Goal: Task Accomplishment & Management: Complete application form

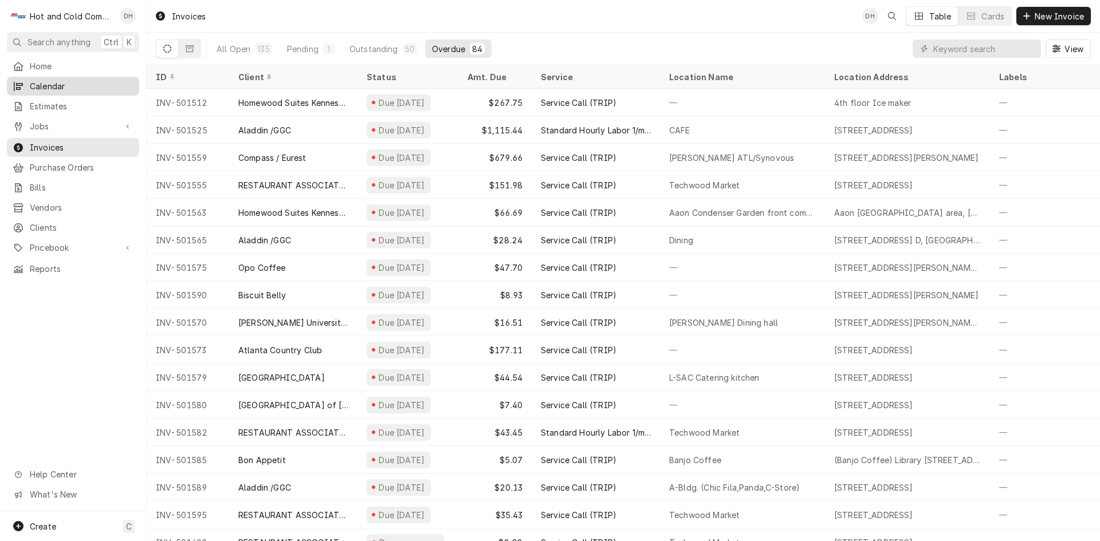
click at [48, 80] on span "Calendar" at bounding box center [82, 86] width 104 height 12
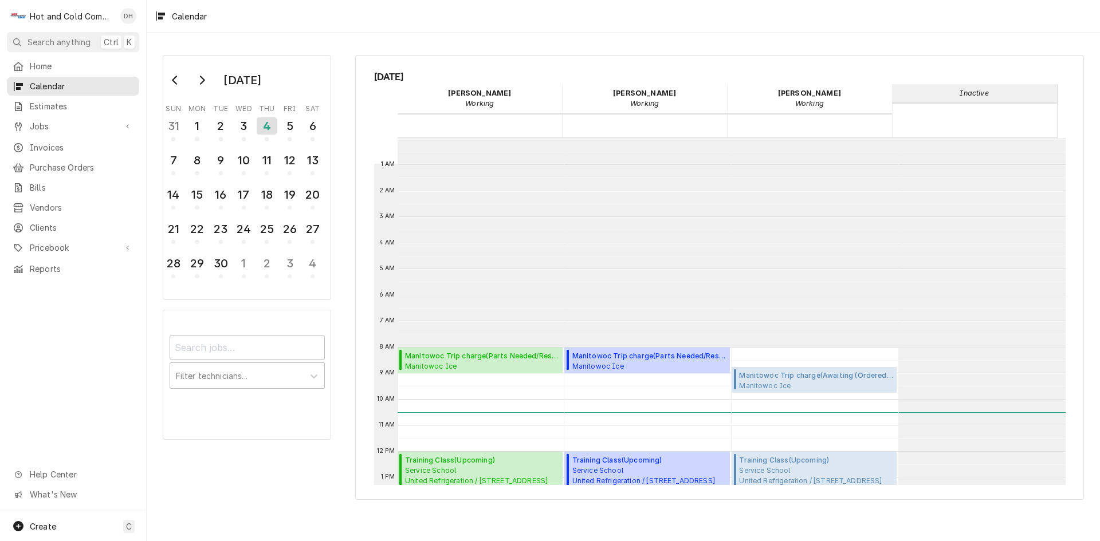
scroll to position [209, 0]
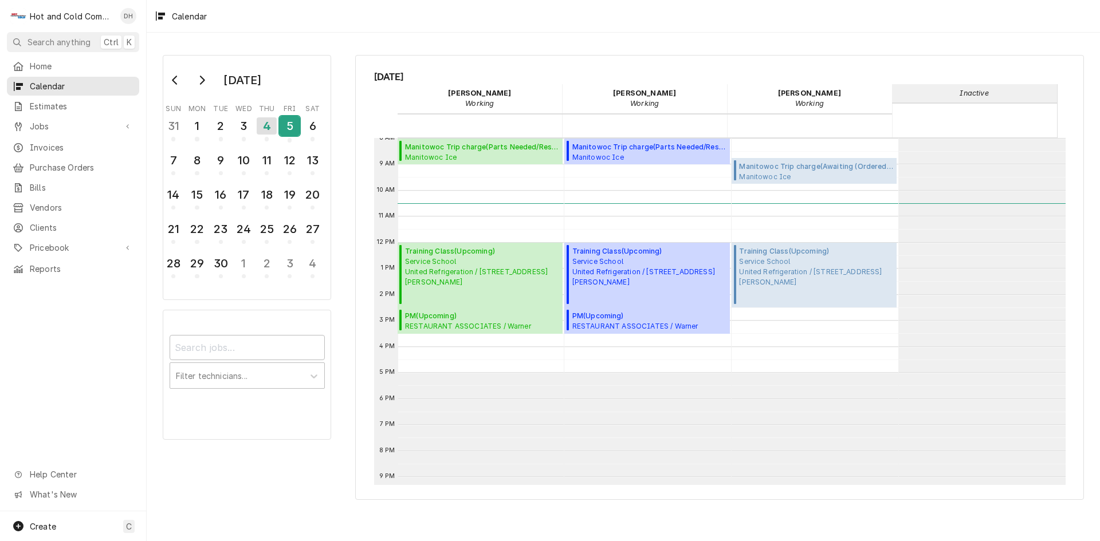
click at [286, 135] on div "5" at bounding box center [290, 125] width 20 height 19
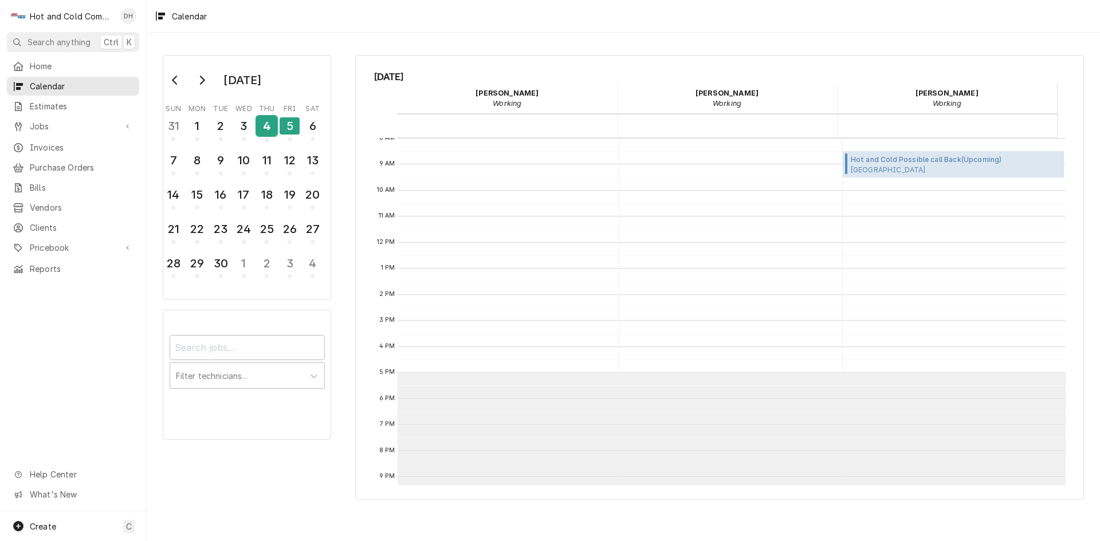
click at [266, 126] on div "4" at bounding box center [267, 125] width 20 height 19
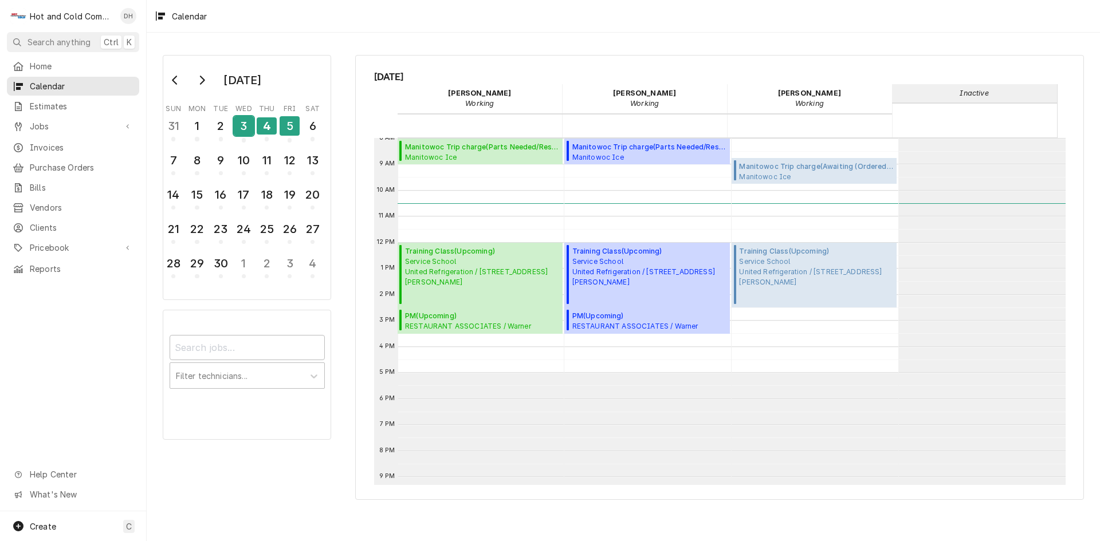
click at [245, 127] on div "3" at bounding box center [244, 125] width 20 height 19
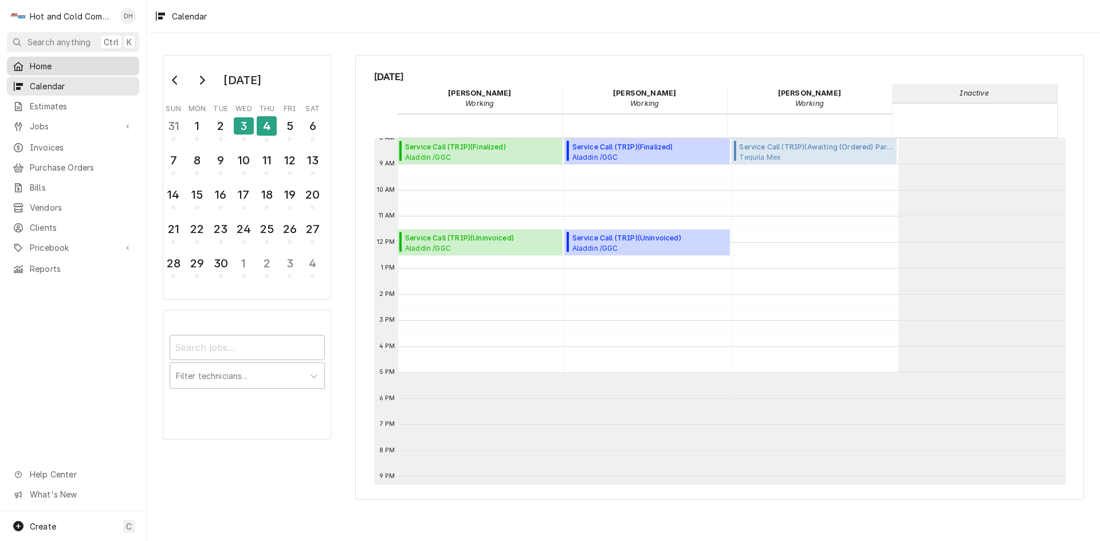
click at [48, 65] on span "Home" at bounding box center [82, 66] width 104 height 12
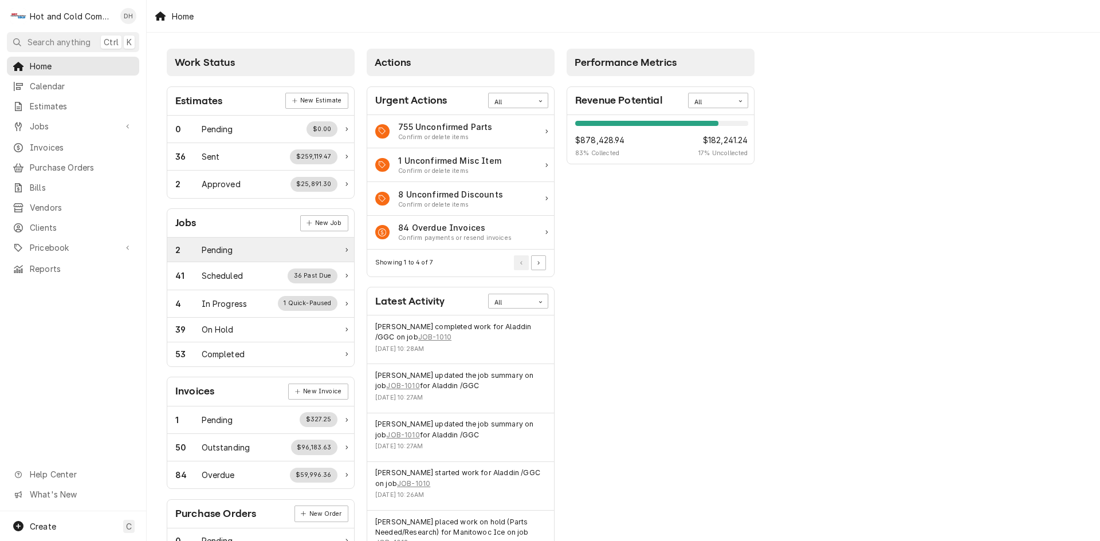
click at [256, 245] on div "2 Pending" at bounding box center [256, 250] width 162 height 12
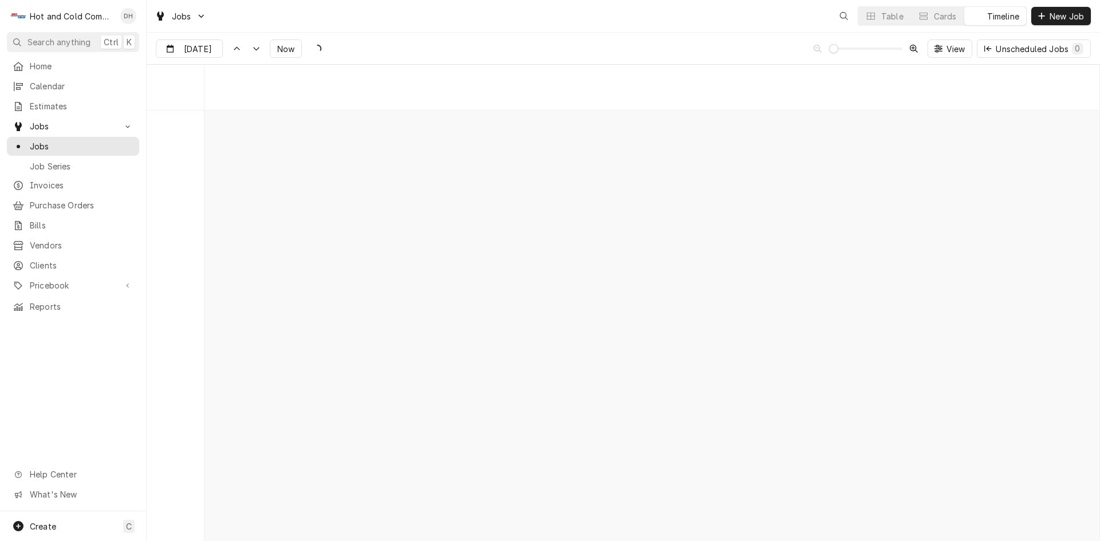
scroll to position [8965, 0]
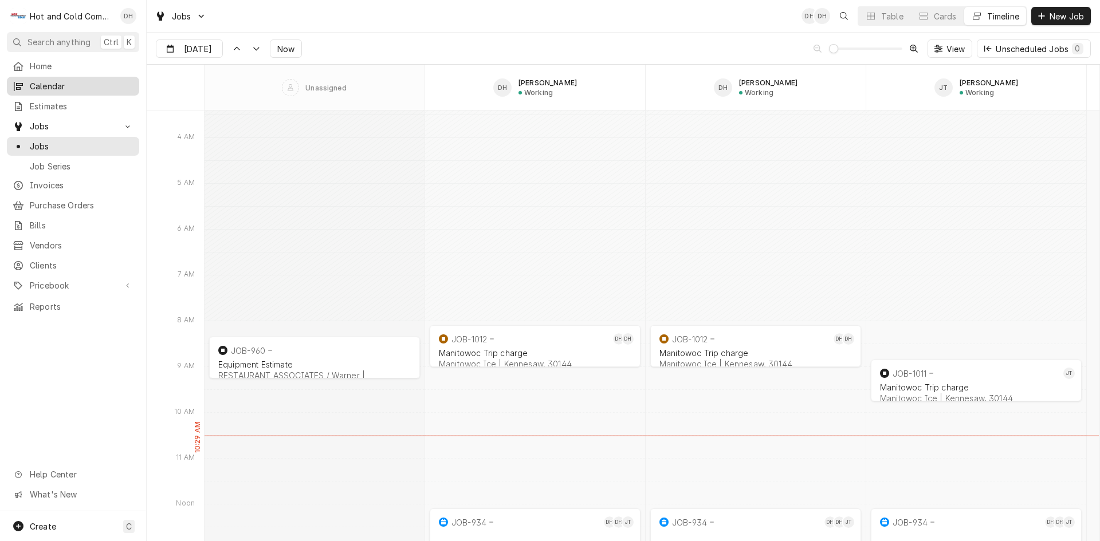
click at [45, 86] on span "Calendar" at bounding box center [82, 86] width 104 height 12
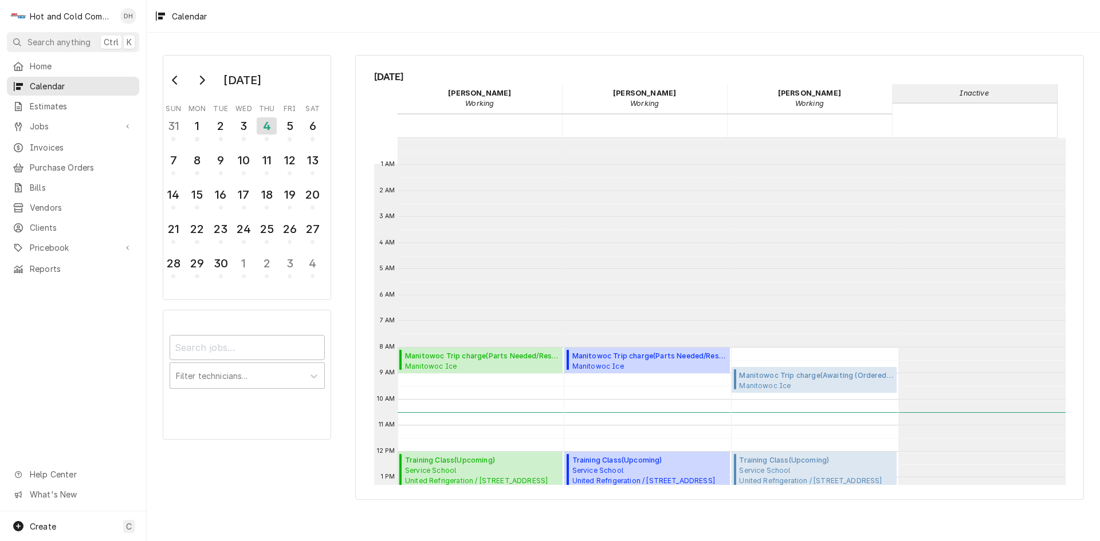
scroll to position [209, 0]
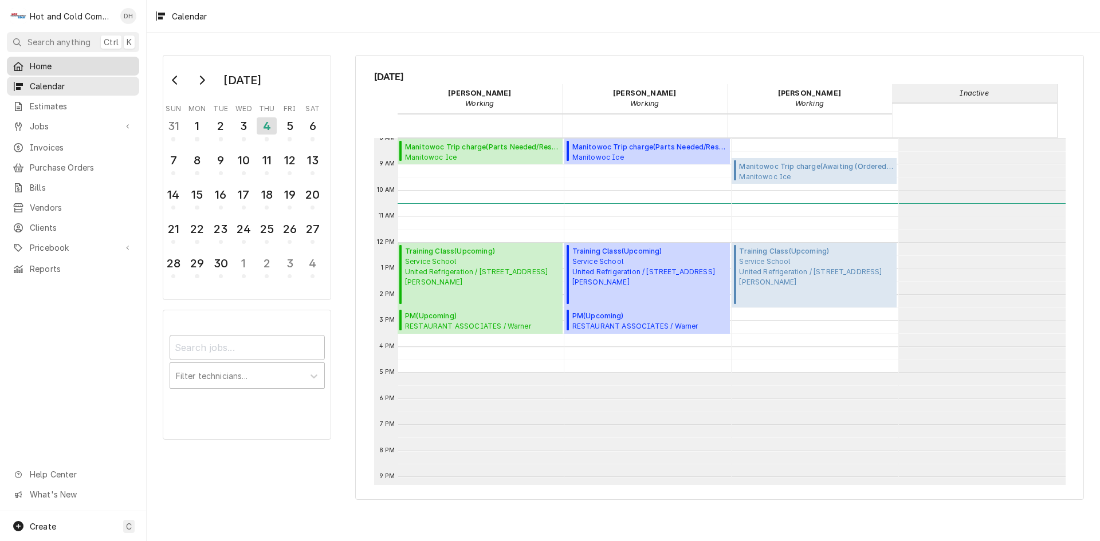
click at [33, 60] on span "Home" at bounding box center [82, 66] width 104 height 12
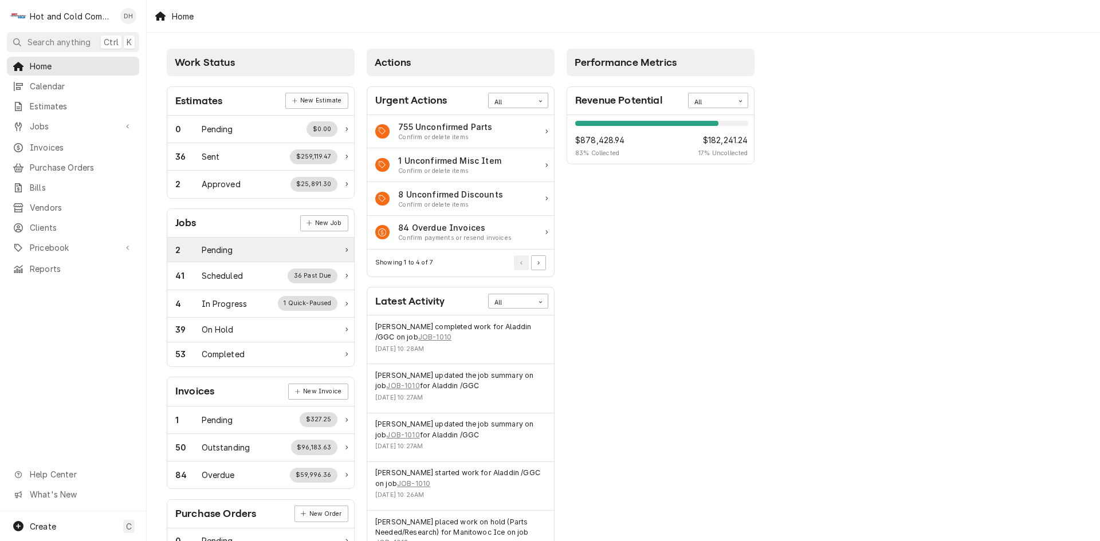
click at [203, 250] on div "Pending" at bounding box center [218, 250] width 32 height 12
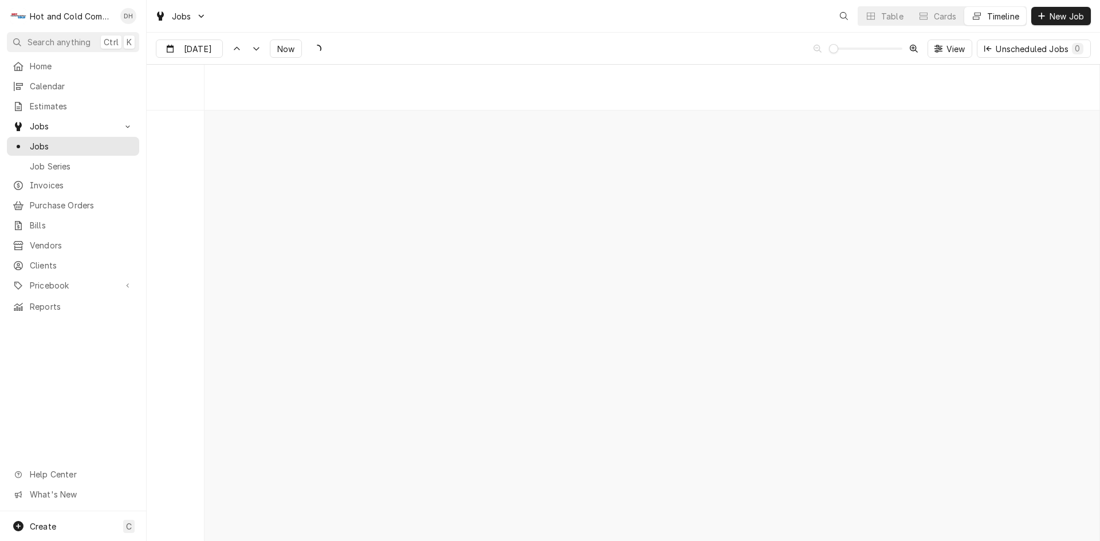
scroll to position [8965, 0]
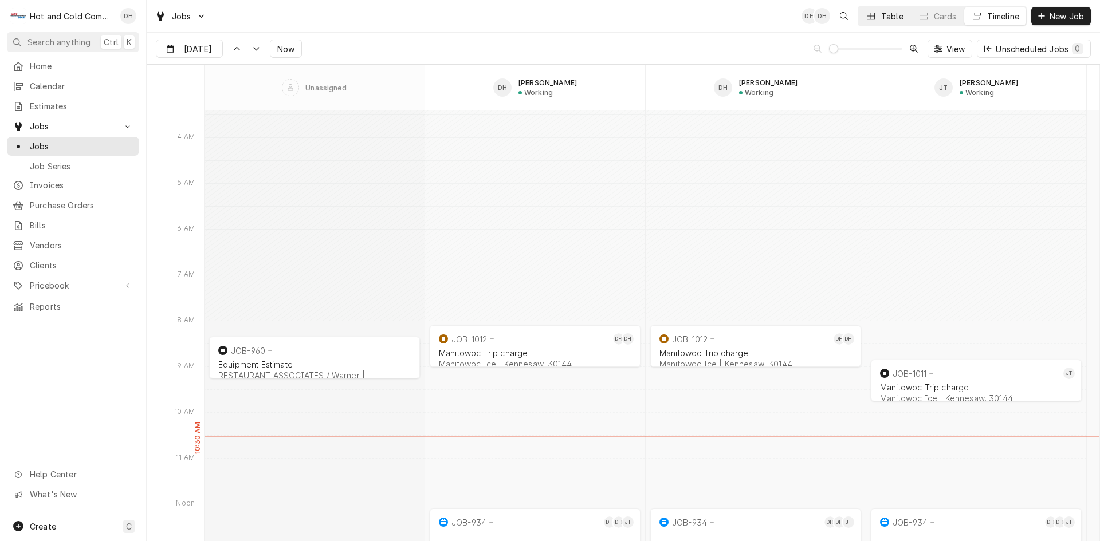
click at [888, 15] on div "Table" at bounding box center [892, 16] width 22 height 12
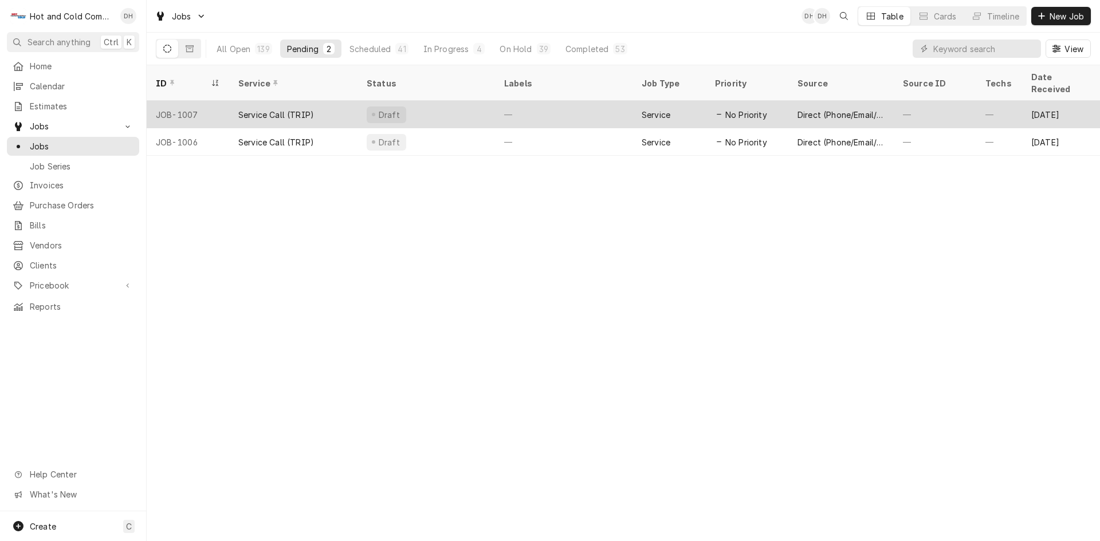
click at [448, 101] on div "Draft" at bounding box center [425, 114] width 137 height 27
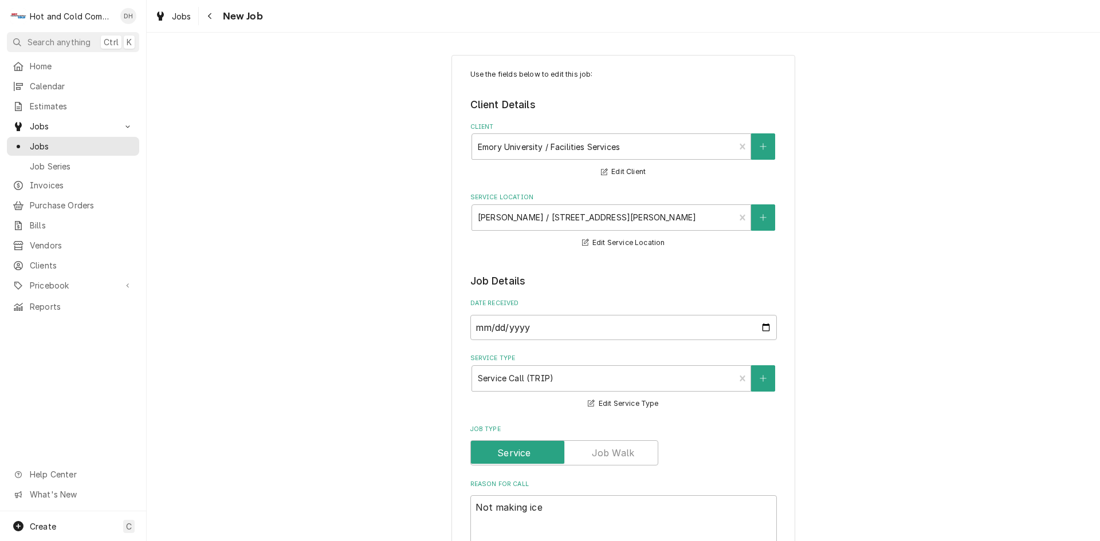
type textarea "x"
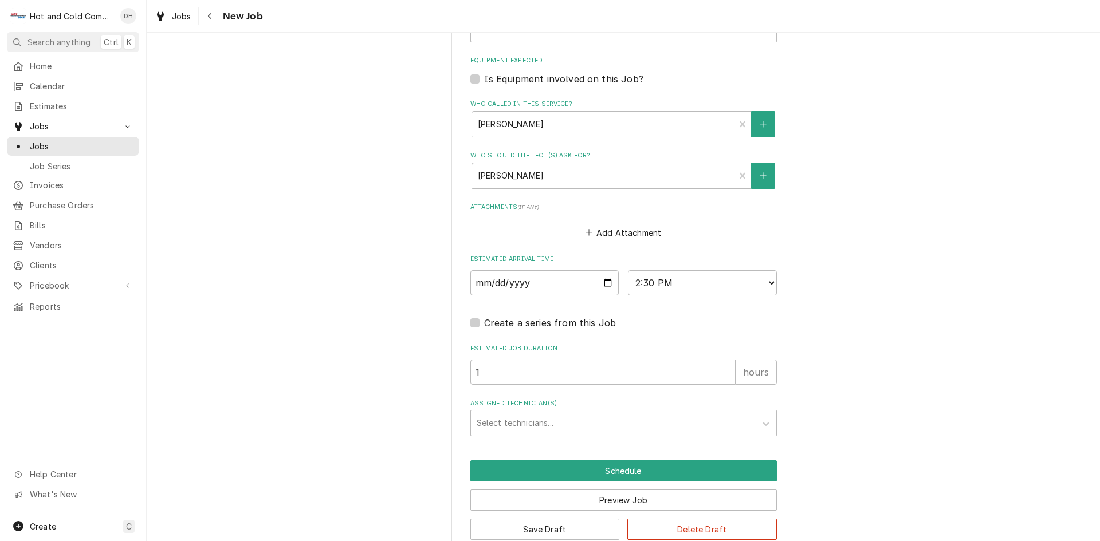
scroll to position [714, 0]
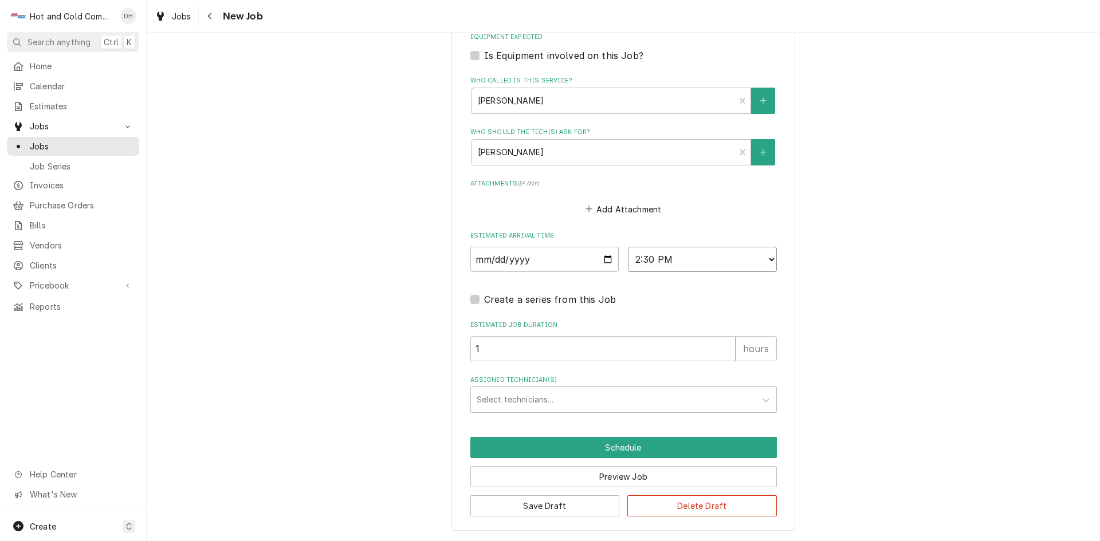
click at [767, 257] on select "AM / PM 6:00 AM 6:15 AM 6:30 AM 6:45 AM 7:00 AM 7:15 AM 7:30 AM 7:45 AM 8:00 AM…" at bounding box center [702, 259] width 149 height 25
select select "08:30:00"
click at [628, 247] on select "AM / PM 6:00 AM 6:15 AM 6:30 AM 6:45 AM 7:00 AM 7:15 AM 7:30 AM 7:45 AM 8:00 AM…" at bounding box center [702, 259] width 149 height 25
click at [518, 399] on div "Assigned Technician(s)" at bounding box center [613, 399] width 273 height 21
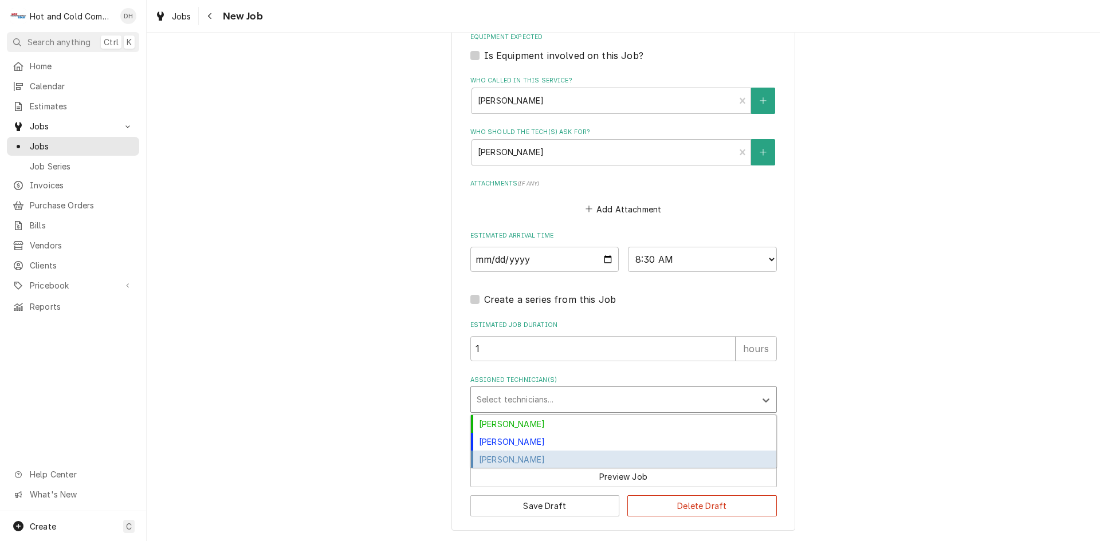
click at [517, 457] on div "[PERSON_NAME]" at bounding box center [623, 460] width 305 height 18
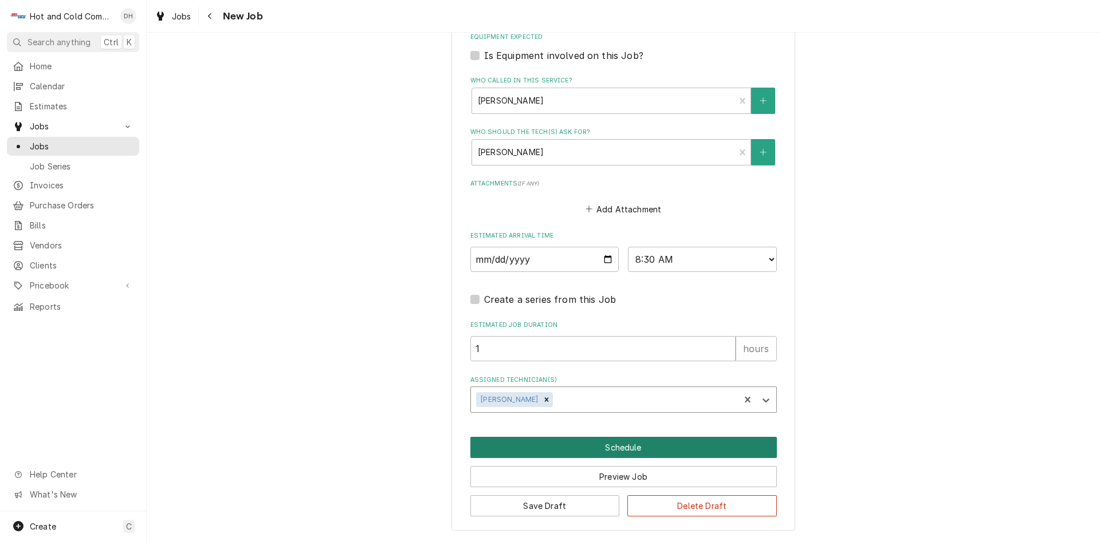
click at [660, 446] on button "Schedule" at bounding box center [623, 447] width 306 height 21
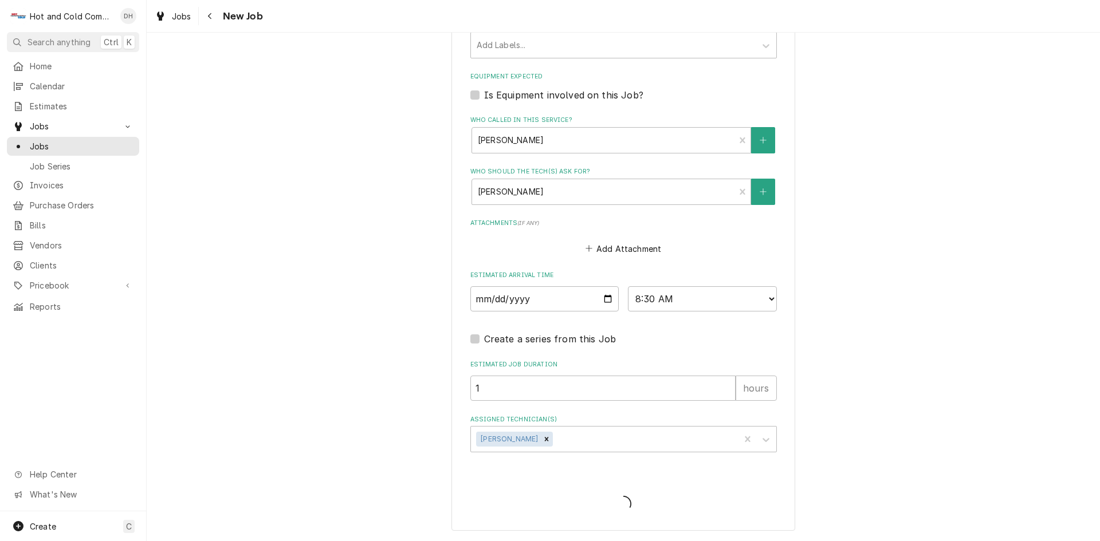
scroll to position [674, 0]
type textarea "x"
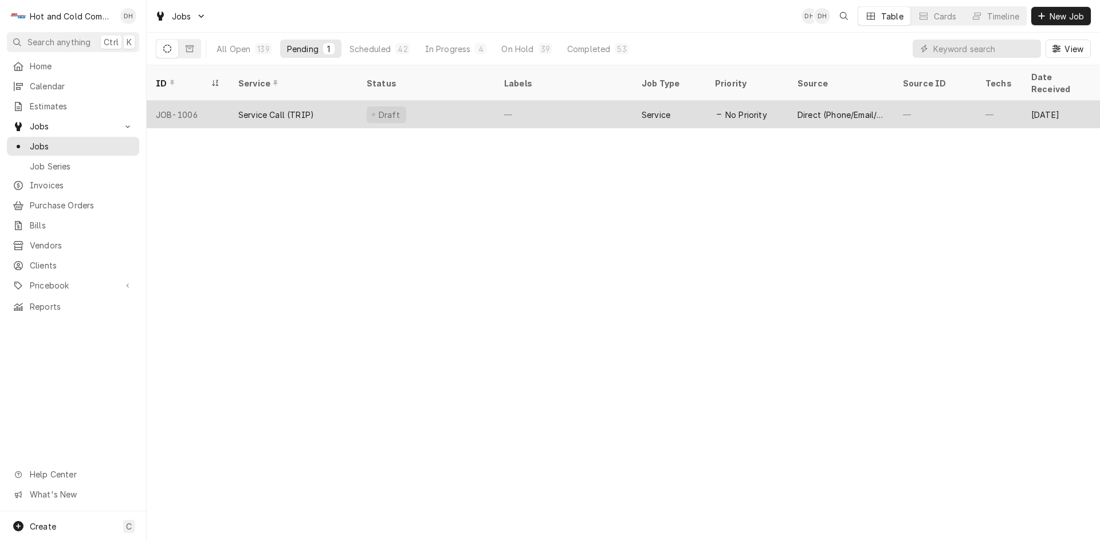
click at [603, 101] on div "—" at bounding box center [563, 114] width 137 height 27
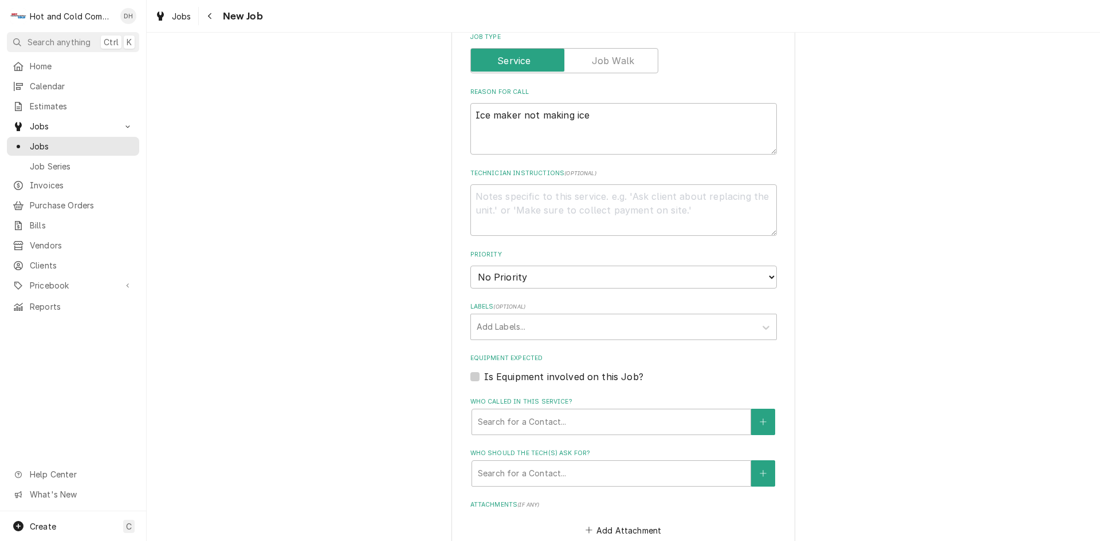
scroll to position [382, 0]
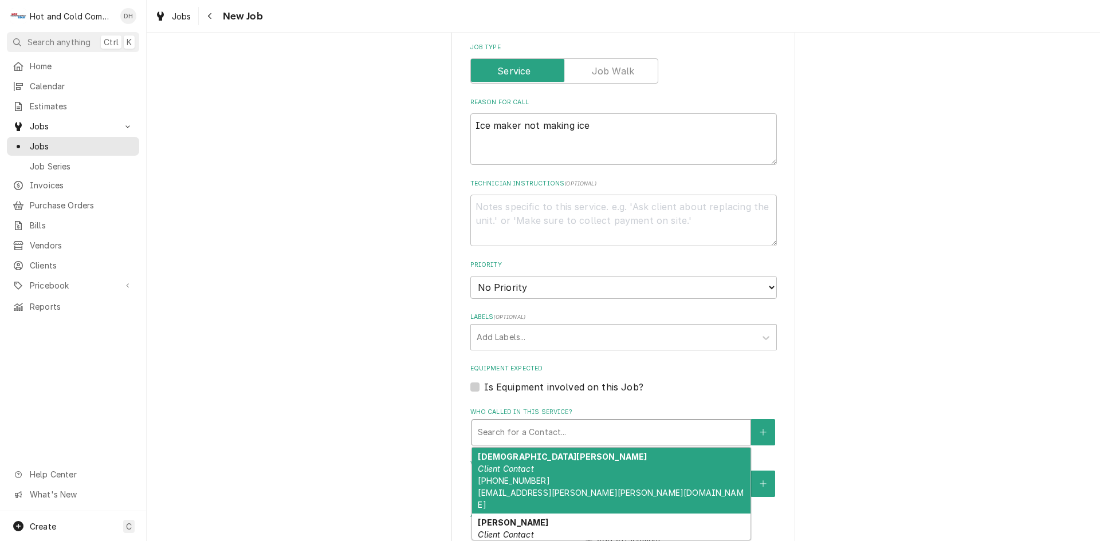
click at [517, 428] on div "Who called in this service?" at bounding box center [611, 432] width 267 height 21
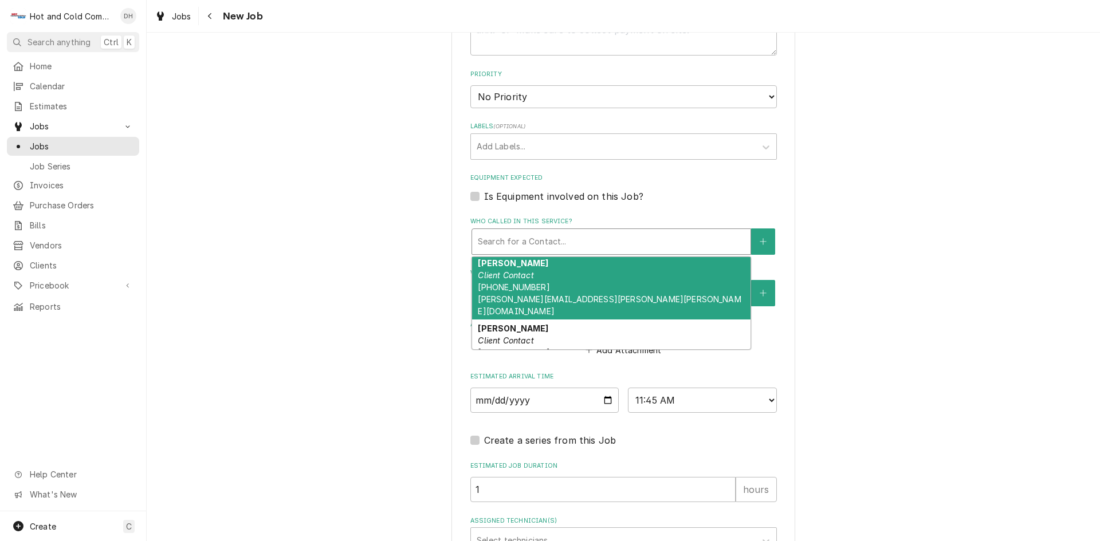
scroll to position [92, 0]
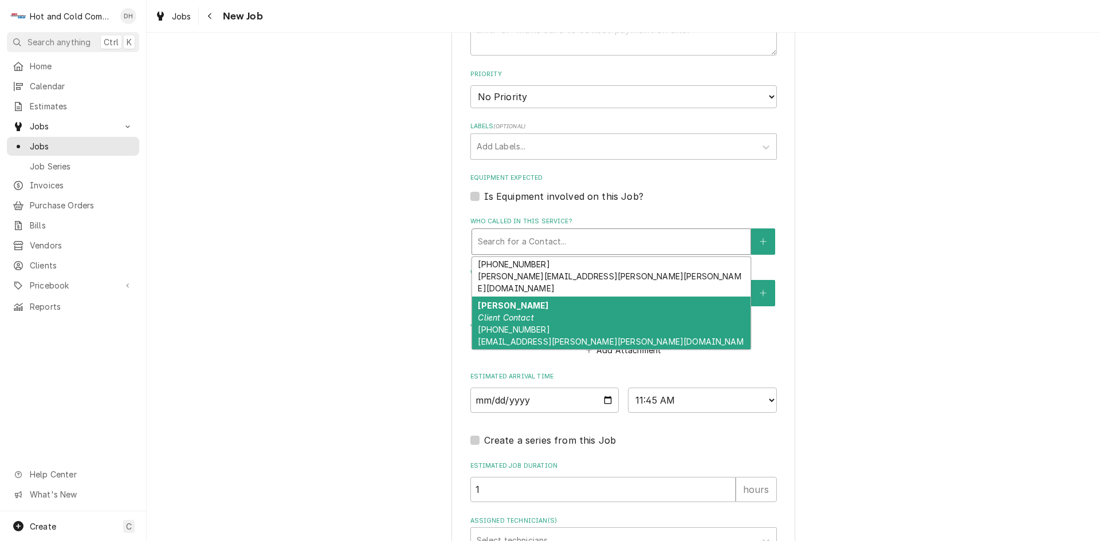
click at [556, 298] on div "Elvis Housen Client Contact (404) 387-8145 elvis.housen@emory.edu" at bounding box center [611, 330] width 278 height 66
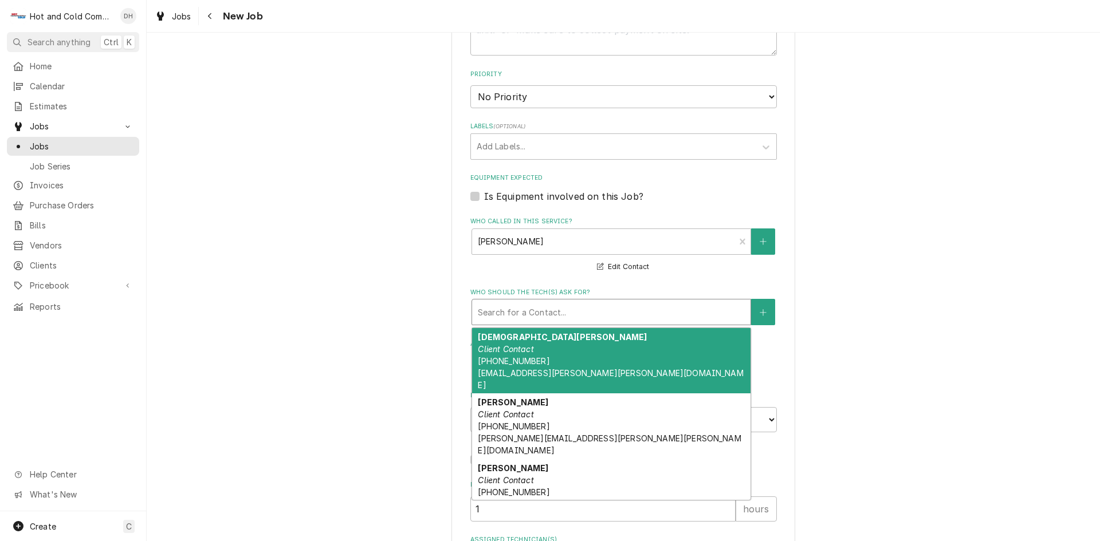
click at [565, 310] on div "Who should the tech(s) ask for?" at bounding box center [611, 312] width 267 height 21
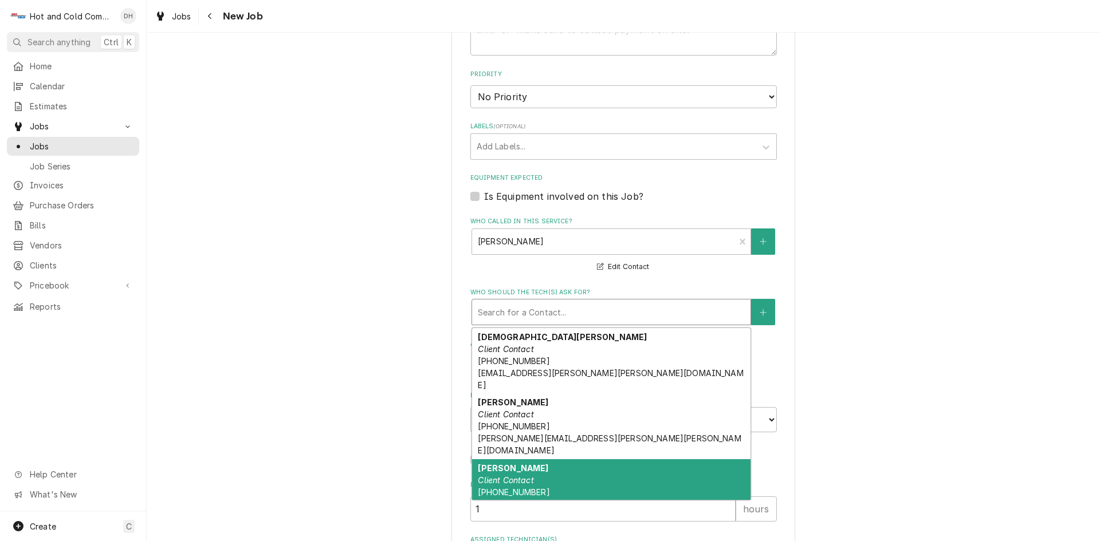
click at [569, 461] on div "Elvis Housen Client Contact (404) 387-8145 elvis.housen@emory.edu" at bounding box center [611, 492] width 278 height 66
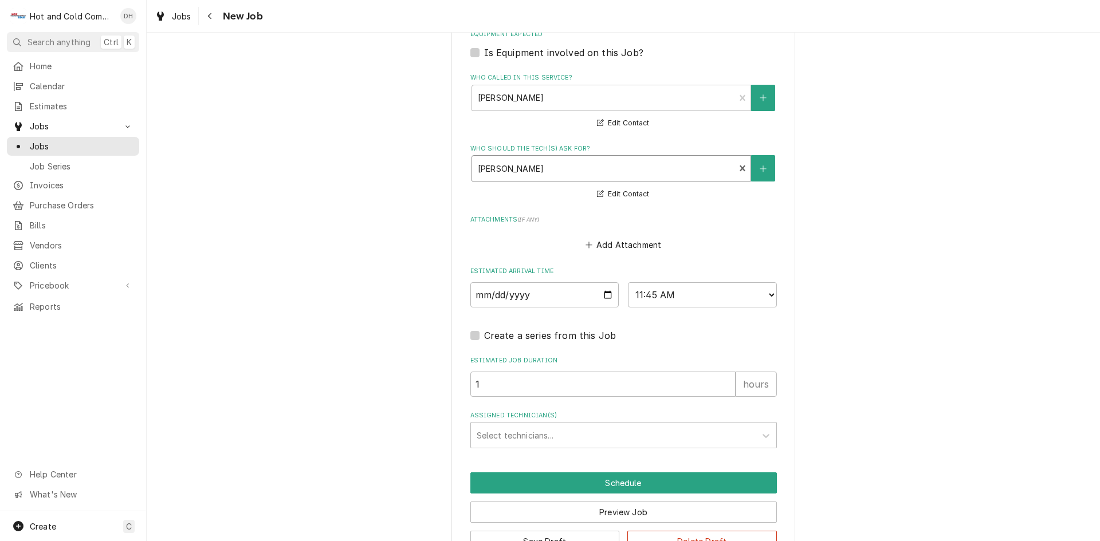
scroll to position [752, 0]
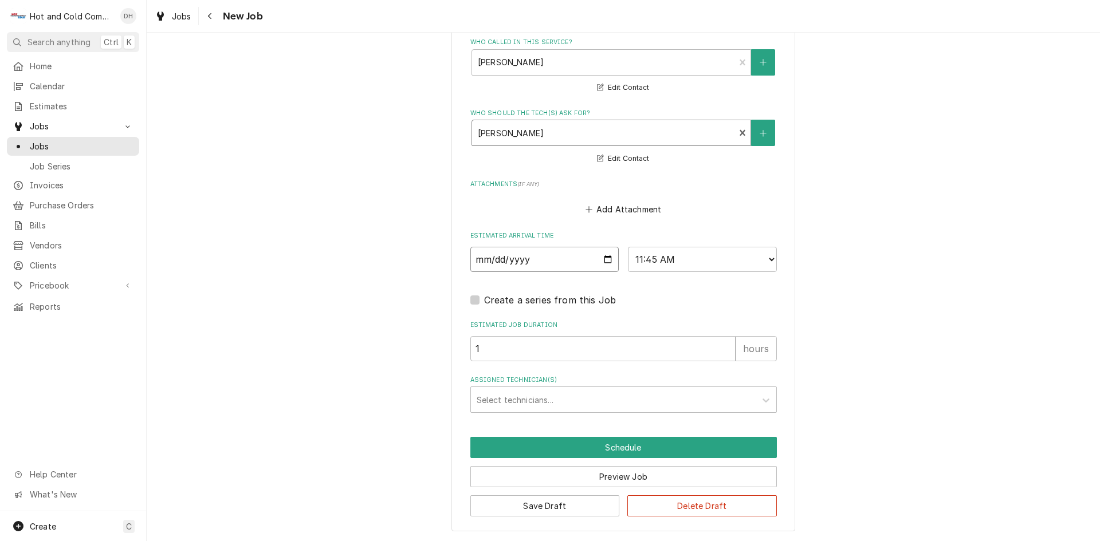
click at [605, 259] on input "2025-09-03" at bounding box center [544, 259] width 149 height 25
type textarea "x"
type input "2025-09-05"
type textarea "x"
click at [766, 257] on select "AM / PM 6:00 AM 6:15 AM 6:30 AM 6:45 AM 7:00 AM 7:15 AM 7:30 AM 7:45 AM 8:00 AM…" at bounding box center [702, 259] width 149 height 25
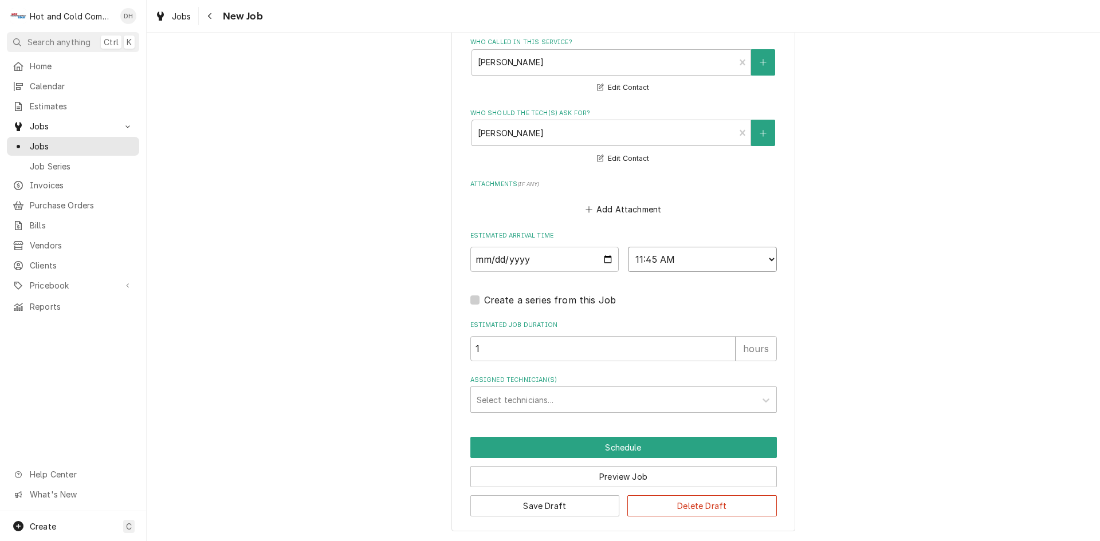
select select "10:00:00"
click at [628, 247] on select "AM / PM 6:00 AM 6:15 AM 6:30 AM 6:45 AM 7:00 AM 7:15 AM 7:30 AM 7:45 AM 8:00 AM…" at bounding box center [702, 259] width 149 height 25
click at [540, 395] on div "Assigned Technician(s)" at bounding box center [613, 399] width 273 height 21
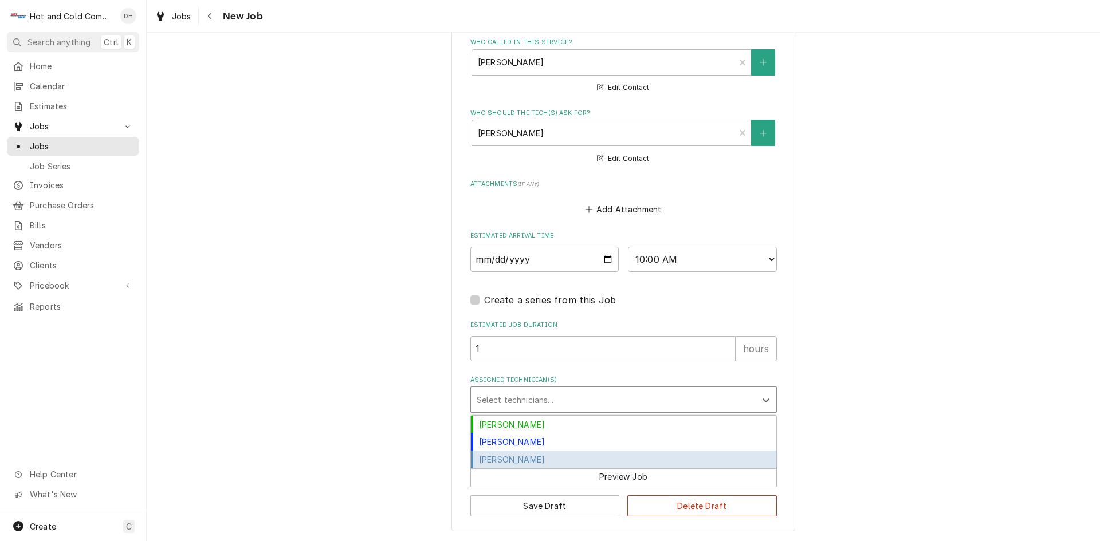
click at [529, 458] on div "[PERSON_NAME]" at bounding box center [623, 460] width 305 height 18
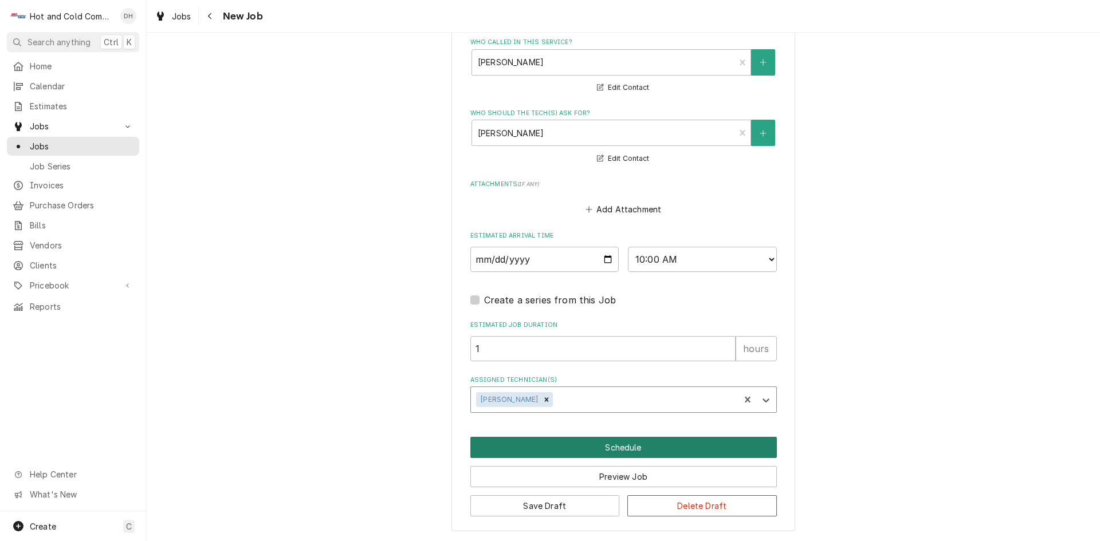
click at [616, 448] on button "Schedule" at bounding box center [623, 447] width 306 height 21
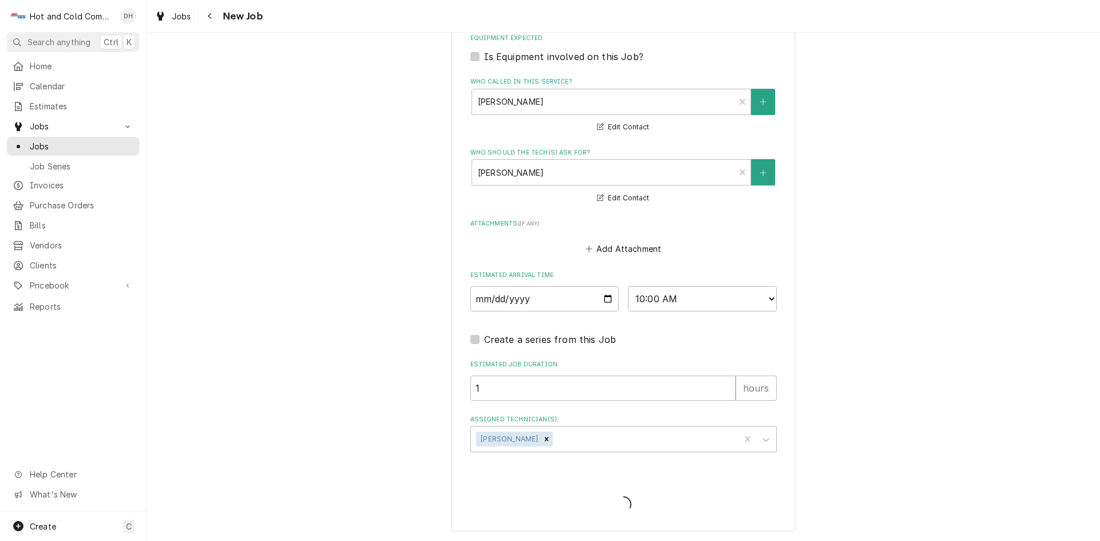
scroll to position [713, 0]
type textarea "x"
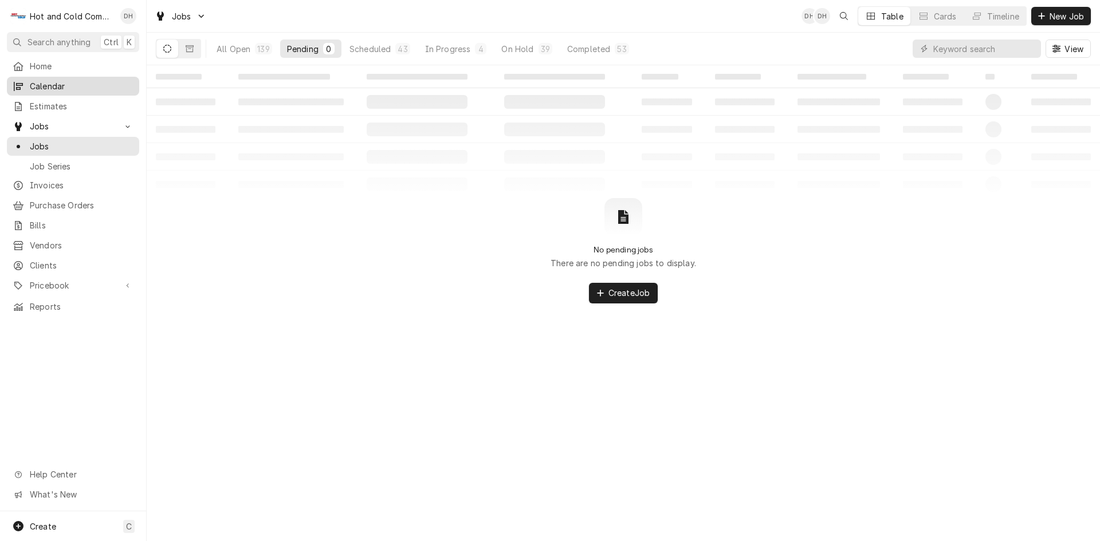
click at [36, 82] on span "Calendar" at bounding box center [82, 86] width 104 height 12
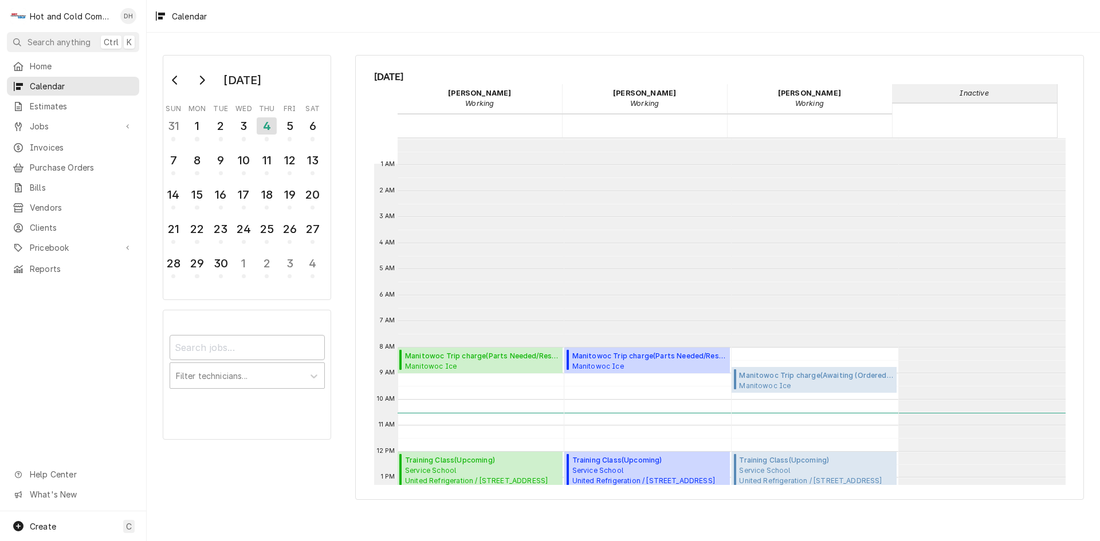
scroll to position [209, 0]
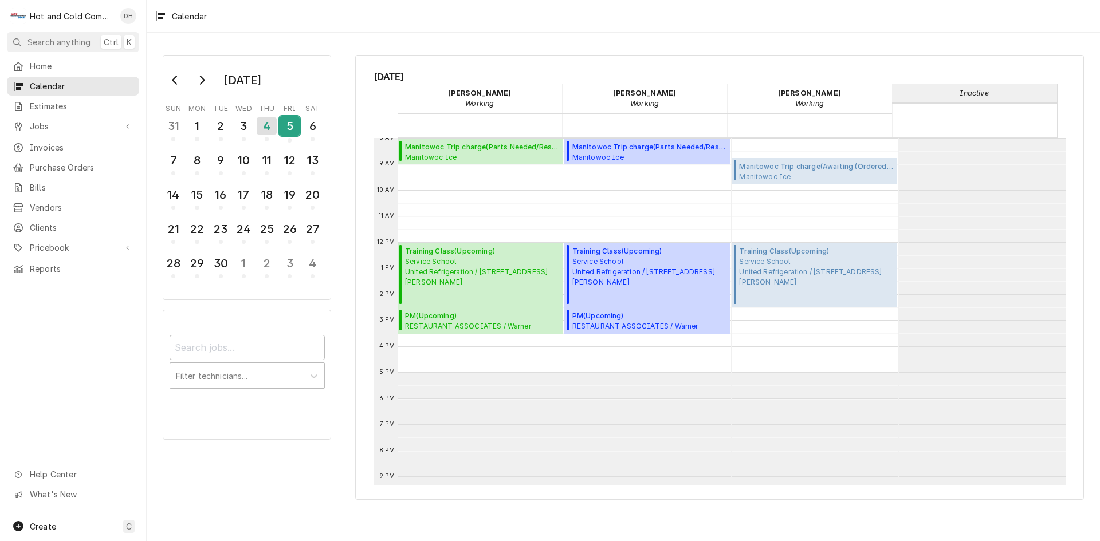
click at [290, 125] on div "5" at bounding box center [290, 125] width 20 height 19
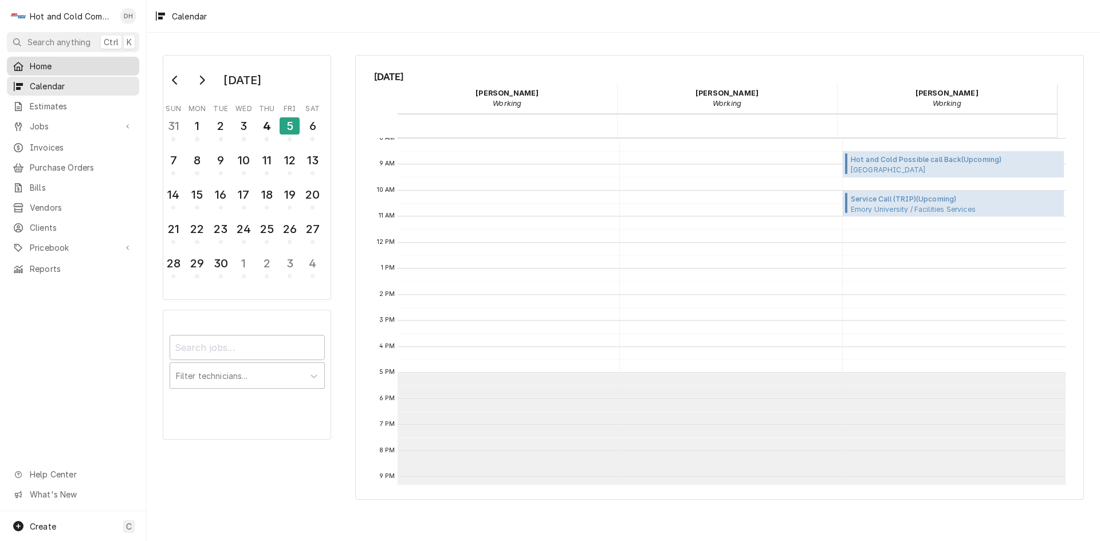
click at [35, 64] on span "Home" at bounding box center [82, 66] width 104 height 12
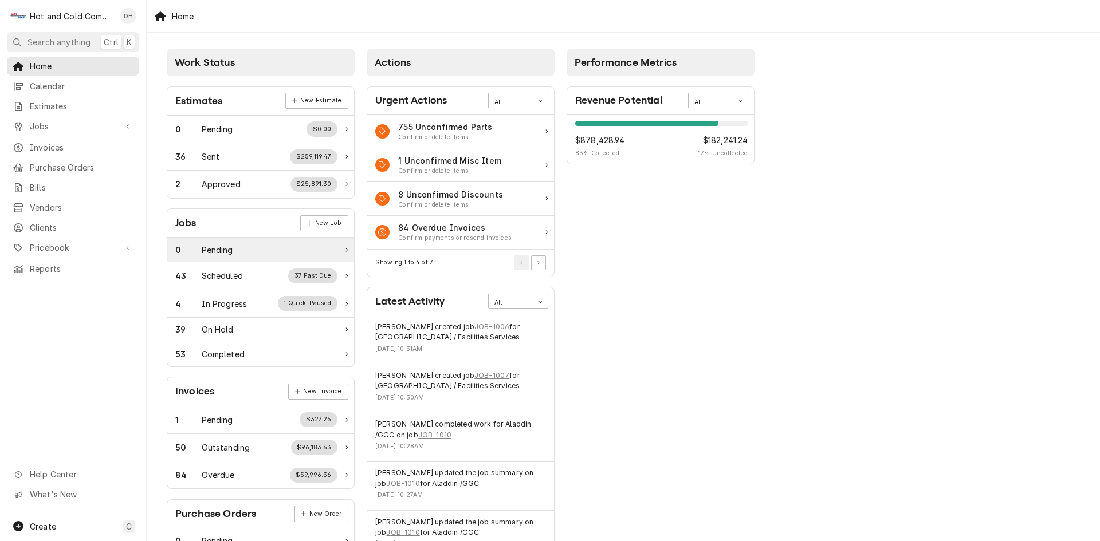
click at [245, 245] on div "0 Pending" at bounding box center [256, 250] width 162 height 12
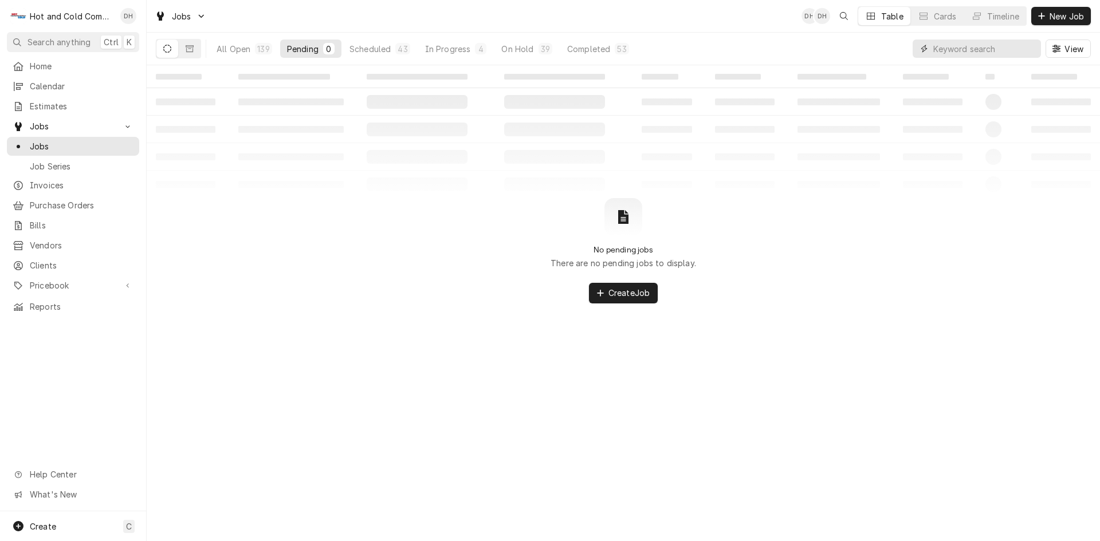
click at [1016, 45] on input "Dynamic Content Wrapper" at bounding box center [984, 49] width 102 height 18
type input "Emory"
click at [315, 47] on button "Pending 0" at bounding box center [304, 49] width 61 height 18
drag, startPoint x: 338, startPoint y: 46, endPoint x: 354, endPoint y: 49, distance: 16.3
click at [341, 47] on button "Scheduled 4" at bounding box center [372, 49] width 71 height 18
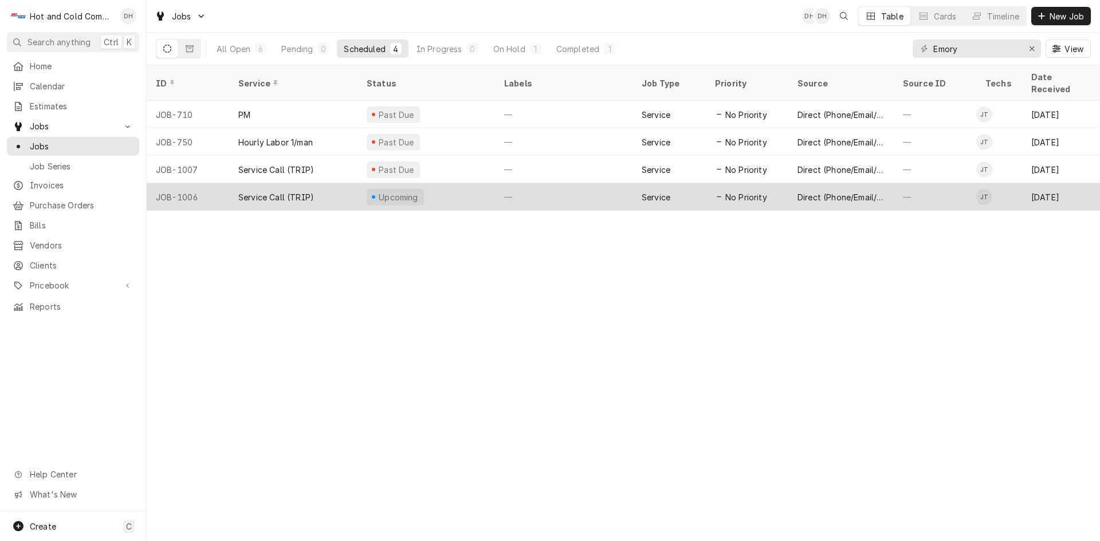
click at [457, 184] on div "Upcoming" at bounding box center [425, 196] width 137 height 27
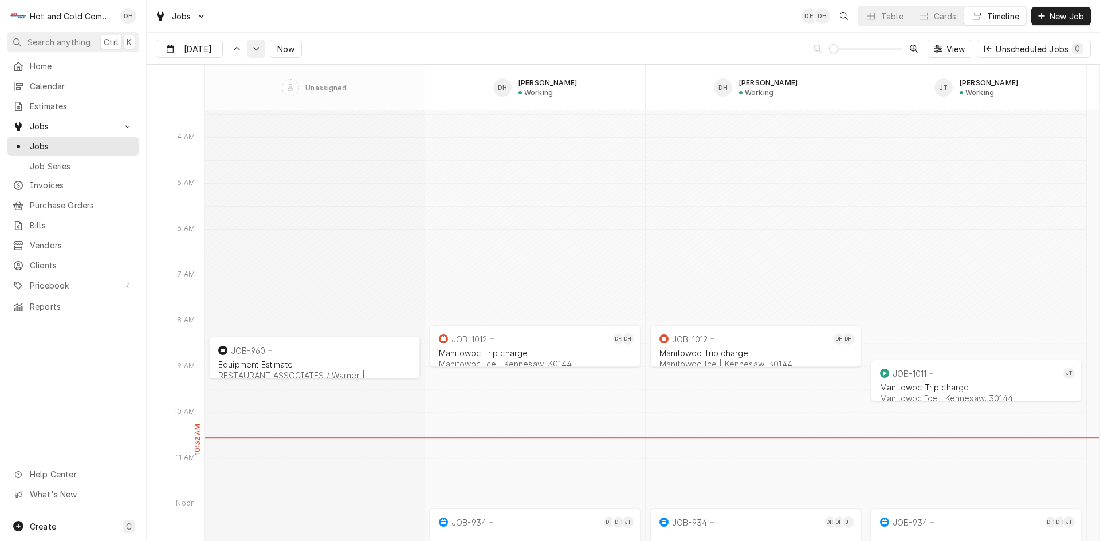
click at [257, 52] on button "Dynamic Content Wrapper" at bounding box center [256, 49] width 18 height 18
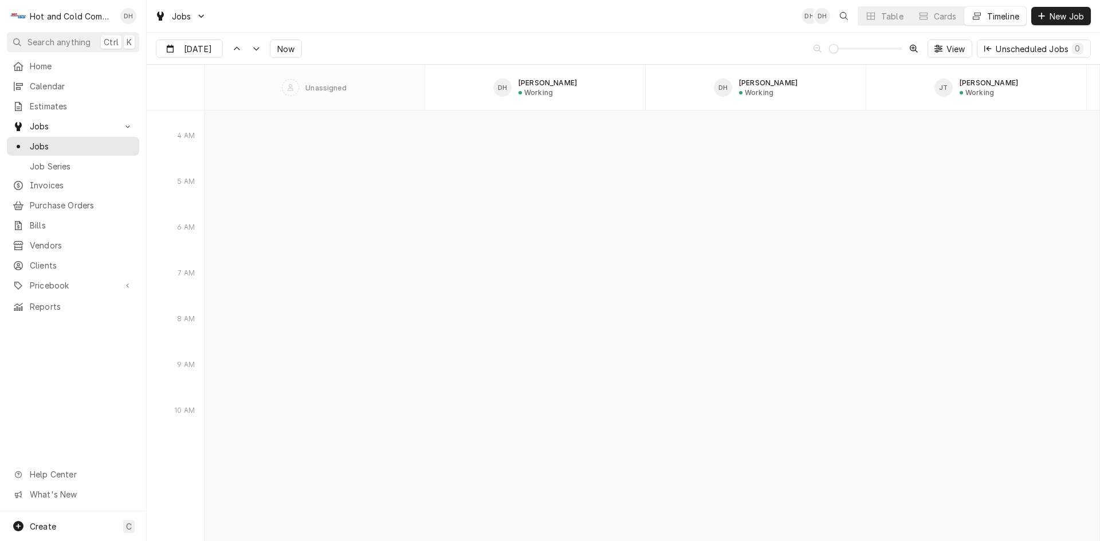
scroll to position [10066, 0]
type input "Sep 5"
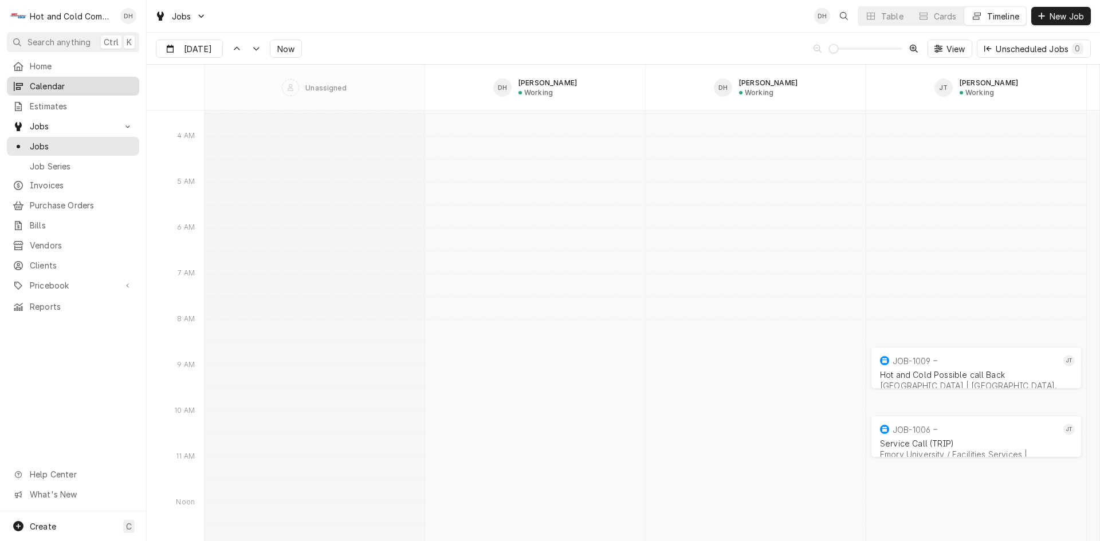
click at [69, 89] on div "Calendar" at bounding box center [73, 86] width 128 height 14
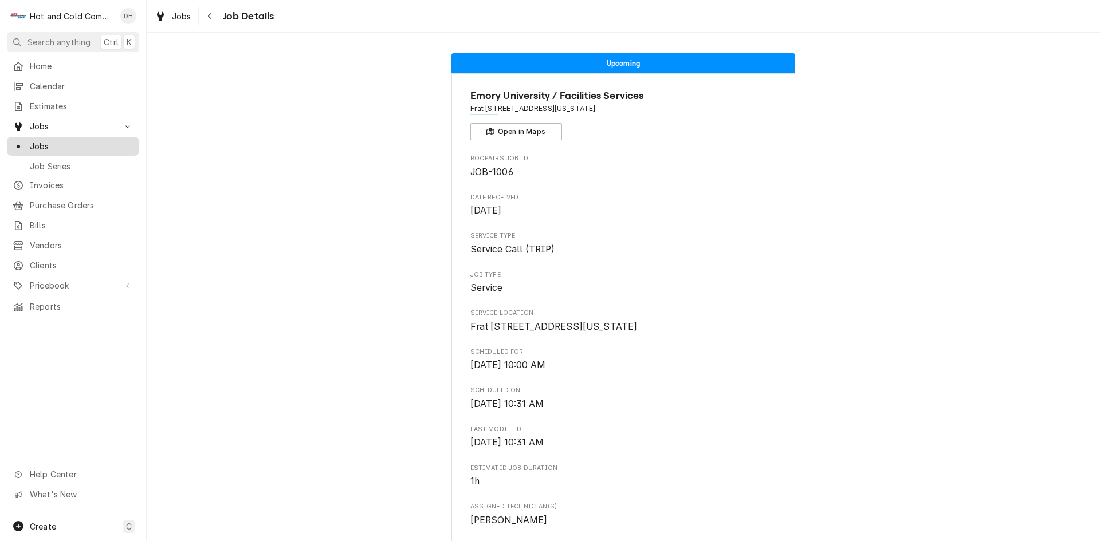
click at [73, 140] on span "Jobs" at bounding box center [82, 146] width 104 height 12
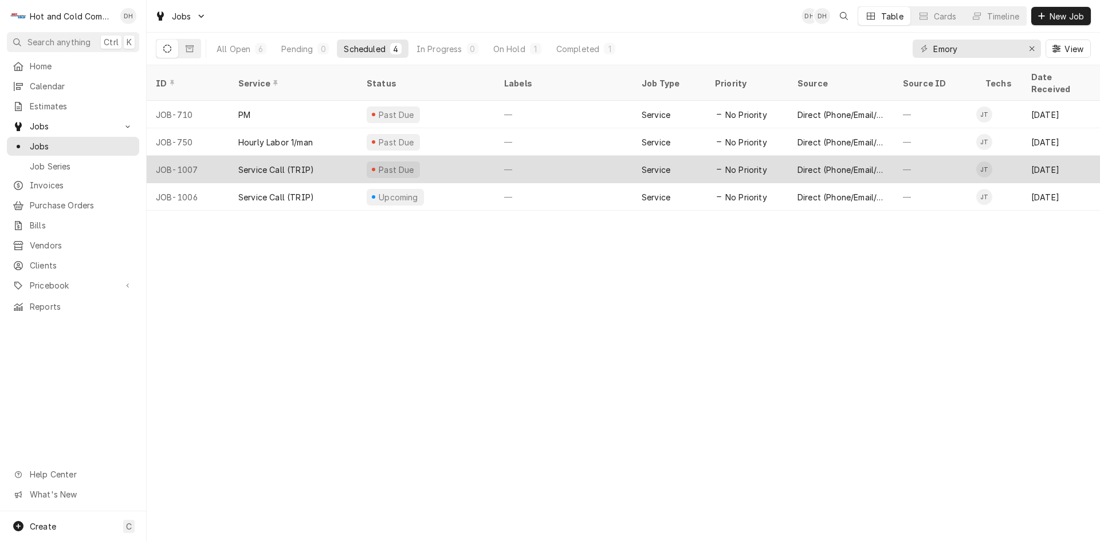
click at [439, 156] on div "Past Due" at bounding box center [425, 169] width 137 height 27
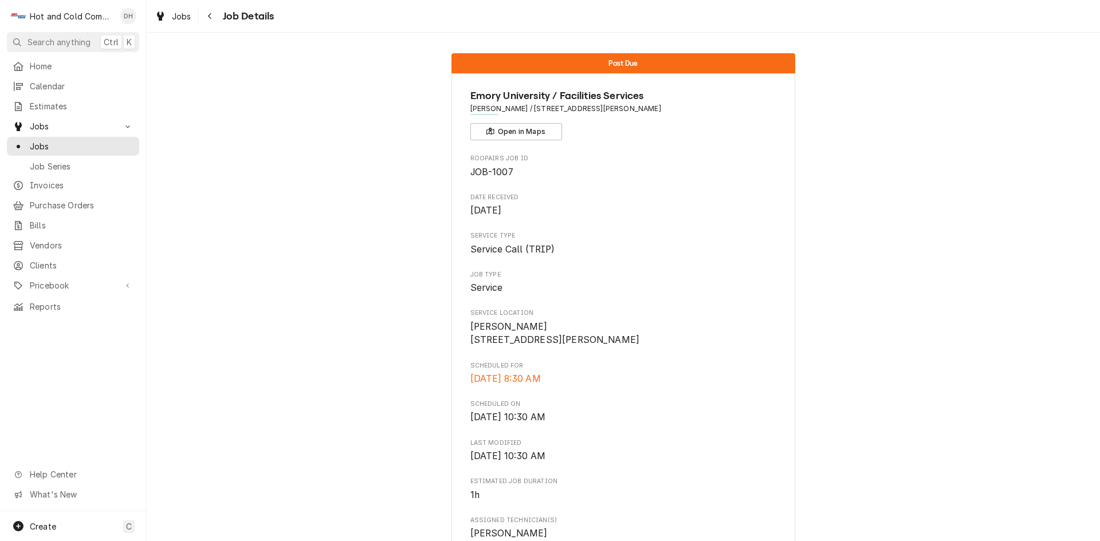
scroll to position [624, 0]
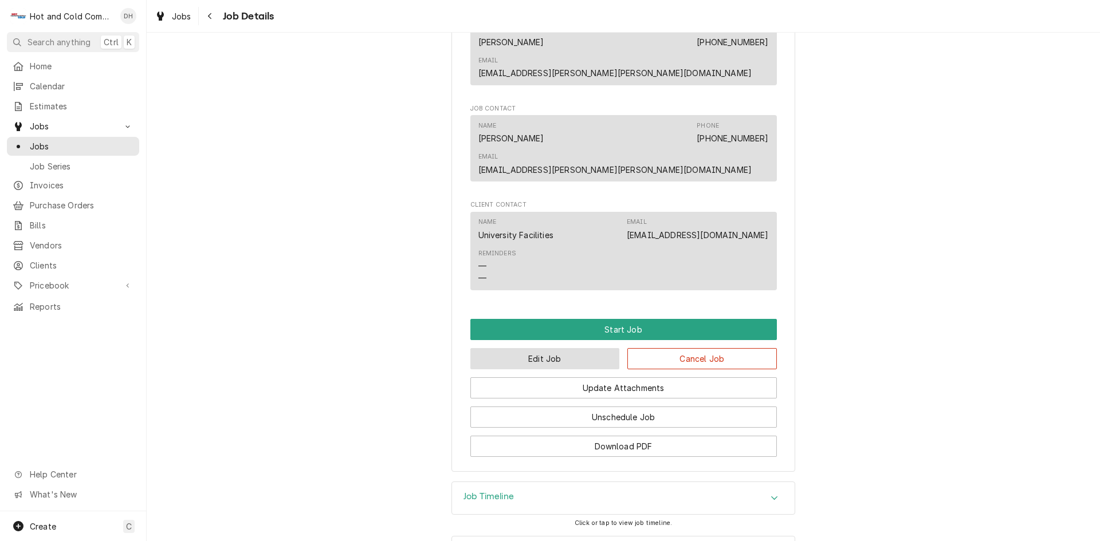
click at [566, 348] on button "Edit Job" at bounding box center [544, 358] width 149 height 21
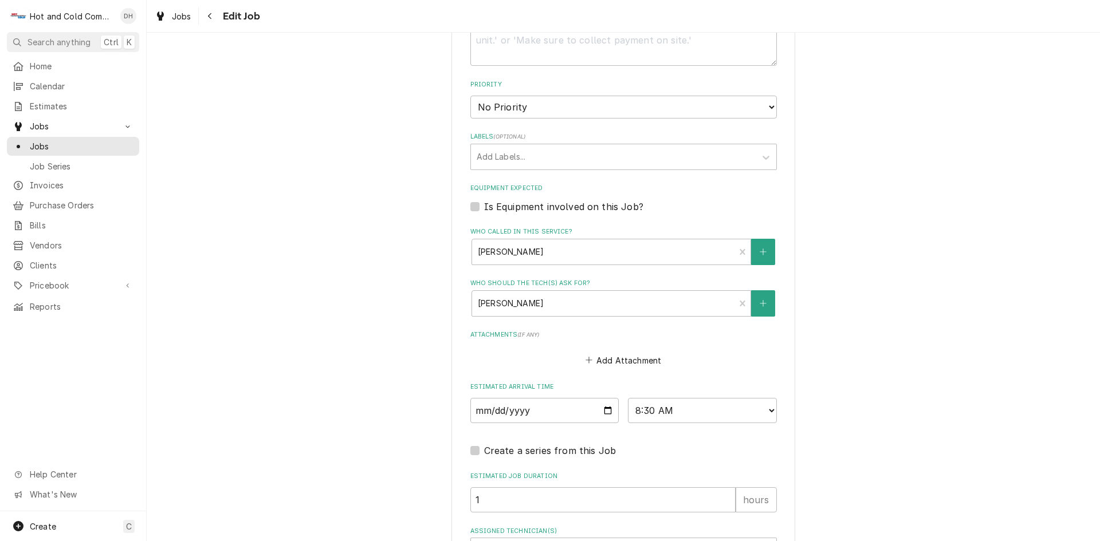
scroll to position [573, 0]
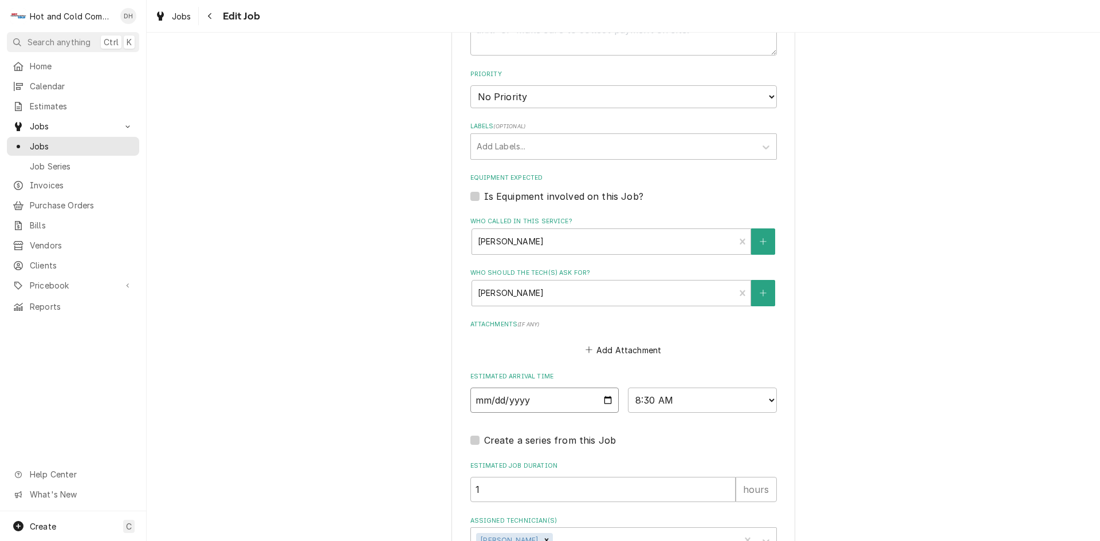
click at [601, 396] on input "2025-09-03" at bounding box center [544, 400] width 149 height 25
type textarea "x"
type input "[DATE]"
type textarea "x"
click at [766, 399] on select "AM / PM 6:00 AM 6:15 AM 6:30 AM 6:45 AM 7:00 AM 7:15 AM 7:30 AM 7:45 AM 8:00 AM…" at bounding box center [702, 400] width 149 height 25
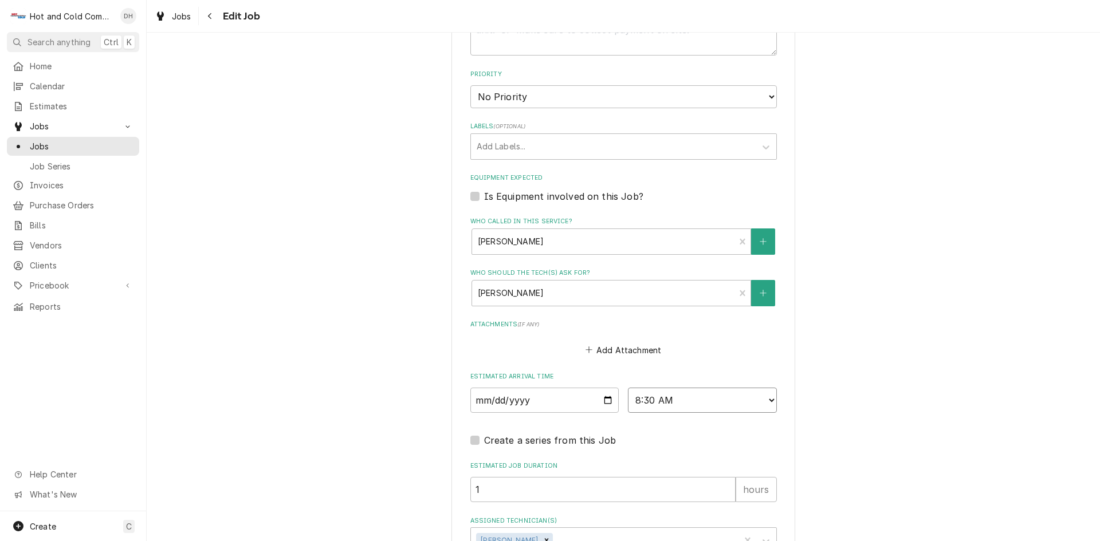
select select "10:30:00"
click at [628, 388] on select "AM / PM 6:00 AM 6:15 AM 6:30 AM 6:45 AM 7:00 AM 7:15 AM 7:30 AM 7:45 AM 8:00 AM…" at bounding box center [702, 400] width 149 height 25
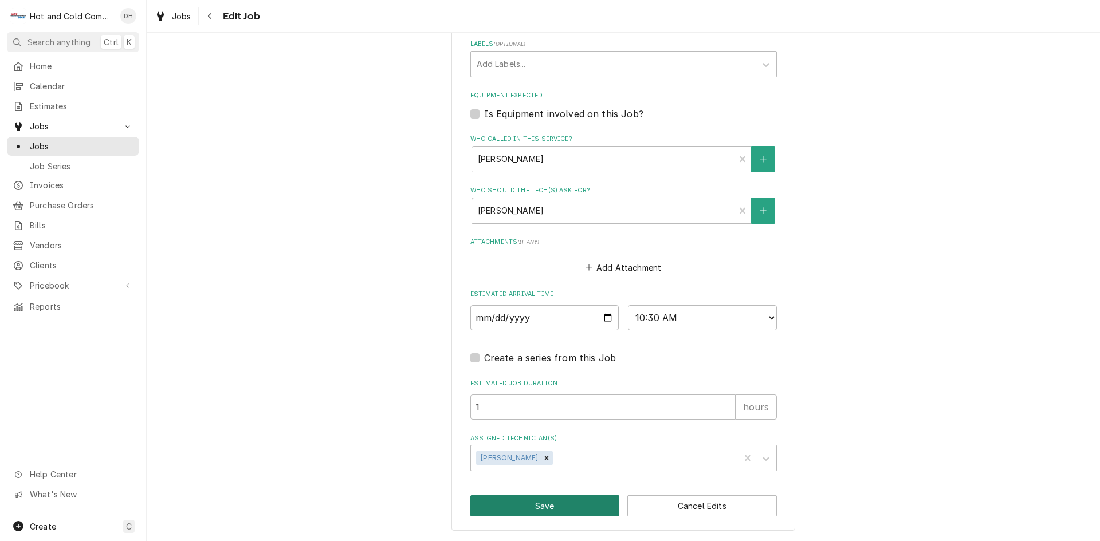
click at [554, 509] on button "Save" at bounding box center [544, 505] width 149 height 21
type textarea "x"
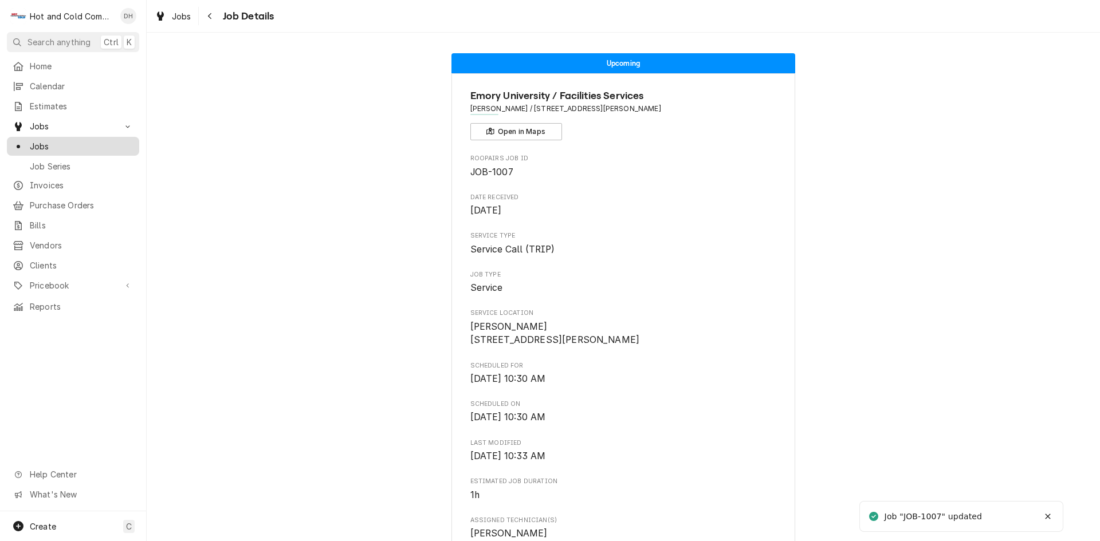
click at [65, 140] on span "Jobs" at bounding box center [82, 146] width 104 height 12
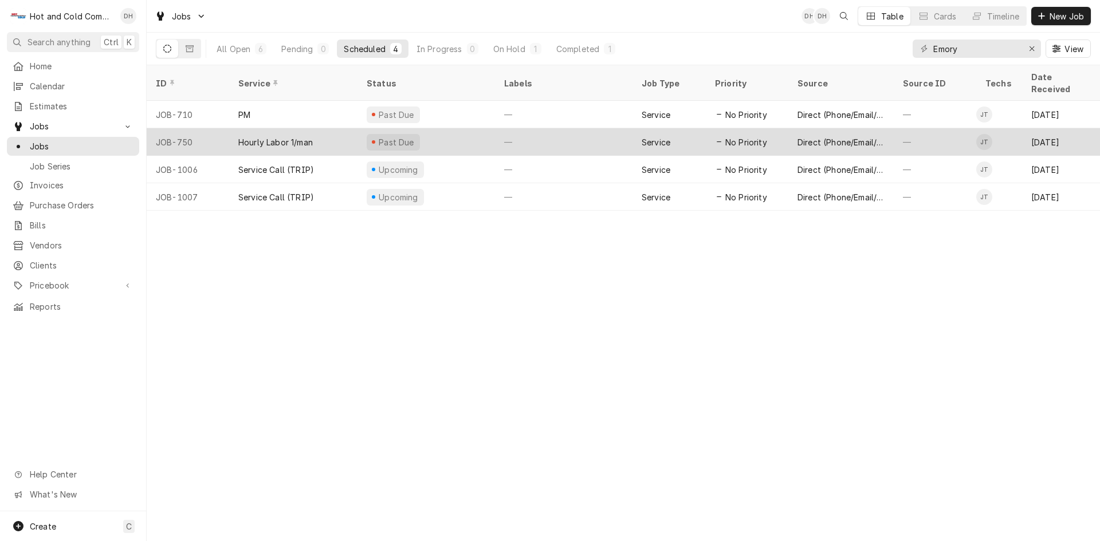
click at [533, 128] on div "—" at bounding box center [563, 141] width 137 height 27
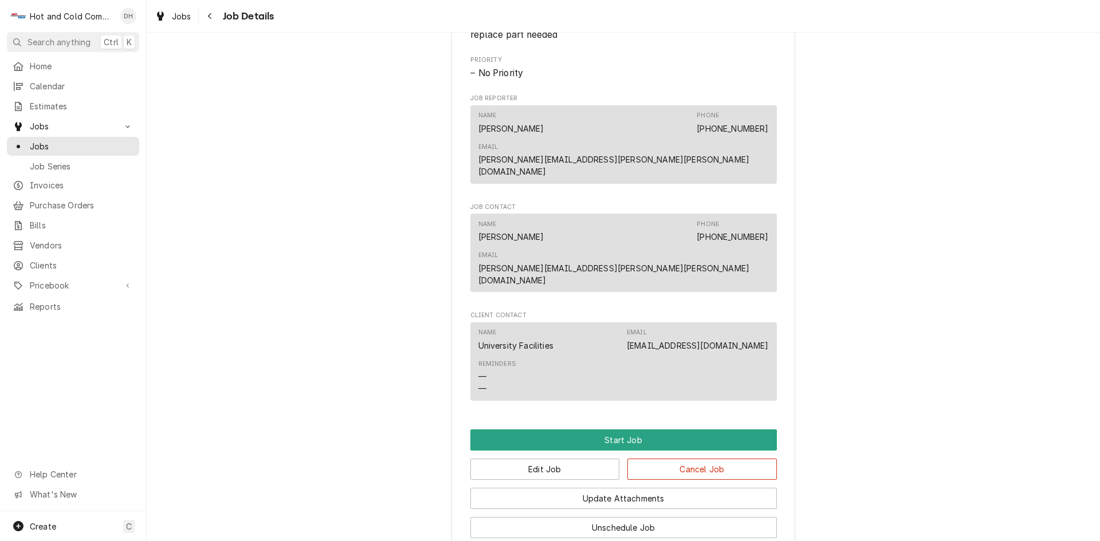
scroll to position [382, 0]
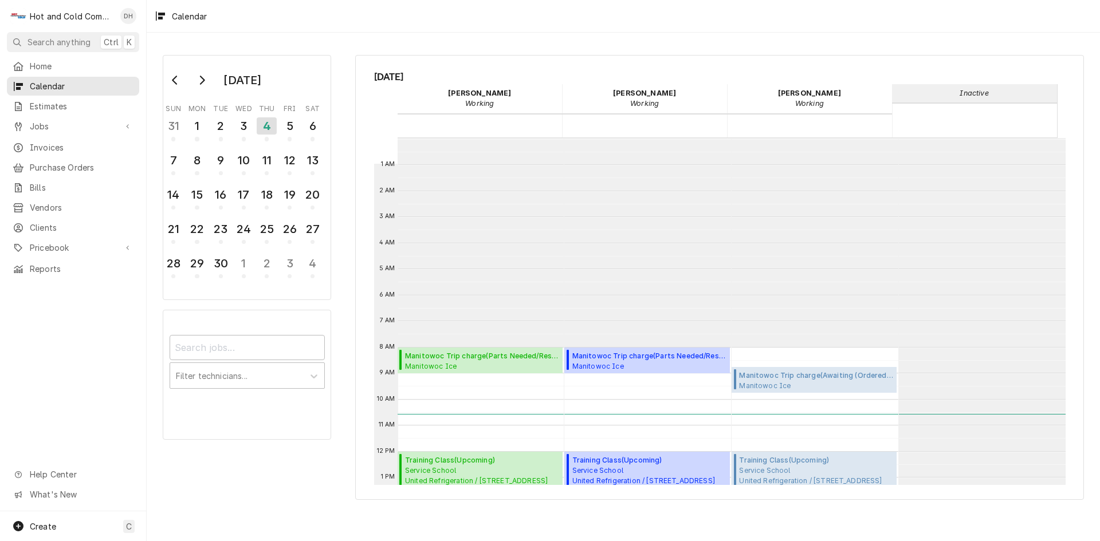
scroll to position [209, 0]
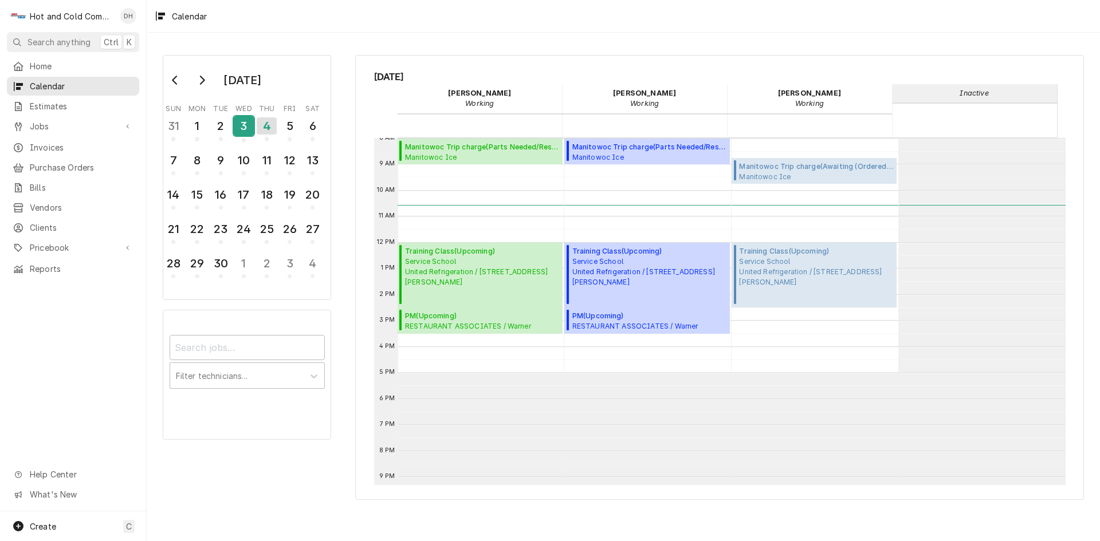
click at [248, 132] on div "3" at bounding box center [244, 125] width 20 height 19
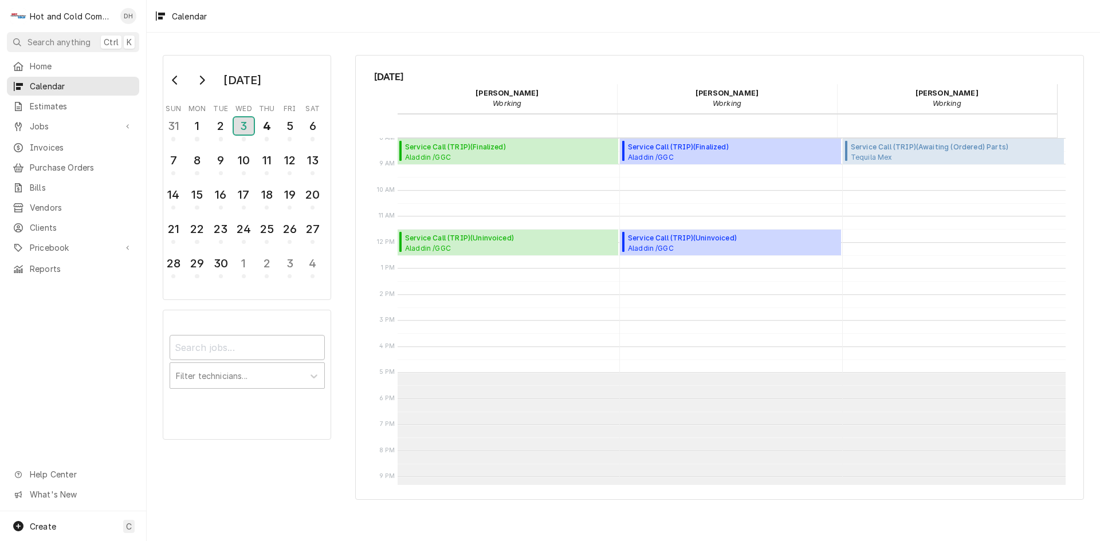
click at [248, 132] on div "3" at bounding box center [244, 125] width 20 height 17
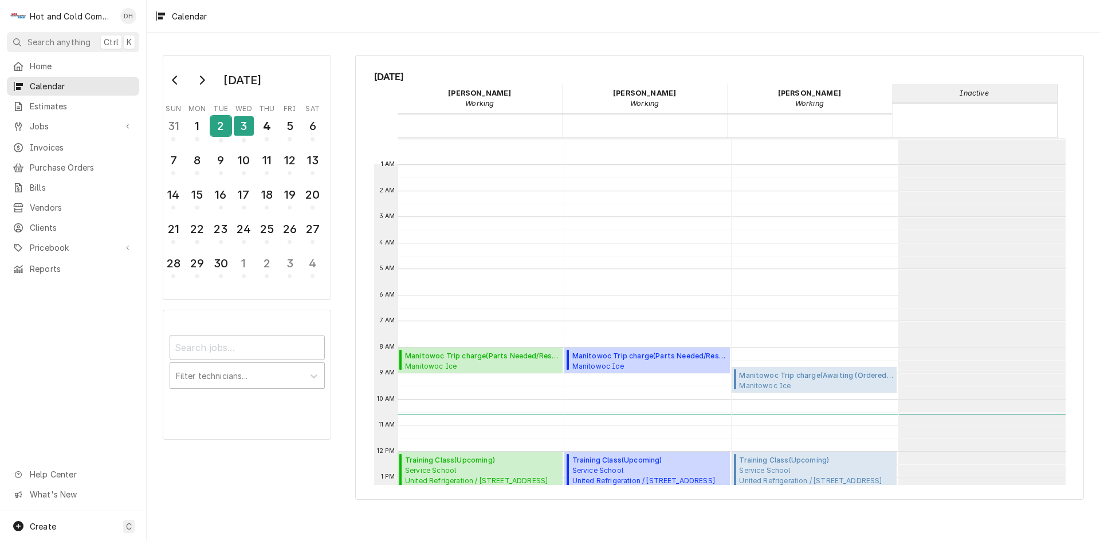
click at [215, 129] on div "2" at bounding box center [221, 125] width 20 height 19
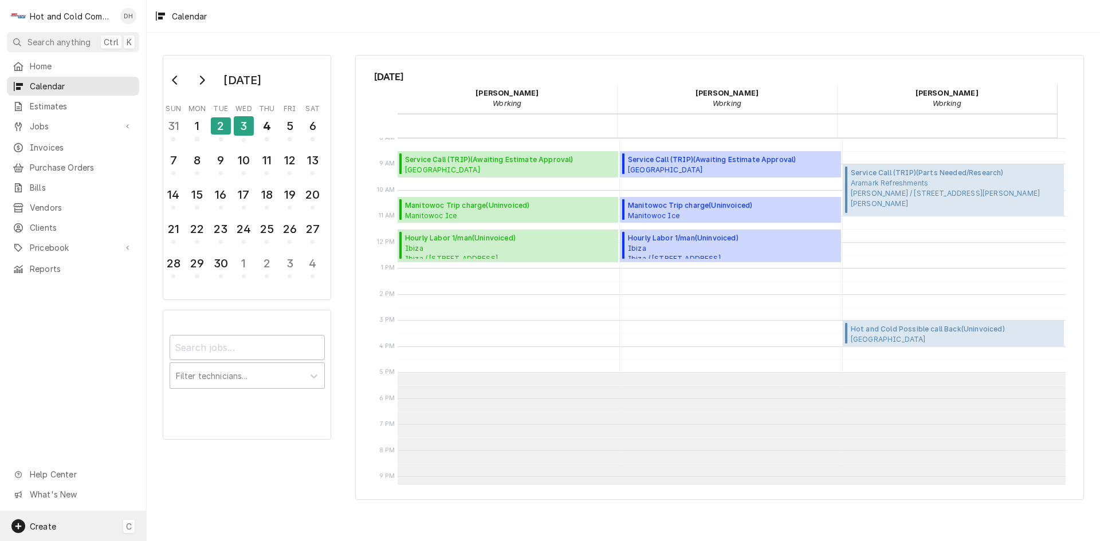
click at [54, 524] on span "Create" at bounding box center [43, 527] width 26 height 10
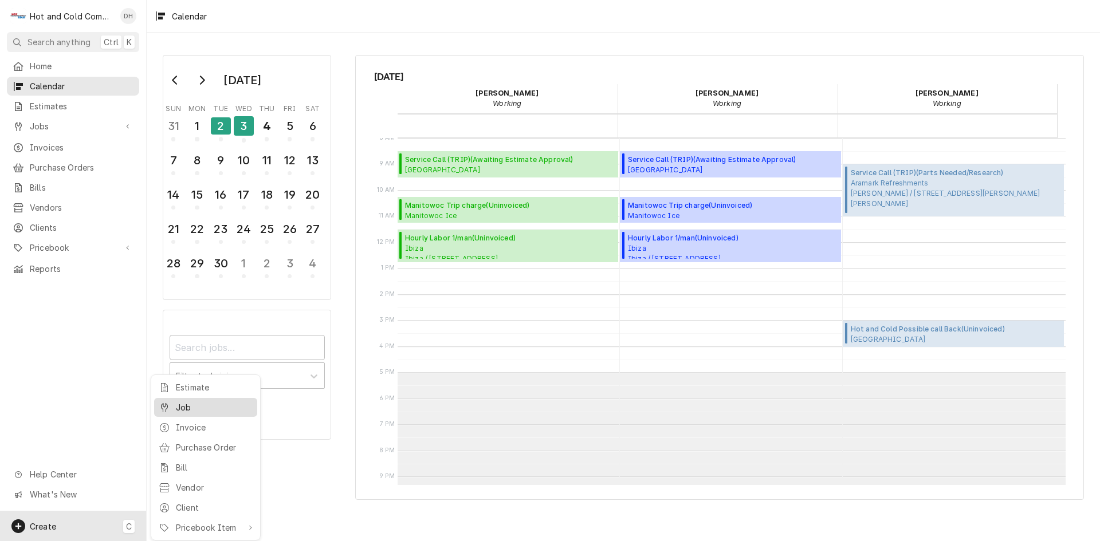
click at [170, 403] on div "Job" at bounding box center [205, 407] width 99 height 14
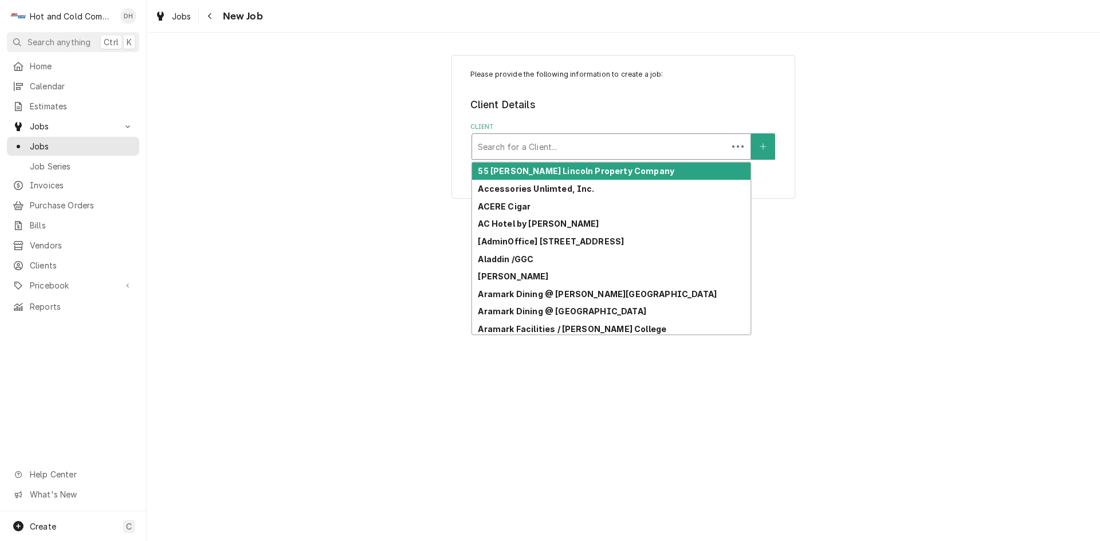
click at [629, 154] on div "Client" at bounding box center [600, 146] width 244 height 21
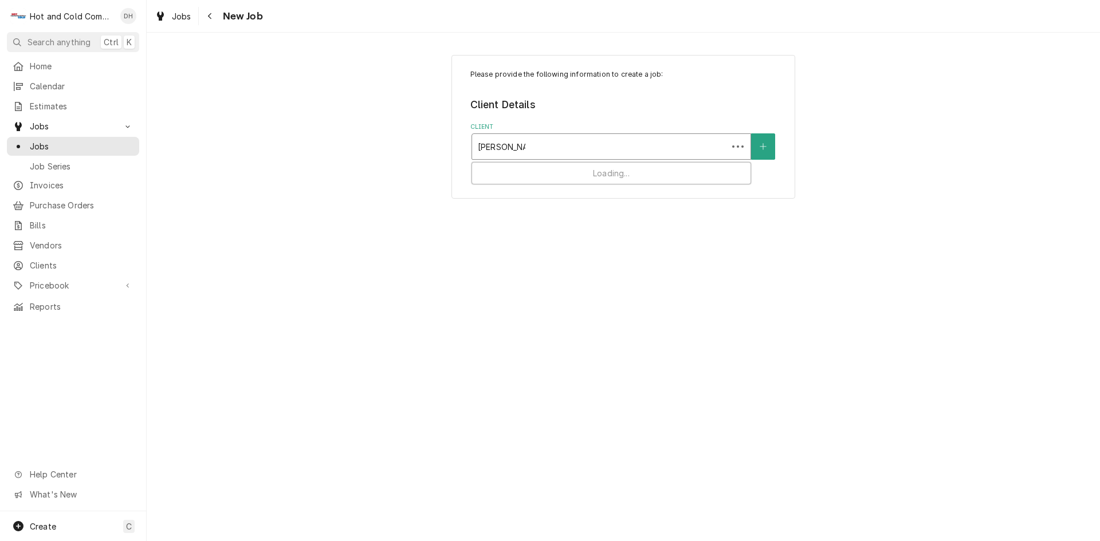
type input "[PERSON_NAME]"
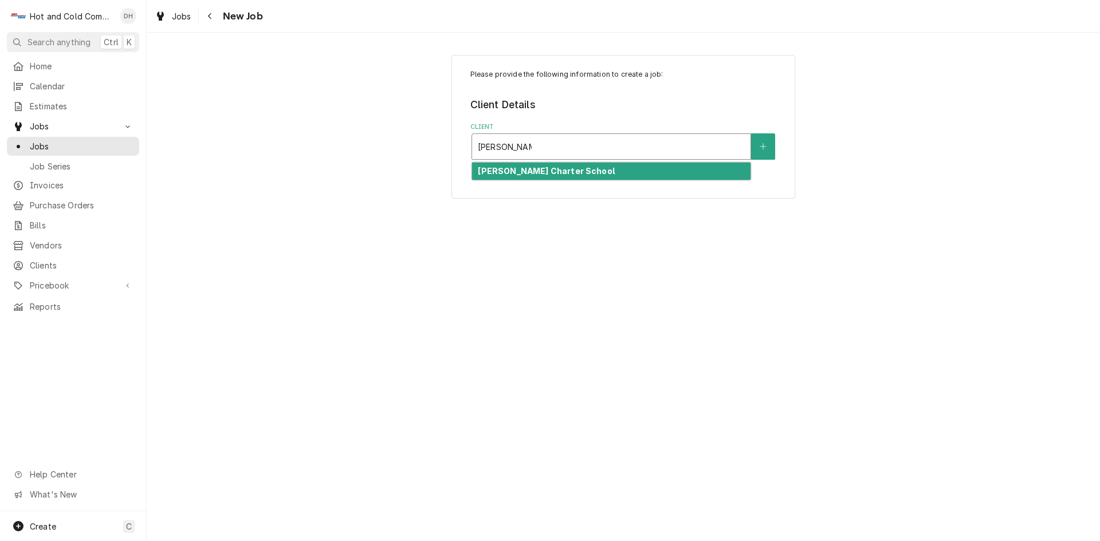
click at [651, 173] on div "Charles Drew Charter School" at bounding box center [611, 172] width 278 height 18
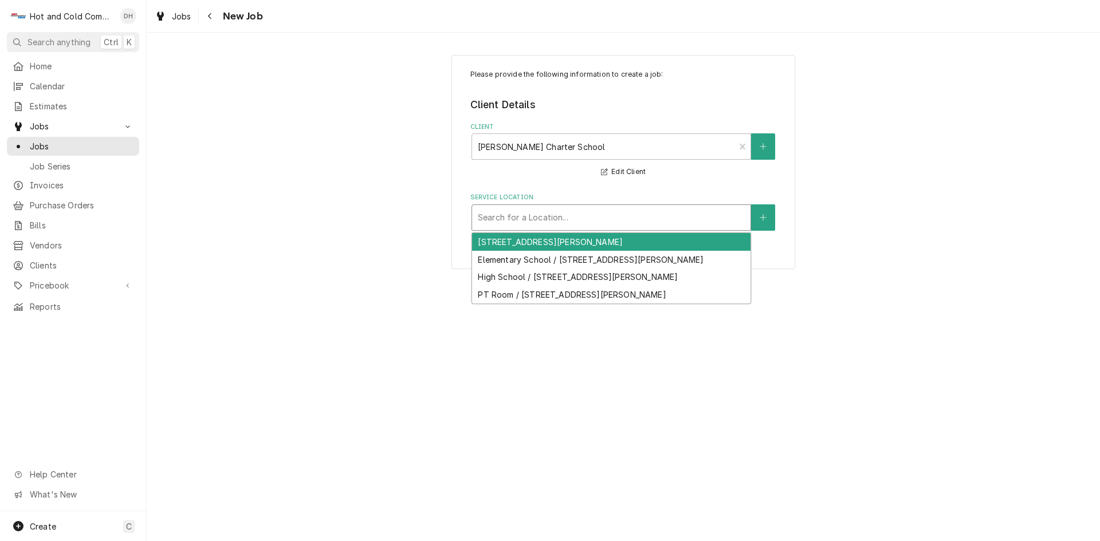
click at [587, 222] on div "Service Location" at bounding box center [611, 217] width 267 height 21
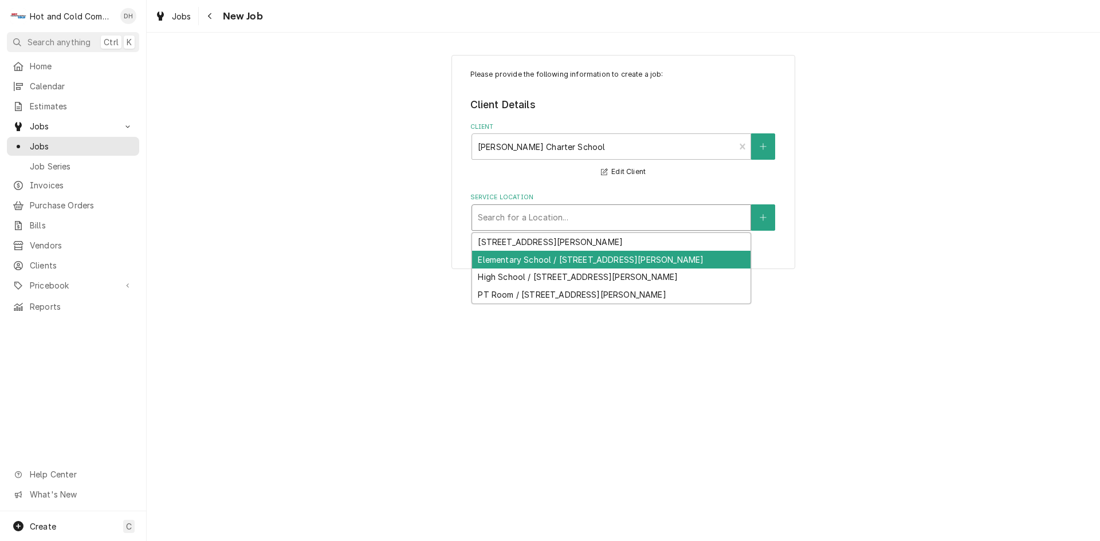
click at [627, 259] on div "Elementary School / 301 Eva Davis Way SE, Atlanta, GA 30317" at bounding box center [611, 260] width 278 height 18
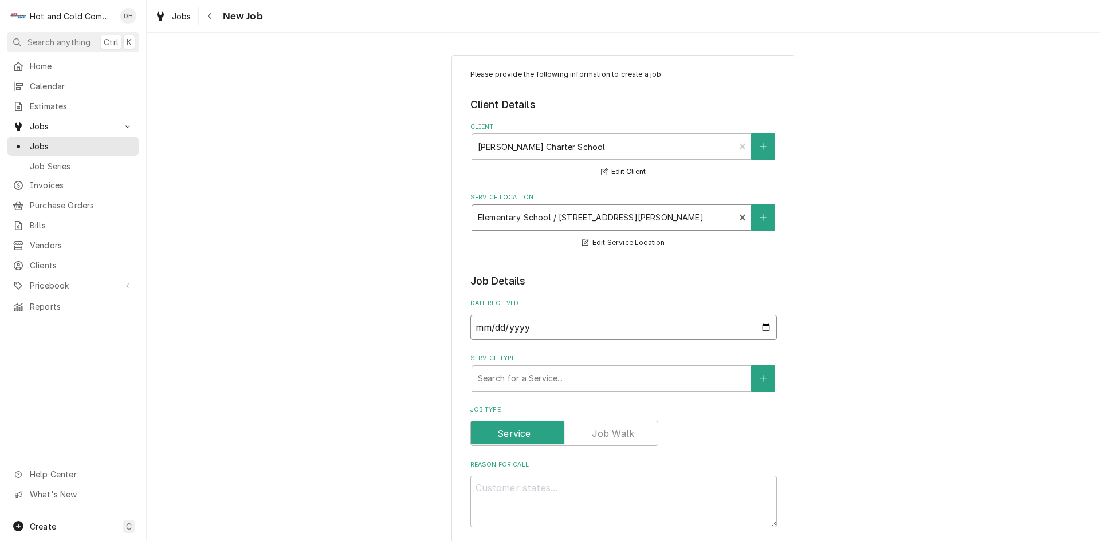
click at [764, 327] on input "2025-09-04" at bounding box center [623, 327] width 306 height 25
type textarea "x"
type input "2025-09-02"
click at [529, 375] on div "Service Type" at bounding box center [611, 378] width 267 height 21
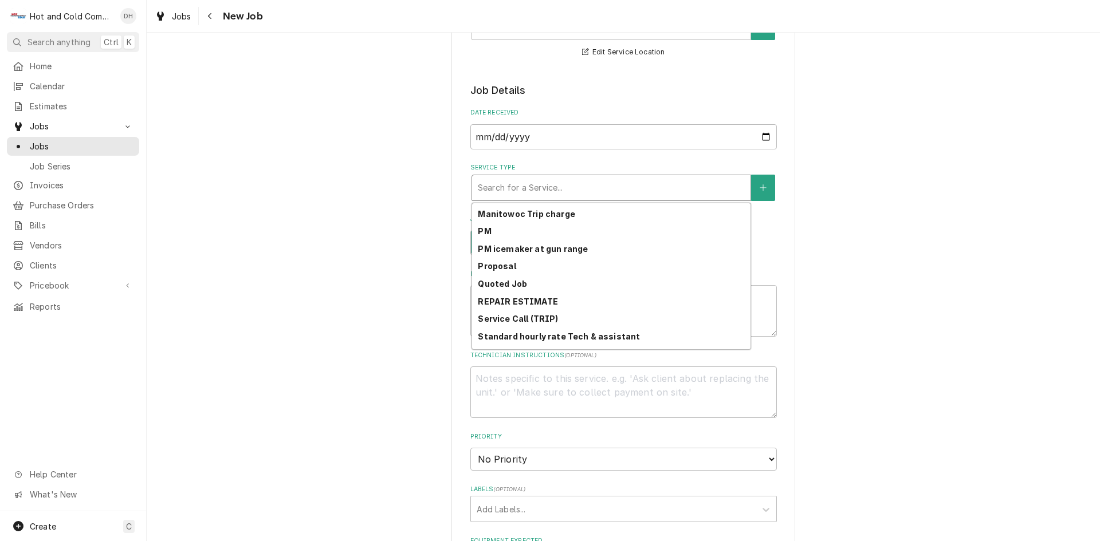
scroll to position [322, 0]
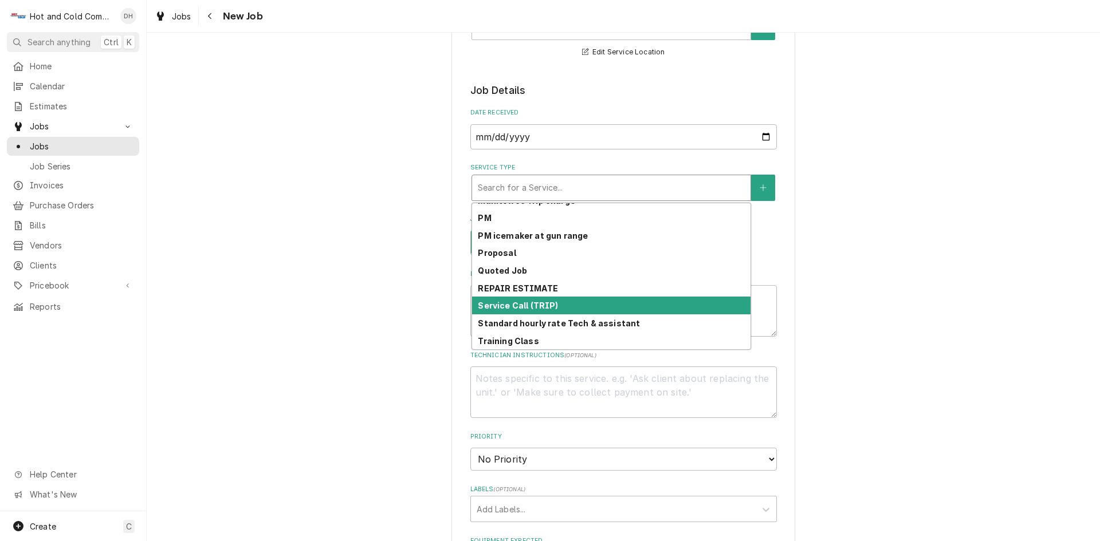
click at [535, 304] on strong "Service Call (TRIP)" at bounding box center [518, 306] width 80 height 10
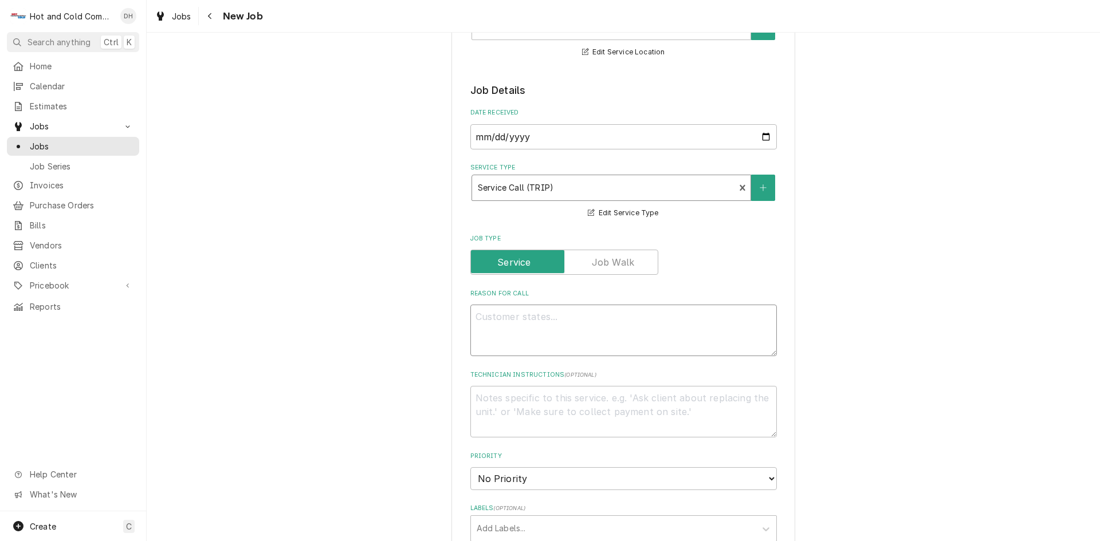
click at [540, 317] on textarea "Reason For Call" at bounding box center [623, 331] width 306 height 52
type textarea "x"
type textarea "T"
type textarea "x"
type textarea "Th"
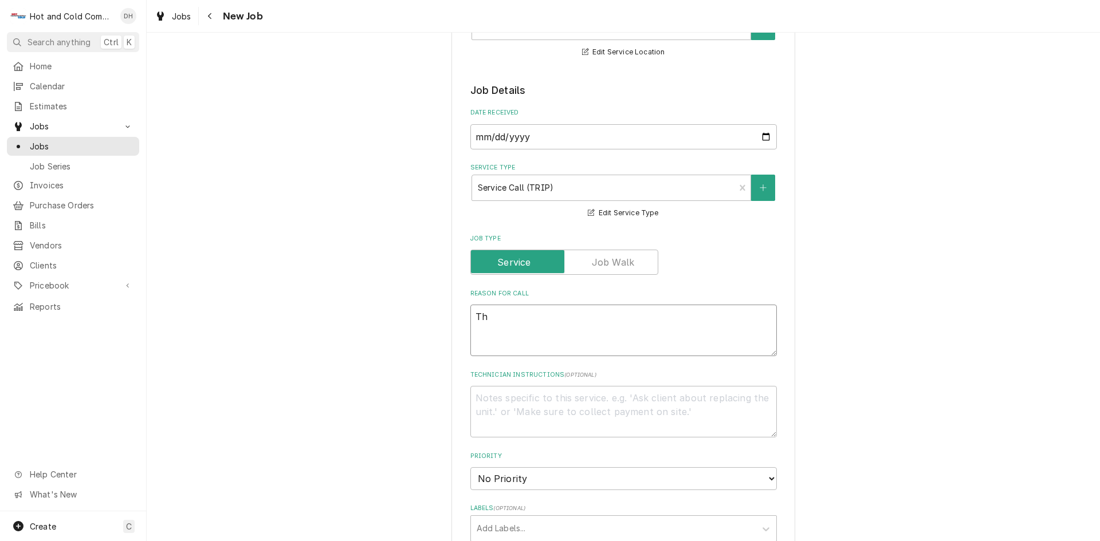
type textarea "x"
type textarea "The"
type textarea "x"
type textarea "The"
type textarea "x"
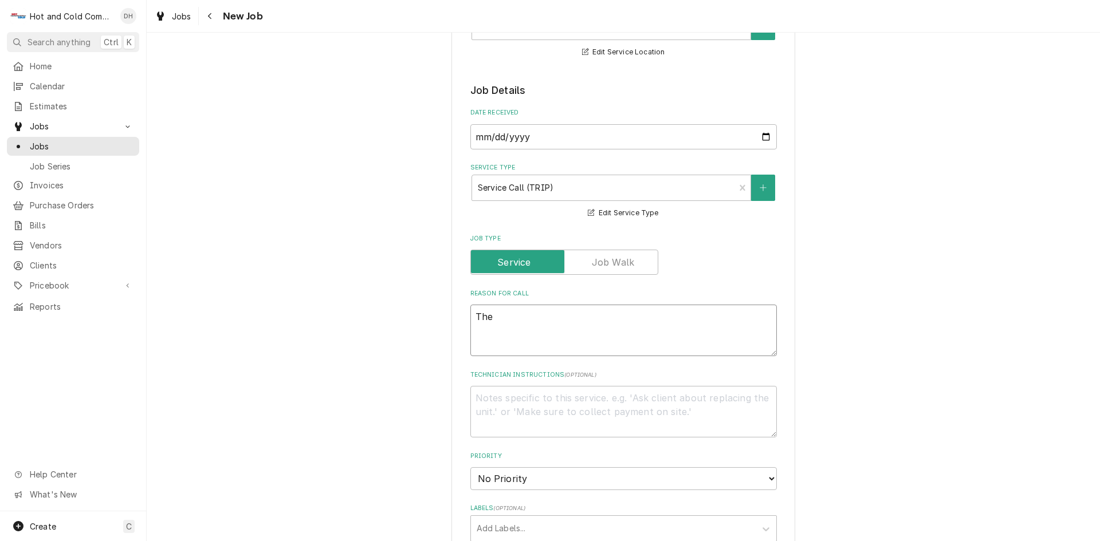
type textarea "The w"
type textarea "x"
type textarea "The wa"
type textarea "x"
type textarea "The wal"
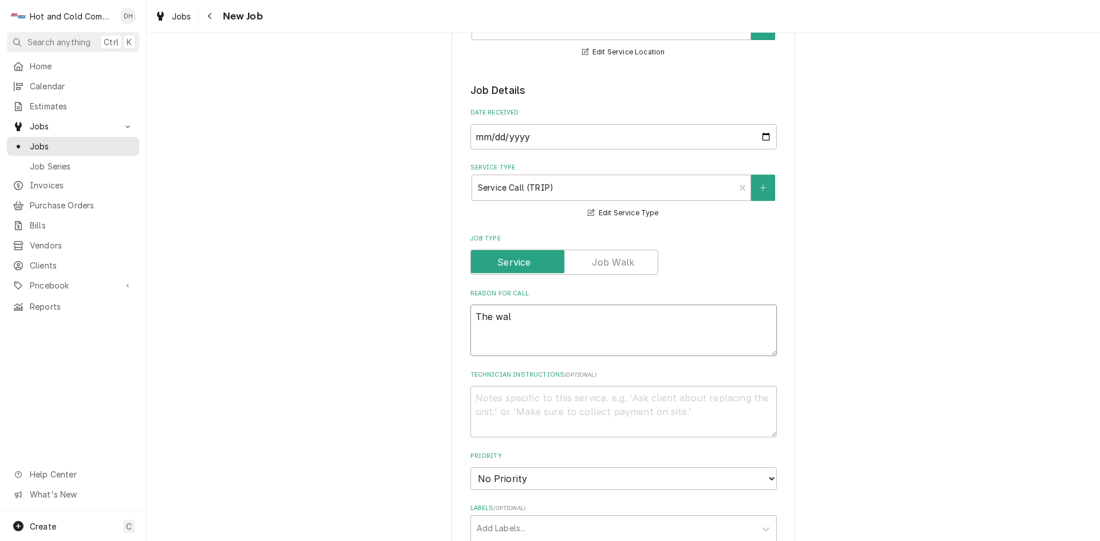
type textarea "x"
type textarea "The walk"
type textarea "x"
type textarea "The walk"
type textarea "x"
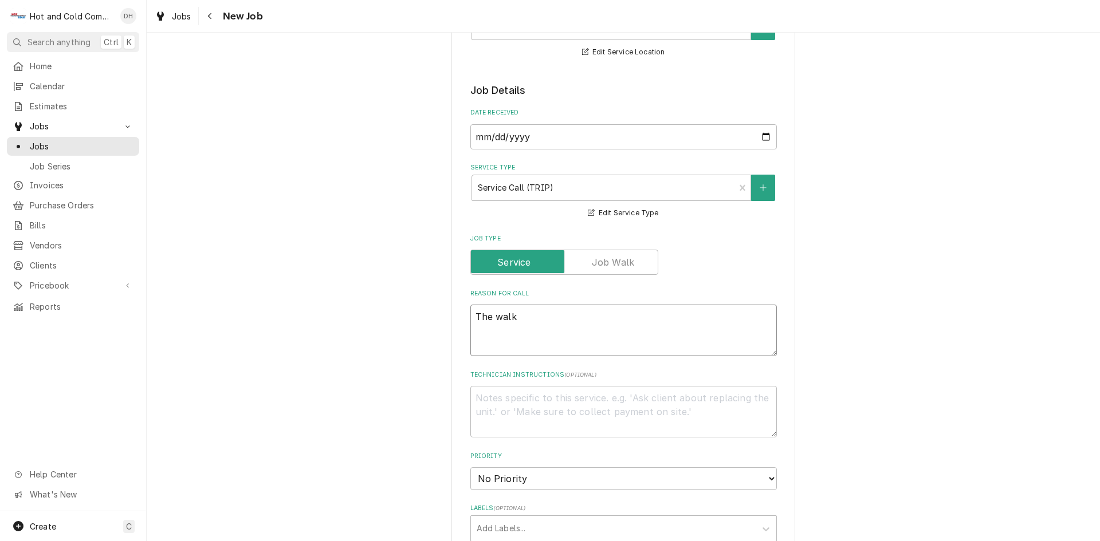
type textarea "The walk i"
type textarea "x"
type textarea "The walk in"
type textarea "x"
type textarea "The walk in"
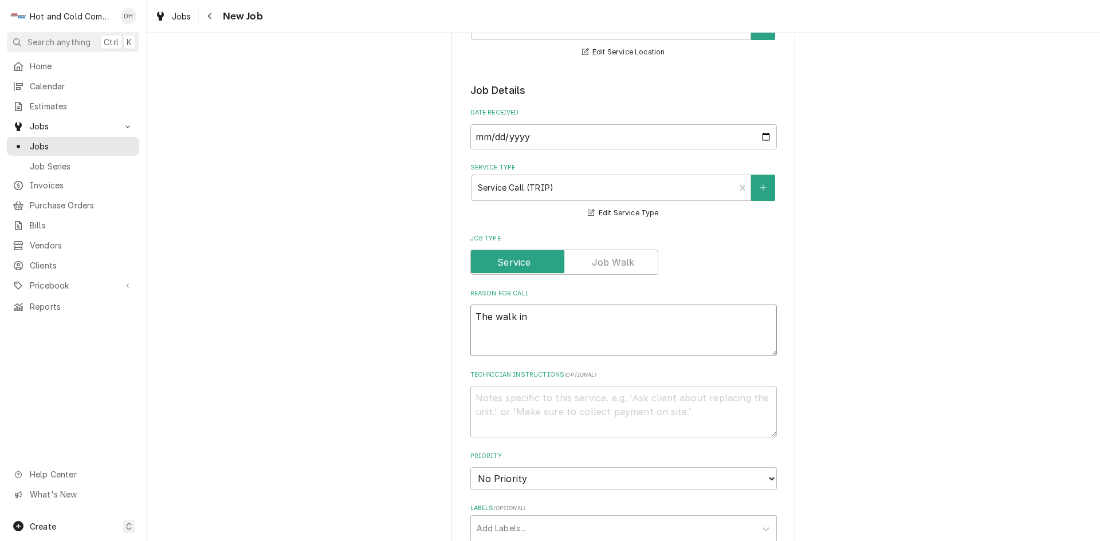
type textarea "x"
type textarea "The walk in f"
type textarea "x"
type textarea "The walk in fr"
type textarea "x"
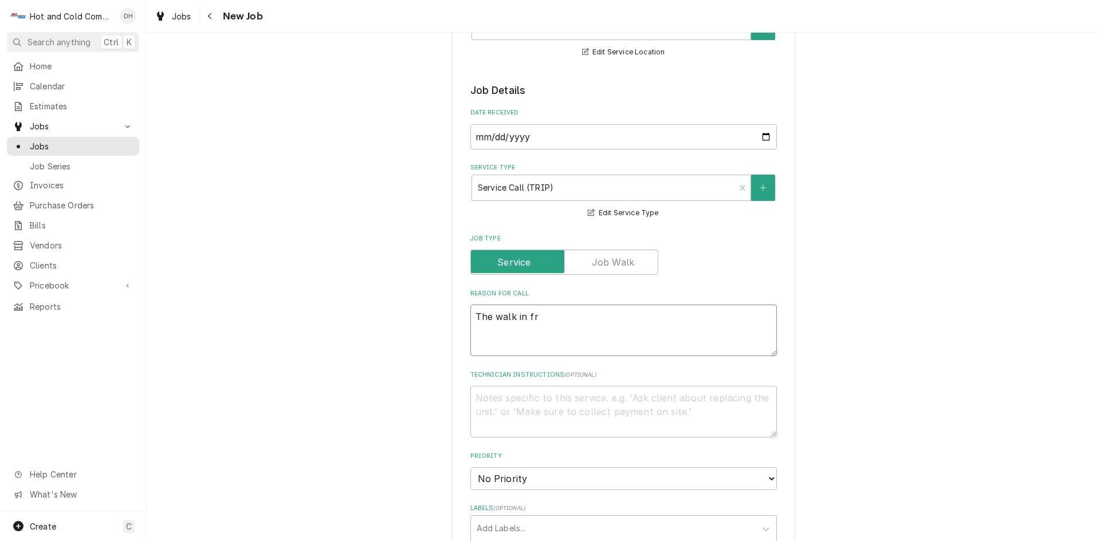
type textarea "The walk in fre"
type textarea "x"
type textarea "The walk in free"
type textarea "x"
type textarea "The walk in freez"
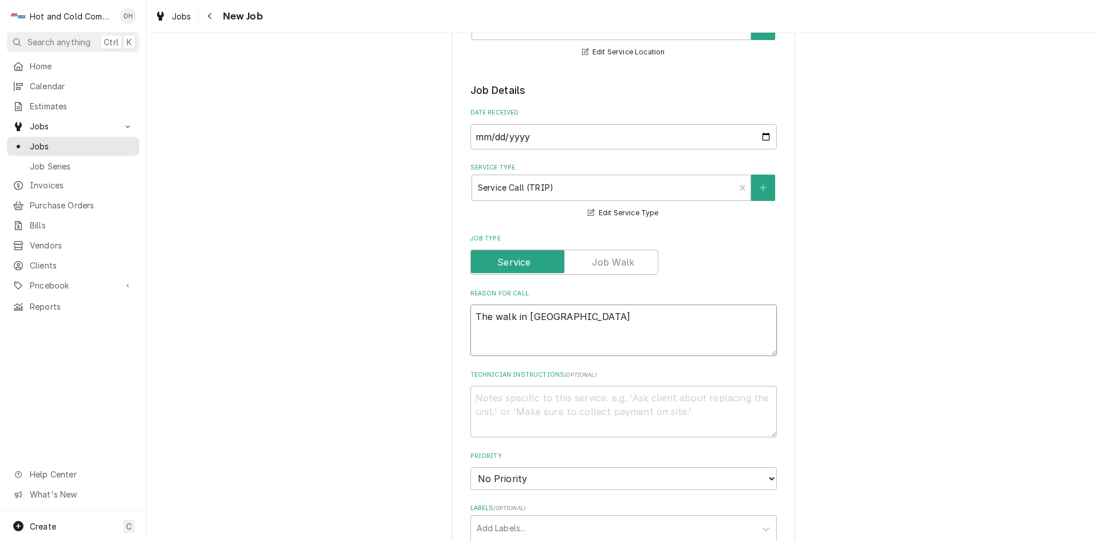
type textarea "x"
type textarea "The walk in freeze"
type textarea "x"
type textarea "The walk in freezer"
type textarea "x"
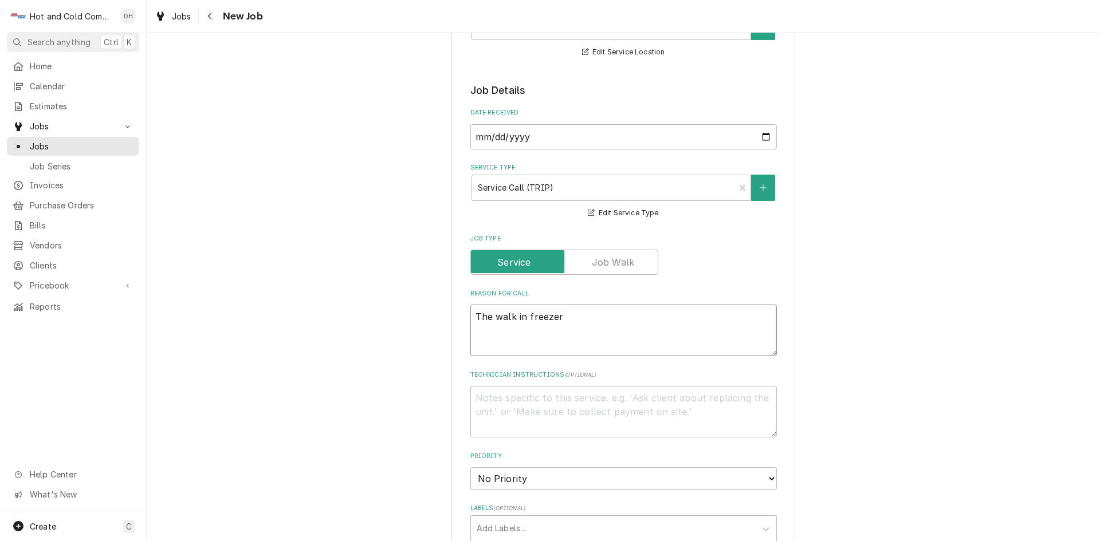
type textarea "The walk in freezer"
type textarea "x"
type textarea "The walk in freezer a"
type textarea "x"
type textarea "The walk in freezer at"
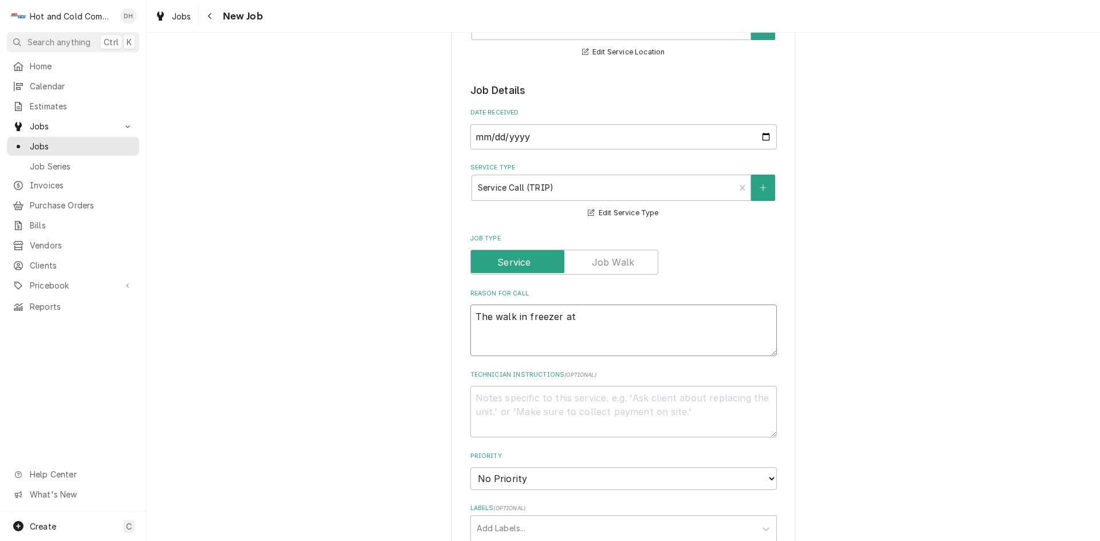
type textarea "x"
type textarea "The walk in freezer at"
type textarea "x"
type textarea "The walk in freezer at e"
type textarea "x"
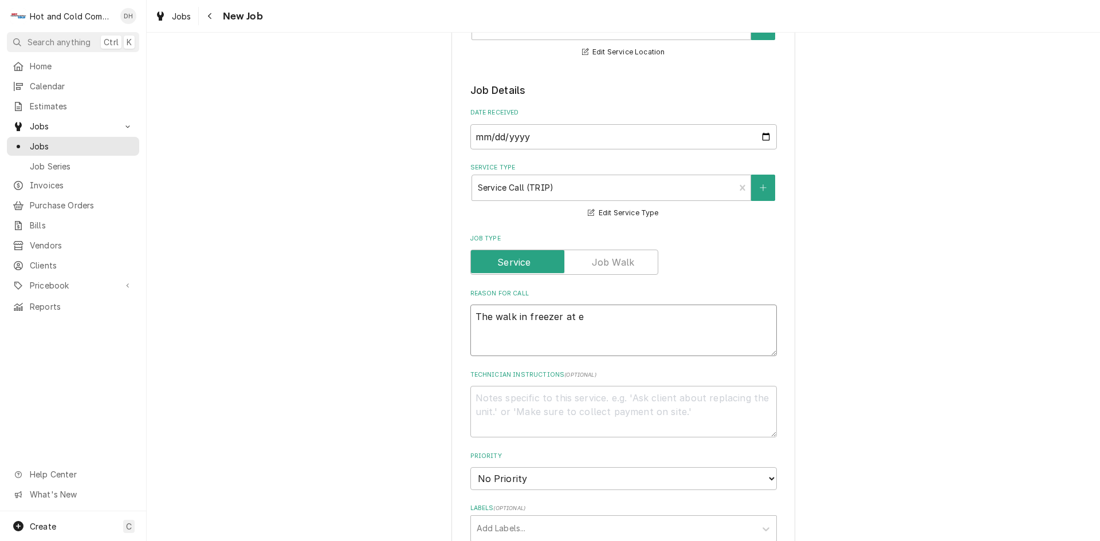
type textarea "The walk in freezer at el"
type textarea "x"
type textarea "The walk in freezer at ele"
type textarea "x"
type textarea "The walk in freezer at elem"
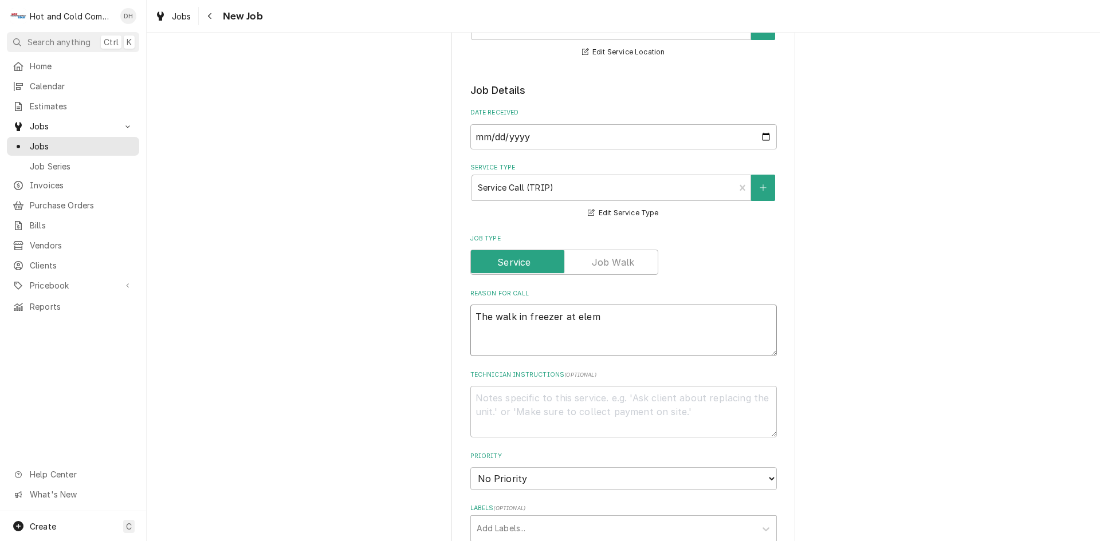
type textarea "x"
type textarea "The walk in freezer at eleme"
type textarea "x"
type textarea "The walk in freezer at elemen"
type textarea "x"
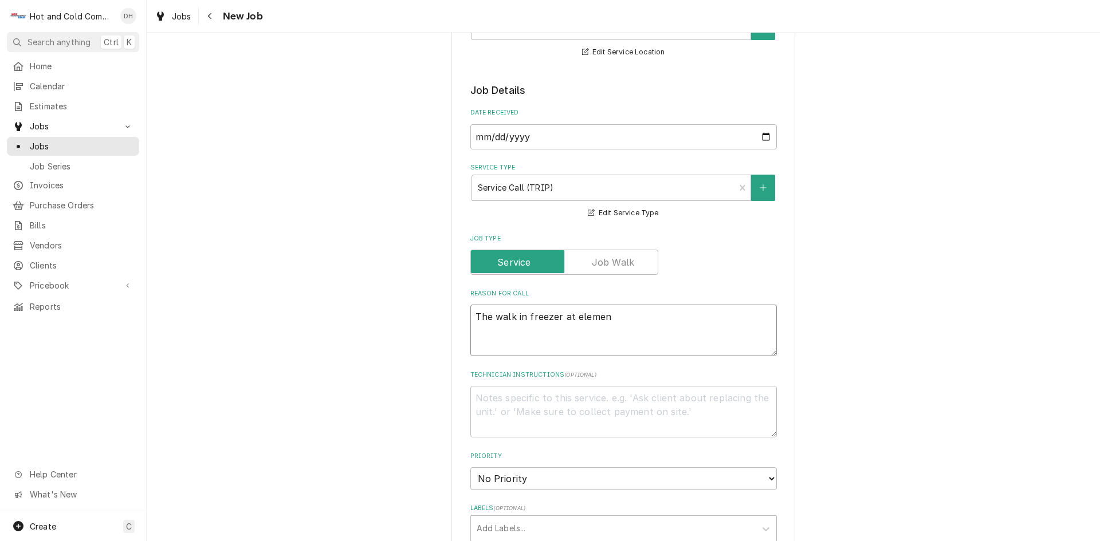
type textarea "The walk in freezer at element"
type textarea "x"
type textarea "The walk in freezer at elementa"
type textarea "x"
type textarea "The walk in freezer at elementar"
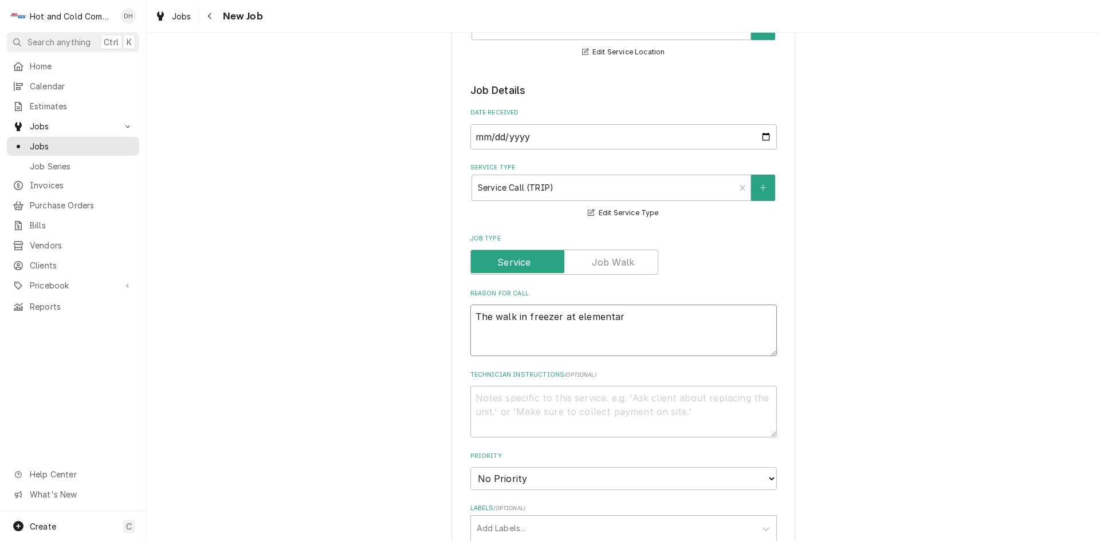
type textarea "x"
type textarea "The walk in freezer at elementary"
type textarea "x"
type textarea "The walk in freezer at elementary"
type textarea "x"
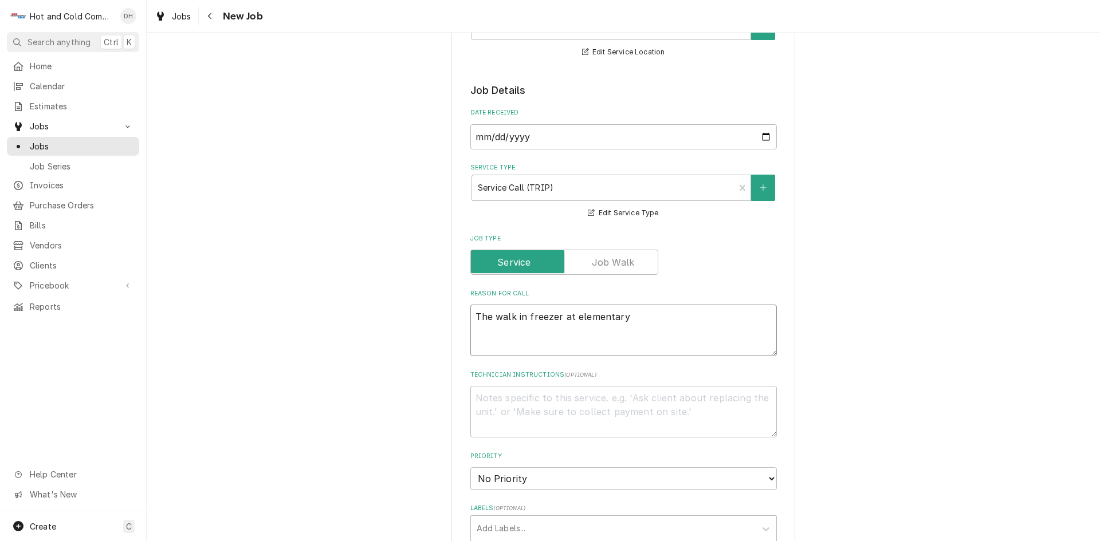
type textarea "The walk in freezer at elementary o"
type textarea "x"
type textarea "The walk in freezer at elementary on"
type textarea "x"
type textarea "The walk in freezer at elementary one"
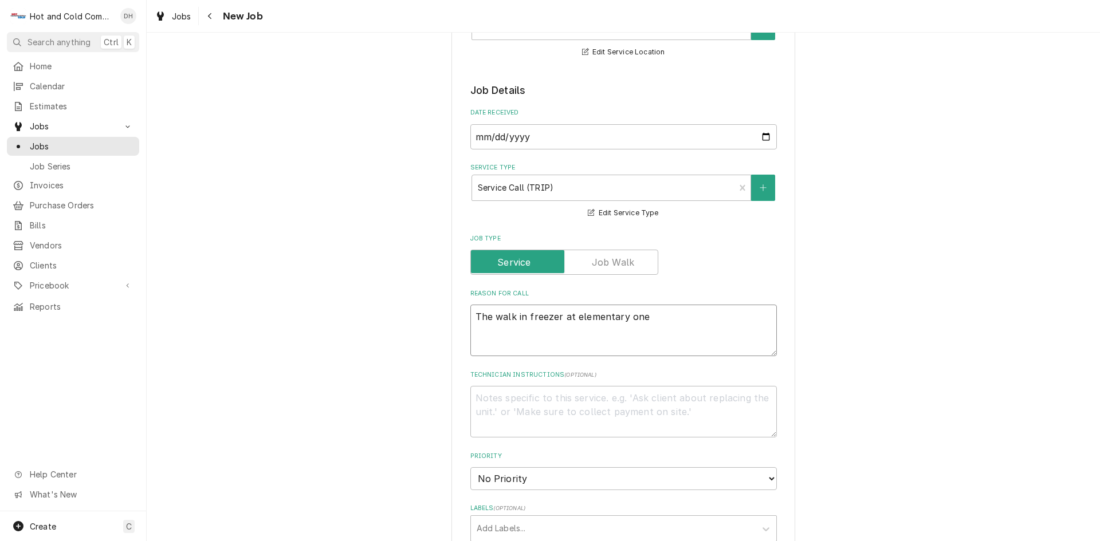
type textarea "x"
type textarea "The walk in freezer at elementary one"
type textarea "x"
type textarea "The walk in freezer at elementary one o"
type textarea "x"
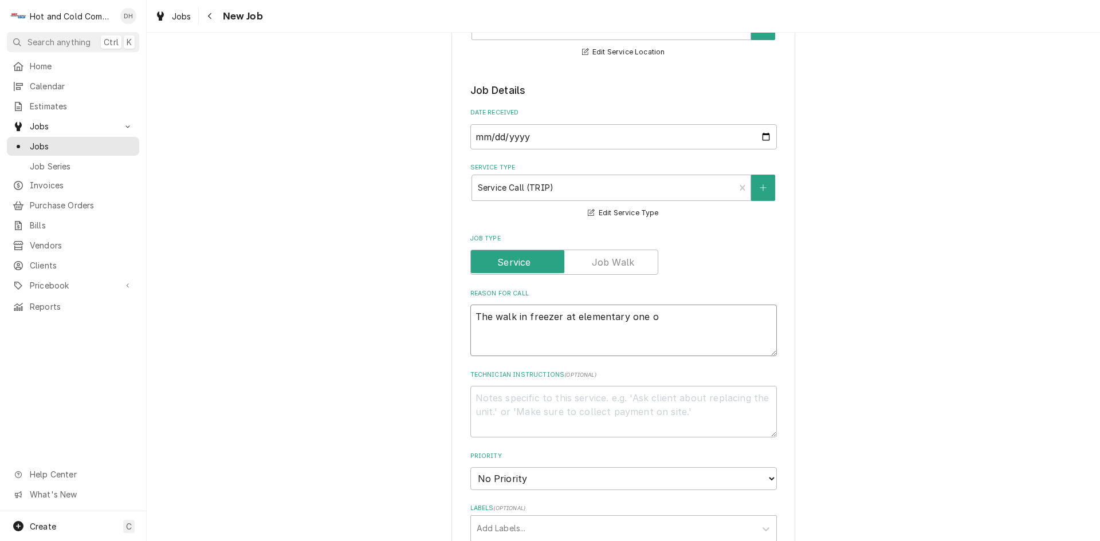
type textarea "The walk in freezer at elementary one of"
type textarea "x"
type textarea "The walk in freezer at elementary one of"
type textarea "x"
type textarea "The walk in freezer at elementary one of t"
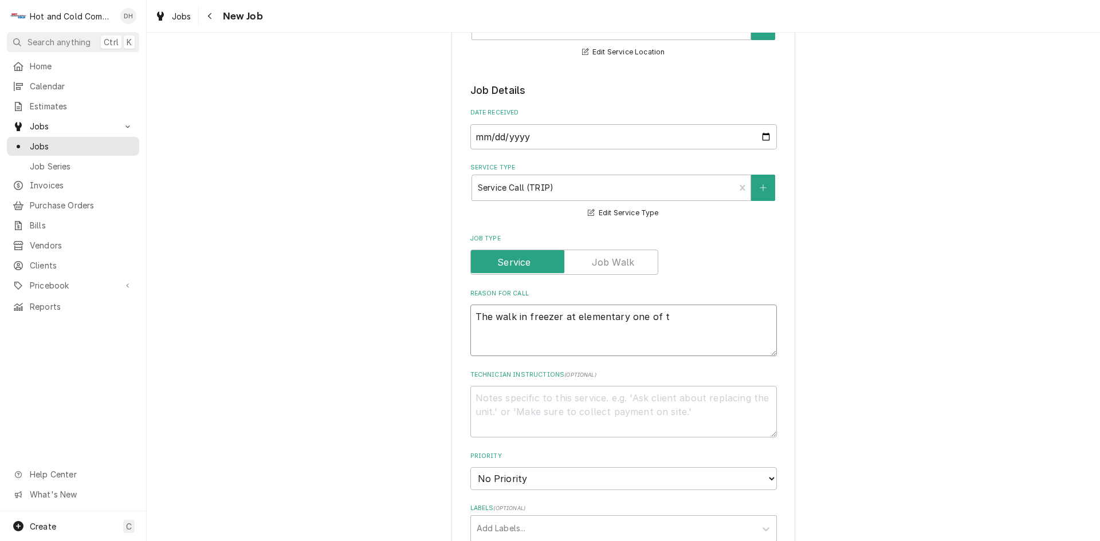
type textarea "x"
type textarea "The walk in freezer at elementary one of th"
type textarea "x"
type textarea "The walk in freezer at elementary one of the"
type textarea "x"
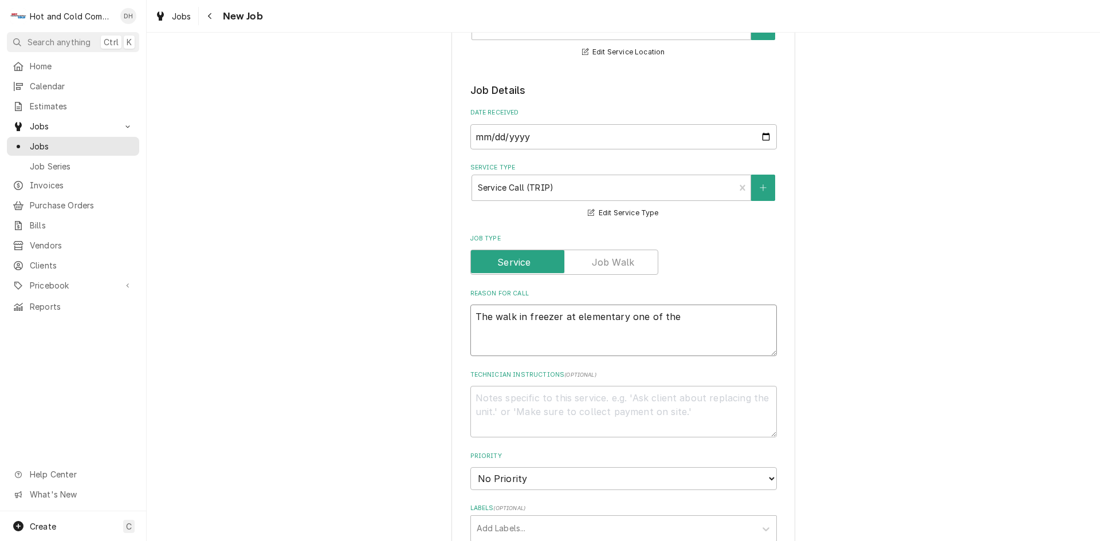
type textarea "The walk in freezer at elementary one of the"
type textarea "x"
type textarea "The walk in freezer at elementary one of the f"
type textarea "x"
type textarea "The walk in freezer at elementary one of the fa"
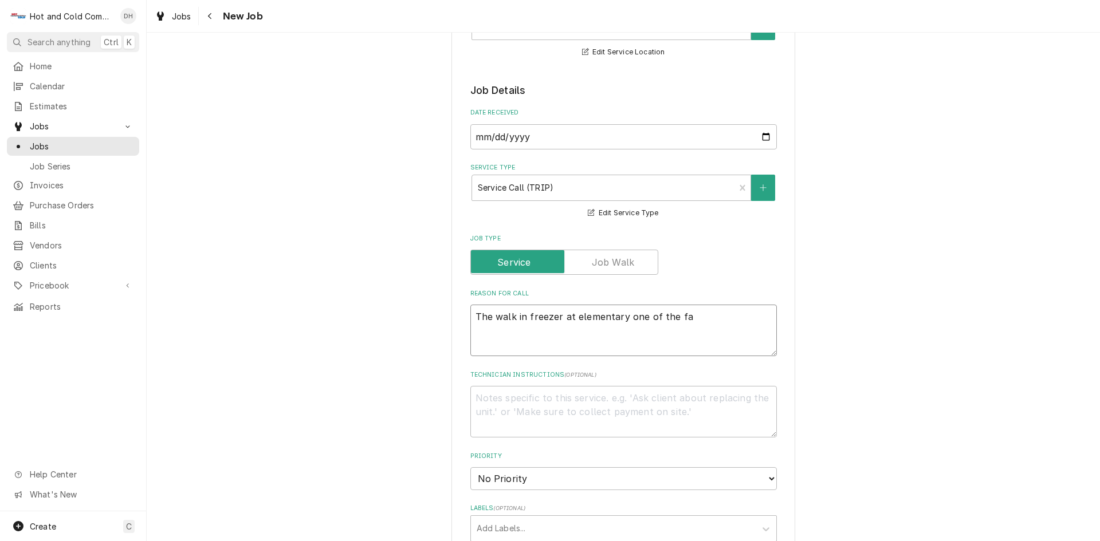
type textarea "x"
type textarea "The walk in freezer at elementary one of the fan"
type textarea "x"
type textarea "The walk in freezer at elementary one of the fans"
type textarea "x"
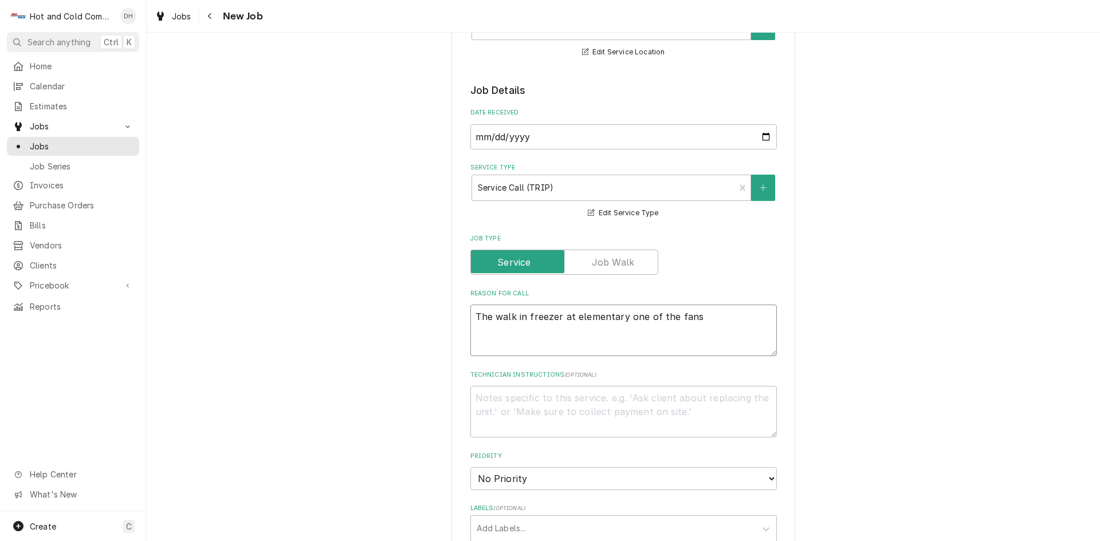
type textarea "The walk in freezer at elementary one of the fans"
type textarea "x"
type textarea "The walk in freezer at elementary one of the fans h"
type textarea "x"
type textarea "The walk in freezer at elementary one of the fans ha"
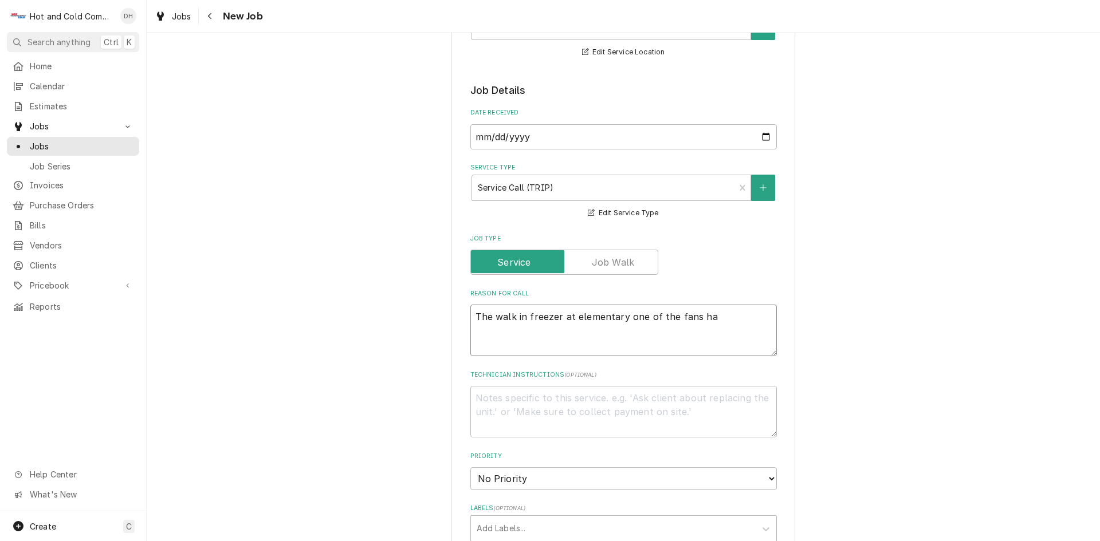
type textarea "x"
type textarea "The walk in freezer at elementary one of the fans has"
type textarea "x"
type textarea "The walk in freezer at elementary one of the fans hasn"
type textarea "x"
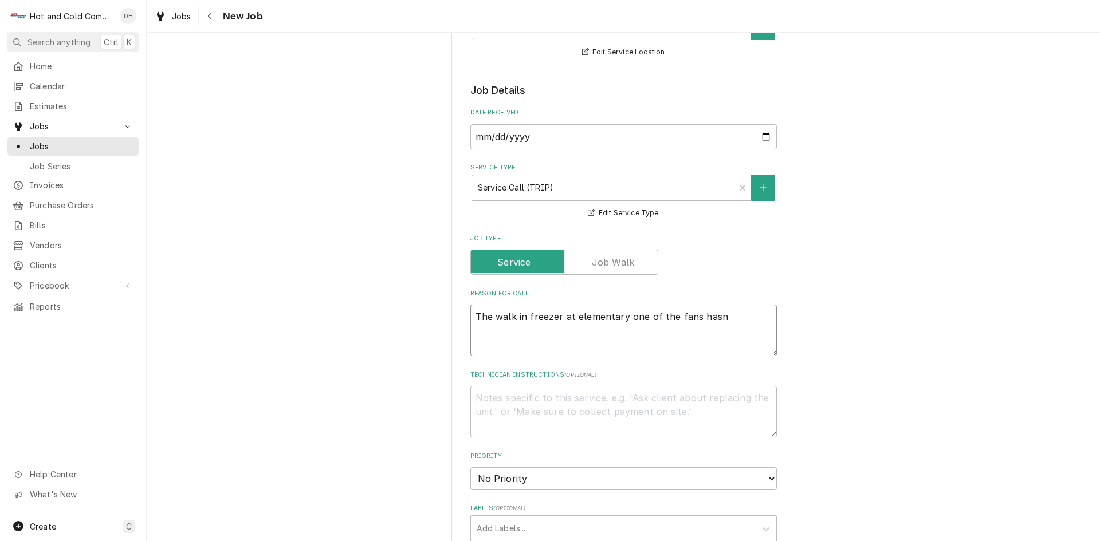
type textarea "The walk in freezer at elementary one of the fans hasn'"
type textarea "x"
type textarea "The walk in freezer at elementary one of the fans hasn't"
type textarea "x"
type textarea "The walk in freezer at elementary one of the fans hasn't"
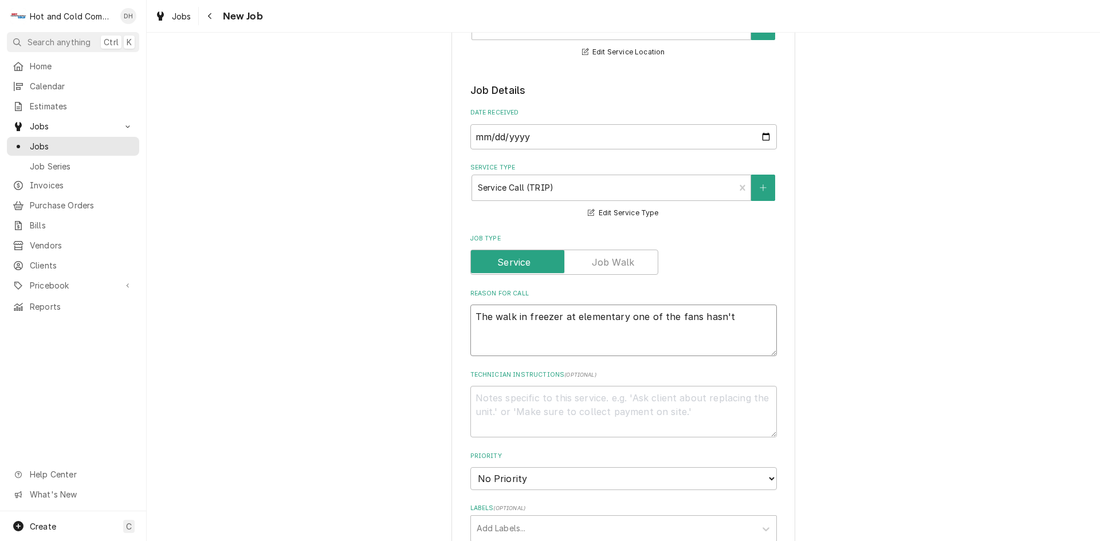
type textarea "x"
type textarea "The walk in freezer at elementary one of the fans hasn't b"
type textarea "x"
type textarea "The walk in freezer at elementary one of the fans hasn't be"
type textarea "x"
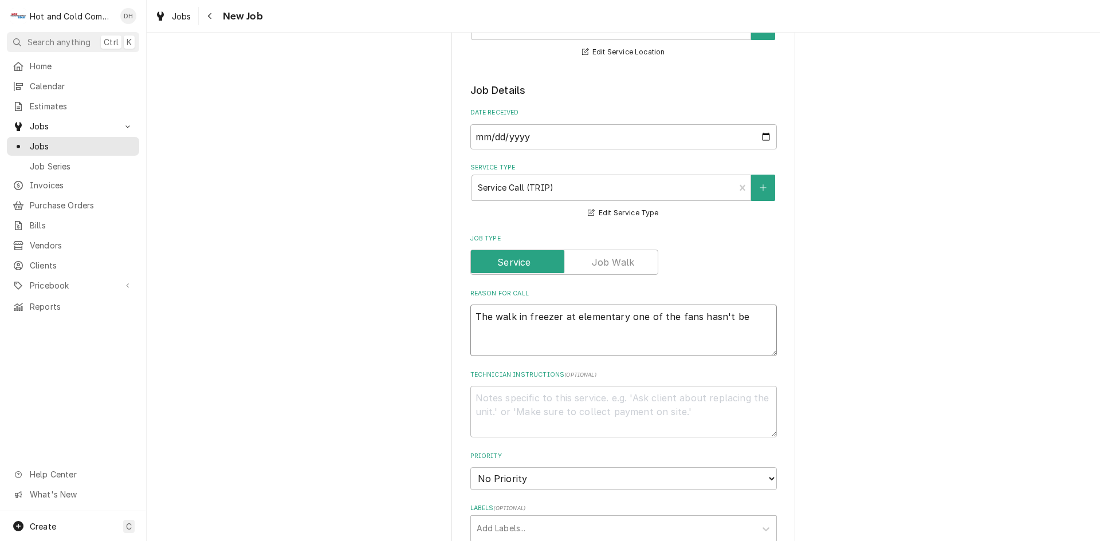
type textarea "The walk in freezer at elementary one of the fans hasn't bee"
type textarea "x"
type textarea "The walk in freezer at elementary one of the fans hasn't been"
type textarea "x"
type textarea "The walk in freezer at elementary one of the fans hasn't been"
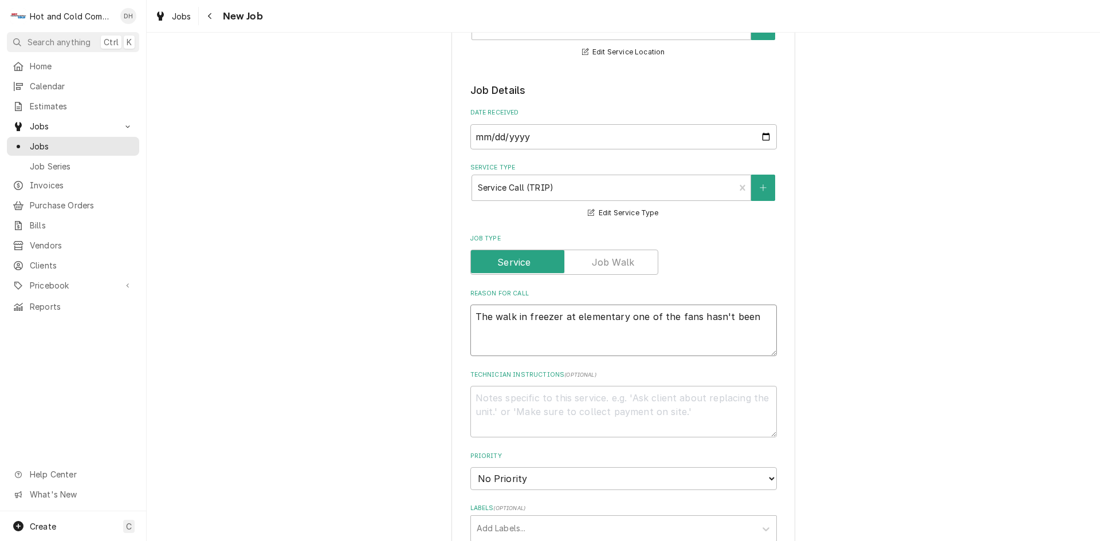
type textarea "x"
type textarea "The walk in freezer at elementary one of the fans hasn't been w"
type textarea "x"
type textarea "The walk in freezer at elementary one of the fans hasn't been wo"
type textarea "x"
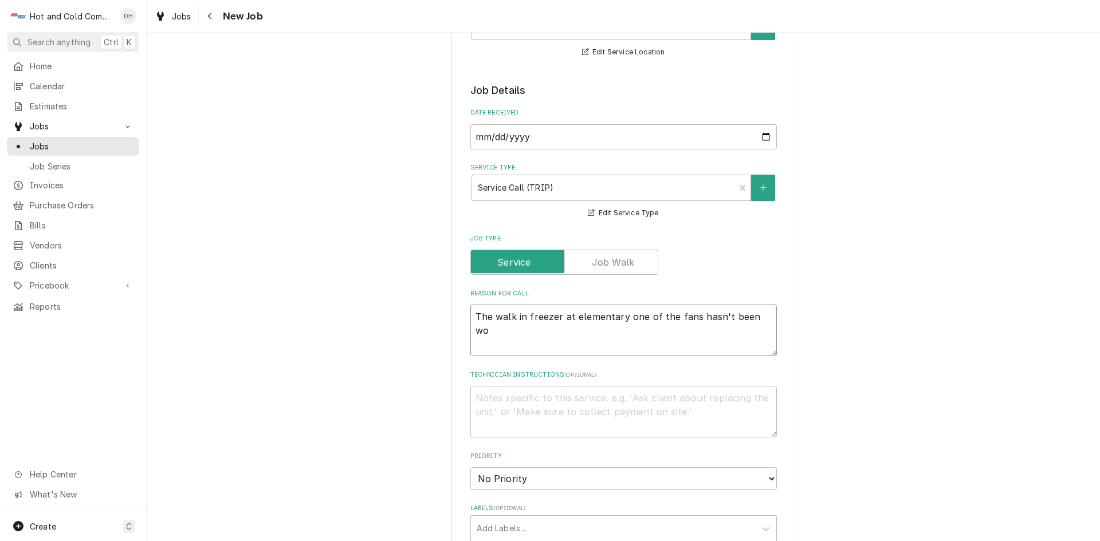
type textarea "The walk in freezer at elementary one of the fans hasn't been wor"
type textarea "x"
type textarea "The walk in freezer at elementary one of the fans hasn't been work"
type textarea "x"
type textarea "The walk in freezer at elementary one of the fans hasn't been worki"
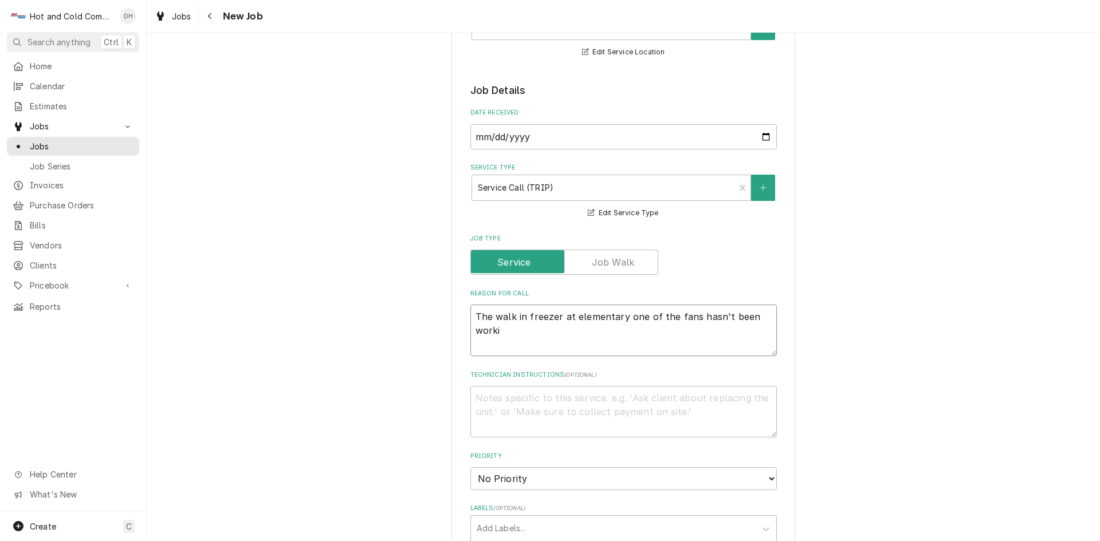
type textarea "x"
type textarea "The walk in freezer at elementary one of the fans hasn't been workin"
type textarea "x"
type textarea "The walk in freezer at elementary one of the fans hasn't been working"
type textarea "x"
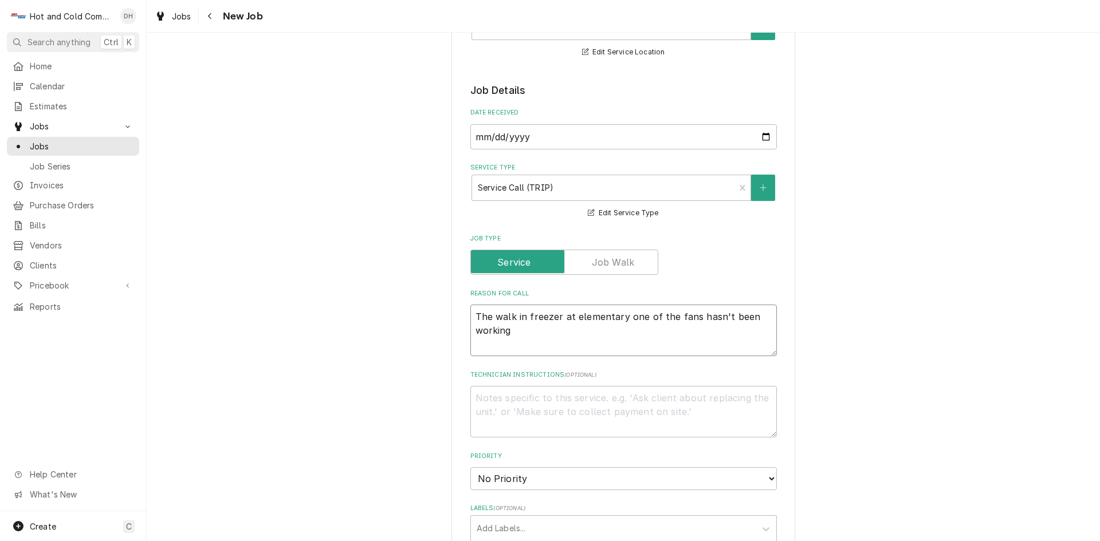
type textarea "The walk in freezer at elementary one of the fans hasn't been working"
type textarea "x"
type textarea "The walk in freezer at elementary one of the fans hasn't been working a"
type textarea "x"
type textarea "The walk in freezer at elementary one of the fans hasn't been working an"
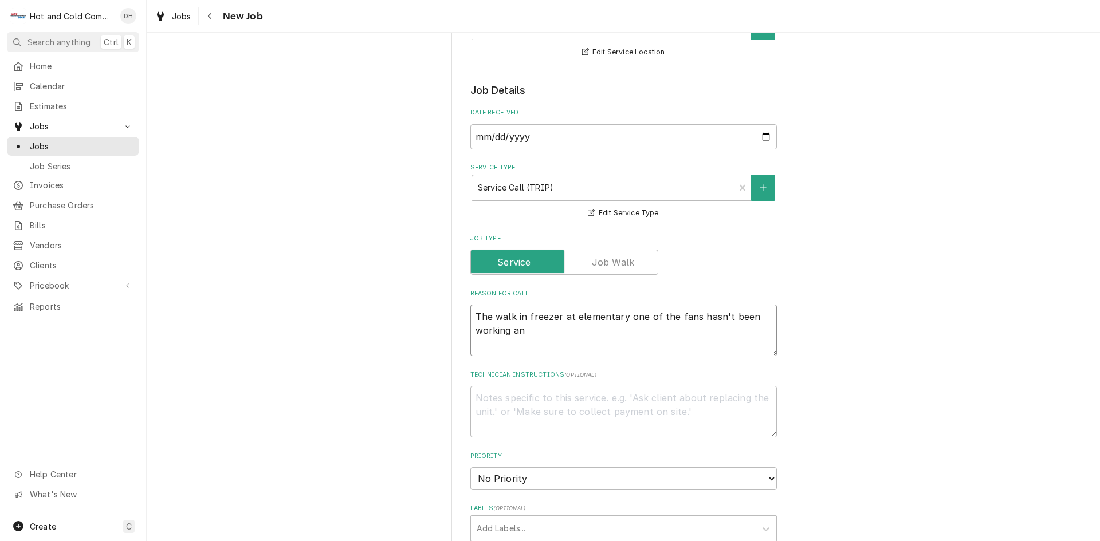
type textarea "x"
type textarea "The walk in freezer at elementary one of the fans hasn't been working and"
type textarea "x"
type textarea "The walk in freezer at elementary one of the fans hasn't been working and"
type textarea "x"
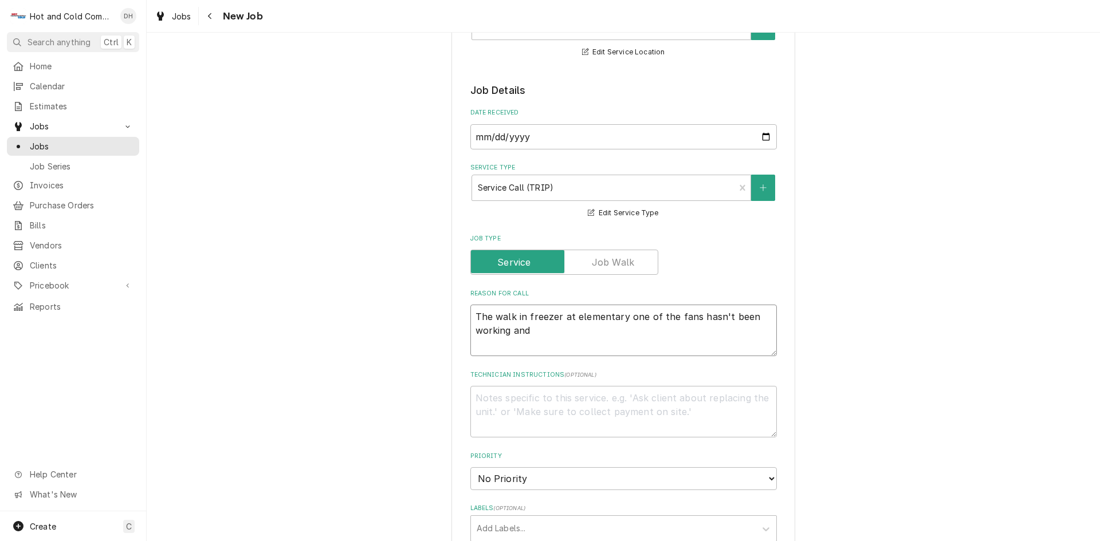
type textarea "The walk in freezer at elementary one of the fans hasn't been working and w"
type textarea "x"
type textarea "The walk in freezer at elementary one of the fans hasn't been working and we"
type textarea "x"
type textarea "The walk in freezer at elementary one of the fans hasn't been working and we"
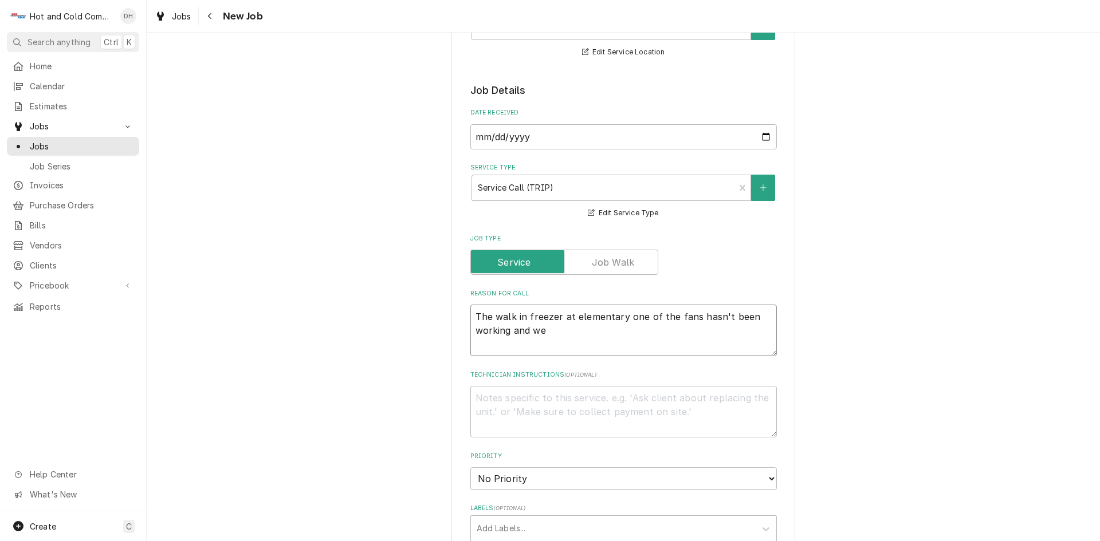
type textarea "x"
type textarea "The walk in freezer at elementary one of the fans hasn't been working and we m"
type textarea "x"
type textarea "The walk in freezer at elementary one of the fans hasn't been working and we ma"
type textarea "x"
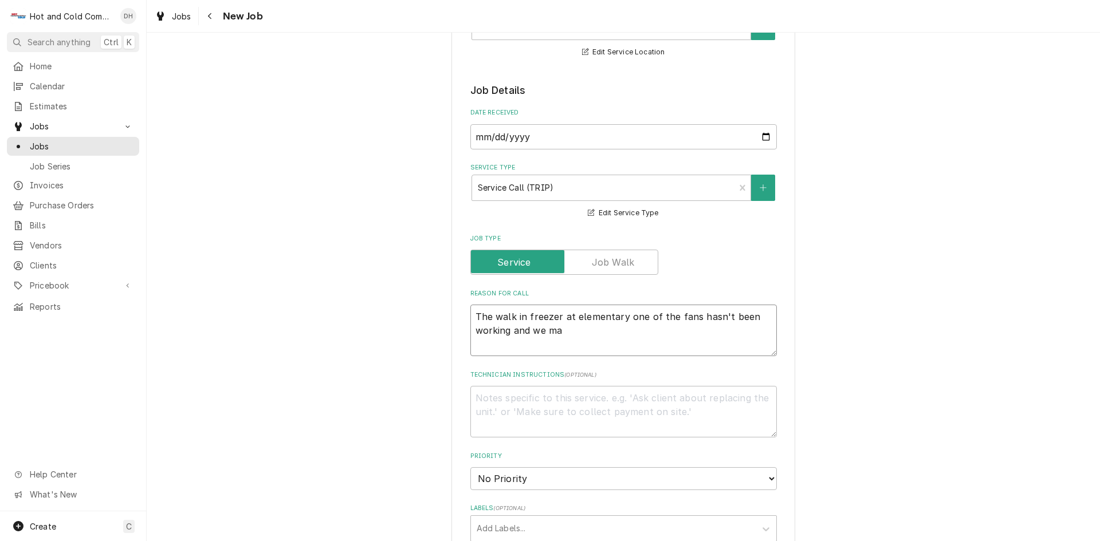
type textarea "The walk in freezer at elementary one of the fans hasn't been working and we may"
type textarea "x"
type textarea "The walk in freezer at elementary one of the fans hasn't been working and we ma…"
type textarea "x"
type textarea "The walk in freezer at elementary one of the fans hasn't been working and we ma…"
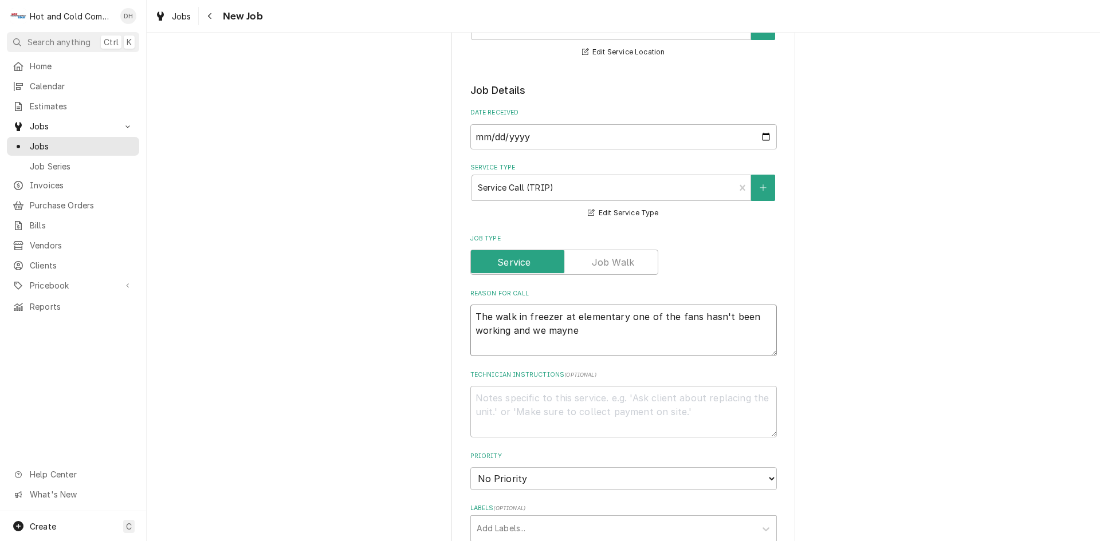
type textarea "x"
type textarea "The walk in freezer at elementary one of the fans hasn't been working and we ma…"
type textarea "x"
type textarea "The walk in freezer at elementary one of the fans hasn't been working and we ma…"
type textarea "x"
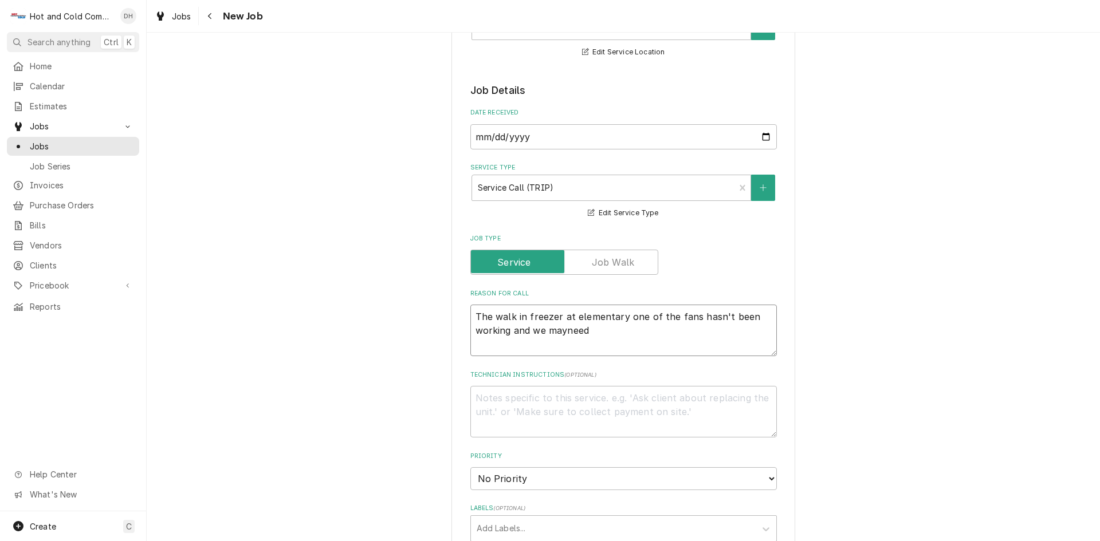
type textarea "The walk in freezer at elementary one of the fans hasn't been working and we ma…"
type textarea "x"
type textarea "The walk in freezer at elementary one of the fans hasn't been working and we ma…"
type textarea "x"
type textarea "The walk in freezer at elementary one of the fans hasn't been working and we ma…"
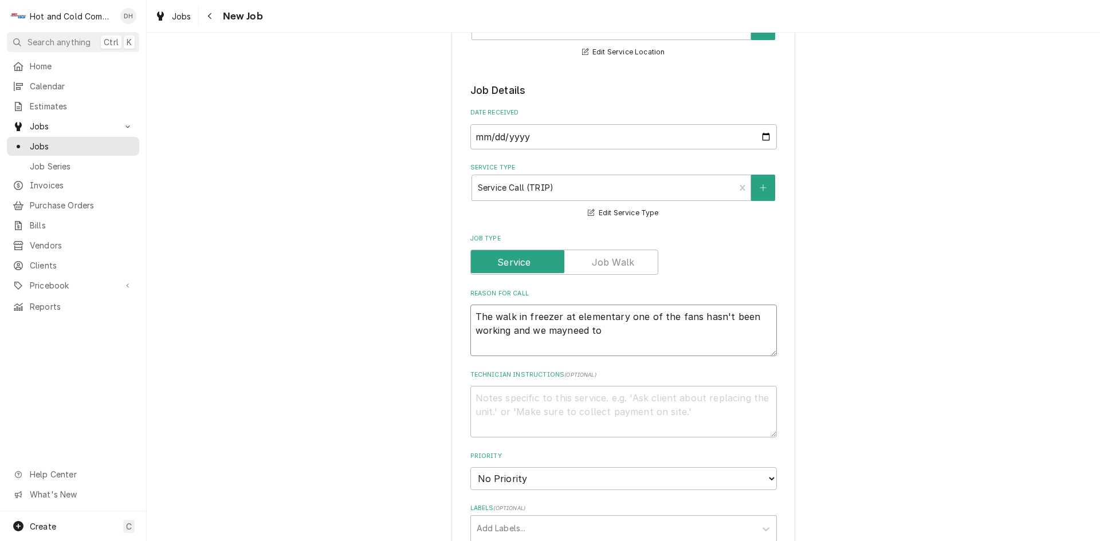
type textarea "x"
type textarea "The walk in freezer at elementary one of the fans hasn't been working and we ma…"
type textarea "x"
type textarea "The walk in freezer at elementary one of the fans hasn't been working and we ma…"
type textarea "x"
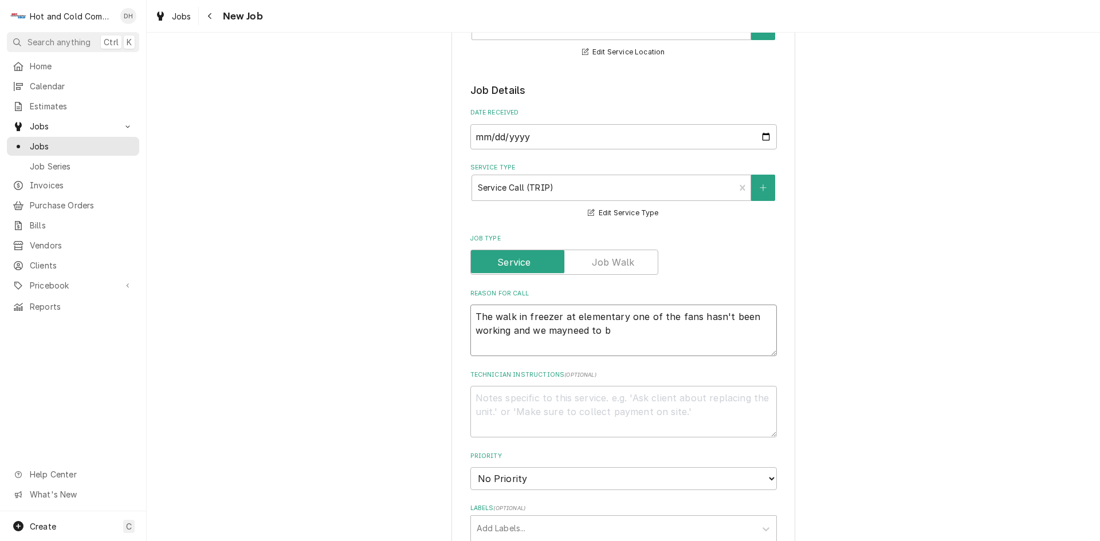
type textarea "The walk in freezer at elementary one of the fans hasn't been working and we ma…"
type textarea "x"
type textarea "The walk in freezer at elementary one of the fans hasn't been working and we ma…"
type textarea "x"
type textarea "The walk in freezer at elementary one of the fans hasn't been working and we ma…"
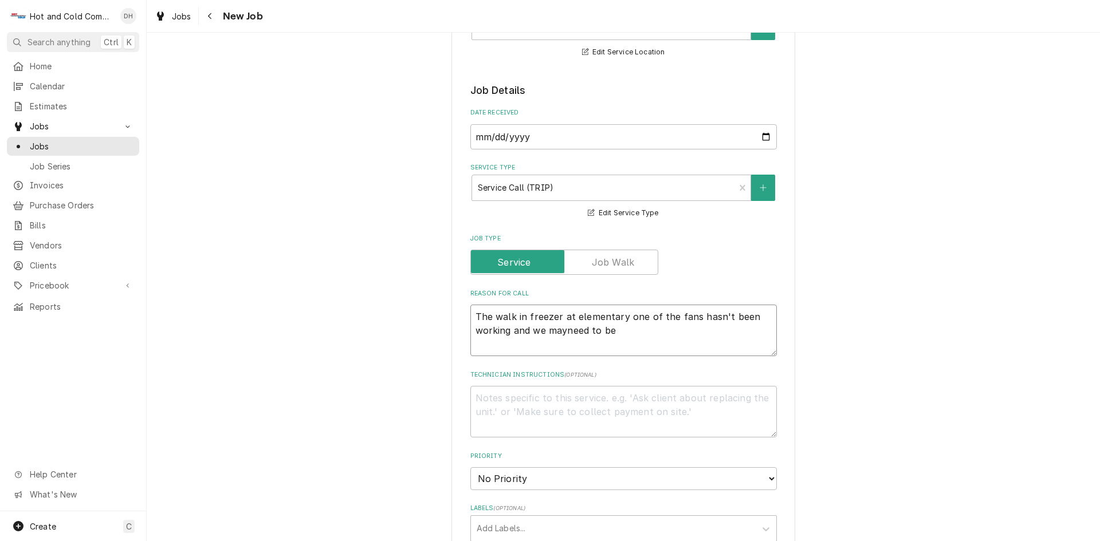
type textarea "x"
type textarea "The walk in freezer at elementary one of the fans hasn't been working and we ma…"
type textarea "x"
type textarea "The walk in freezer at elementary one of the fans hasn't been working and we ma…"
type textarea "x"
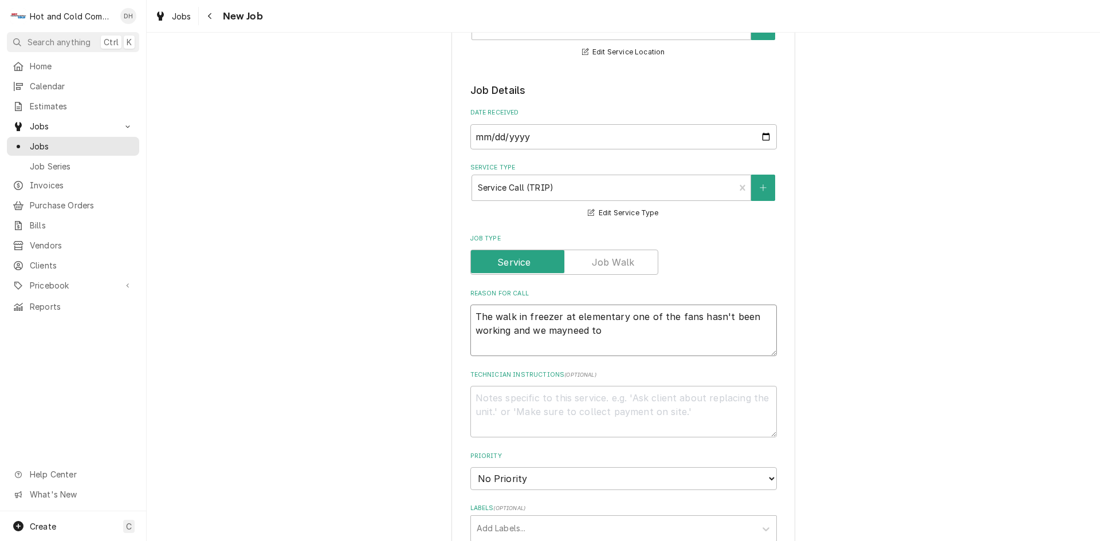
type textarea "The walk in freezer at elementary one of the fans hasn't been working and we ma…"
type textarea "x"
type textarea "The walk in freezer at elementary one of the fans hasn't been working and we ma…"
type textarea "x"
type textarea "The walk in freezer at elementary one of the fans hasn't been working and we ma…"
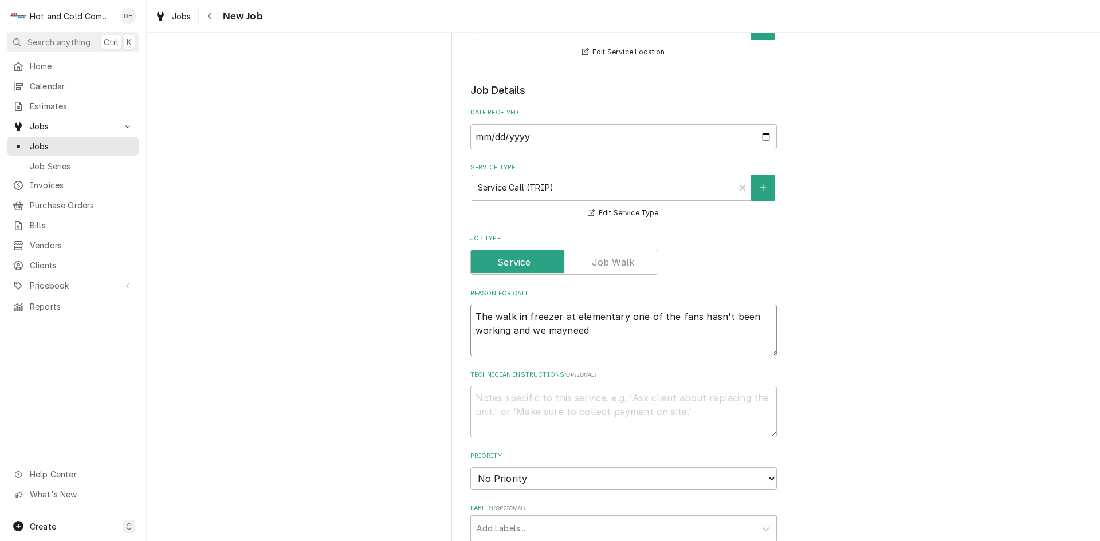
type textarea "x"
type textarea "The walk in freezer at elementary one of the fans hasn't been working and we ma…"
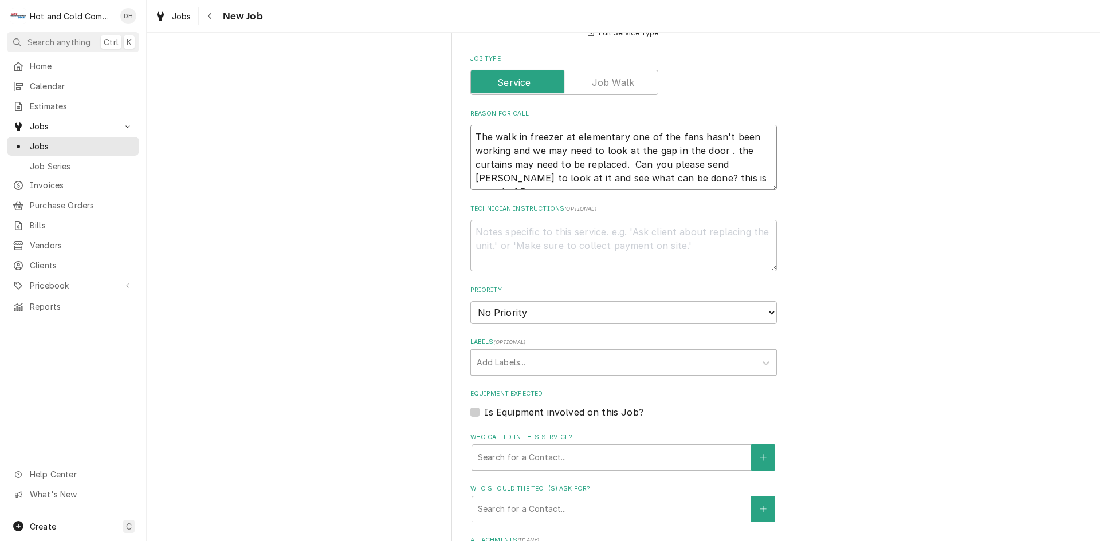
scroll to position [382, 0]
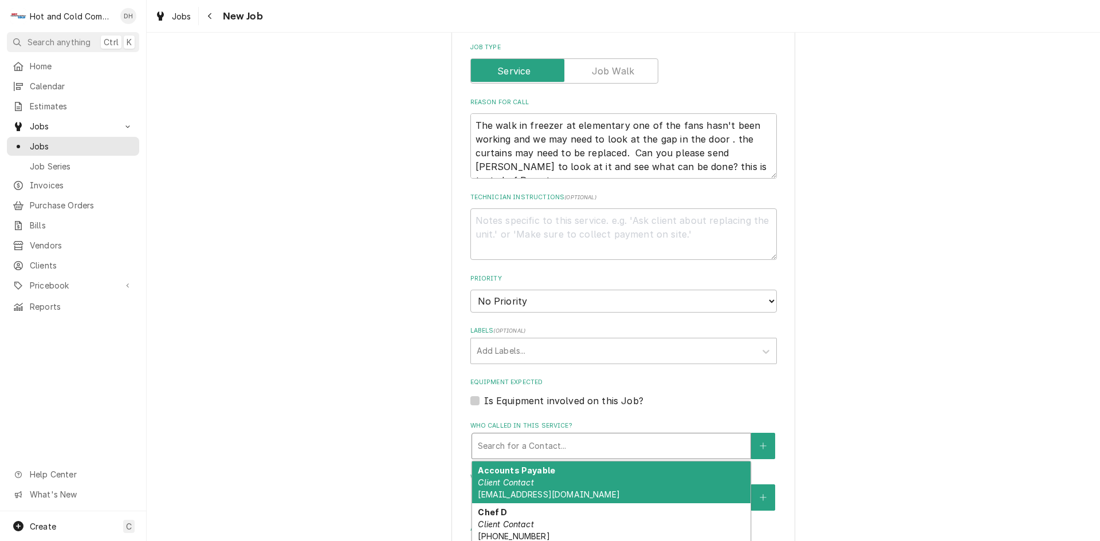
click at [549, 443] on div "Who called in this service?" at bounding box center [611, 446] width 267 height 21
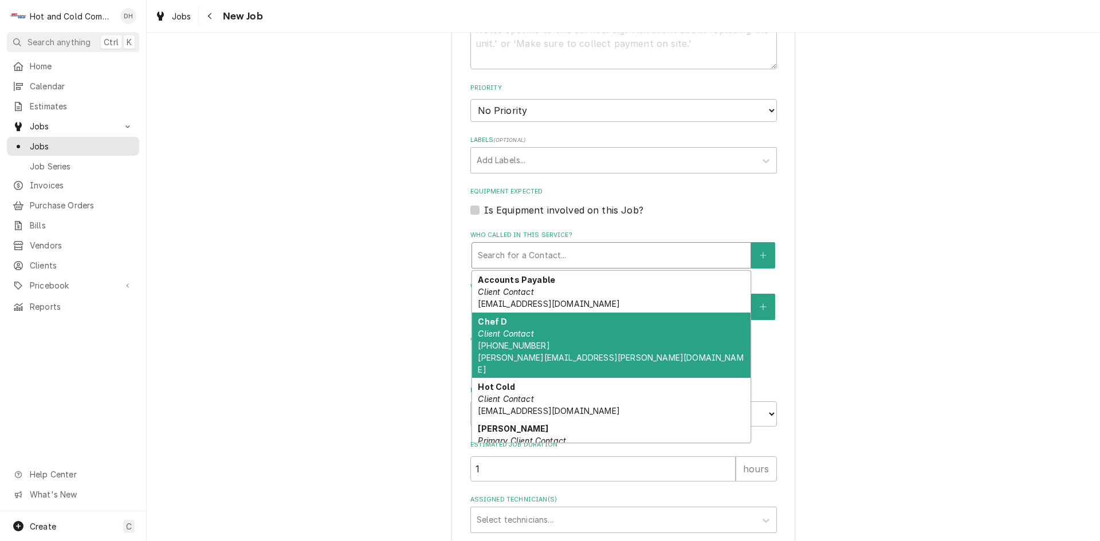
click at [519, 341] on span "(470) 355-1211 Dedric.henderson@drewcharterschool.org" at bounding box center [610, 358] width 265 height 34
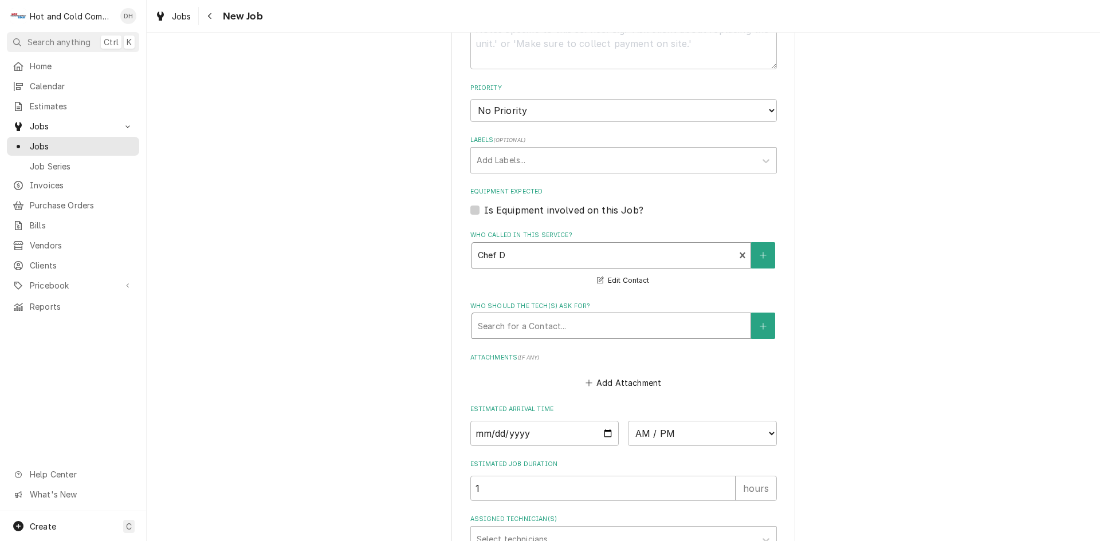
click at [577, 324] on div "Who should the tech(s) ask for?" at bounding box center [611, 326] width 267 height 21
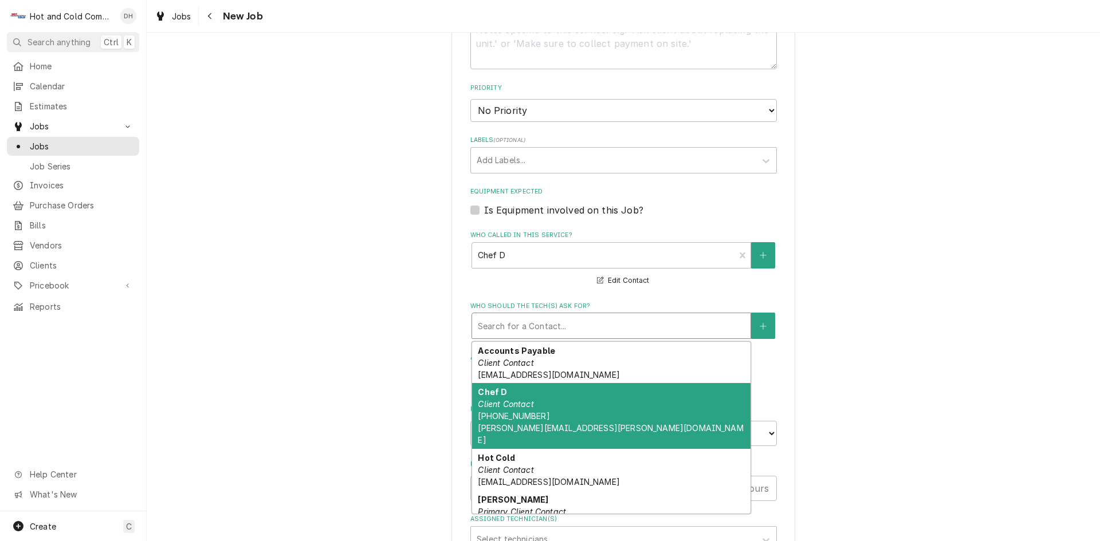
drag, startPoint x: 551, startPoint y: 406, endPoint x: 558, endPoint y: 401, distance: 8.6
click at [552, 406] on div "Chef D Client Contact (470) 355-1211 Dedric.henderson@drewcharterschool.org" at bounding box center [611, 416] width 278 height 66
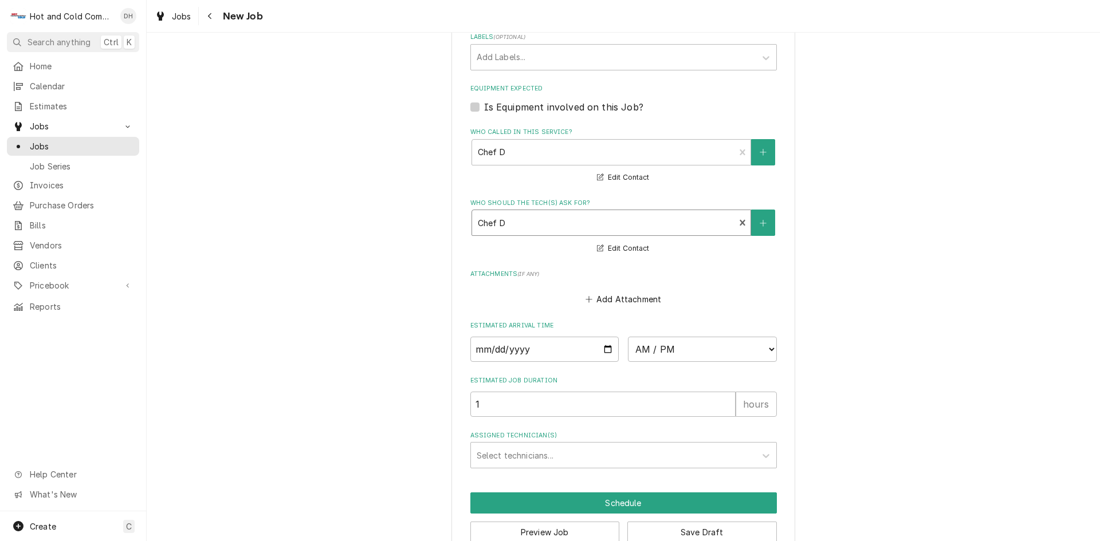
scroll to position [702, 0]
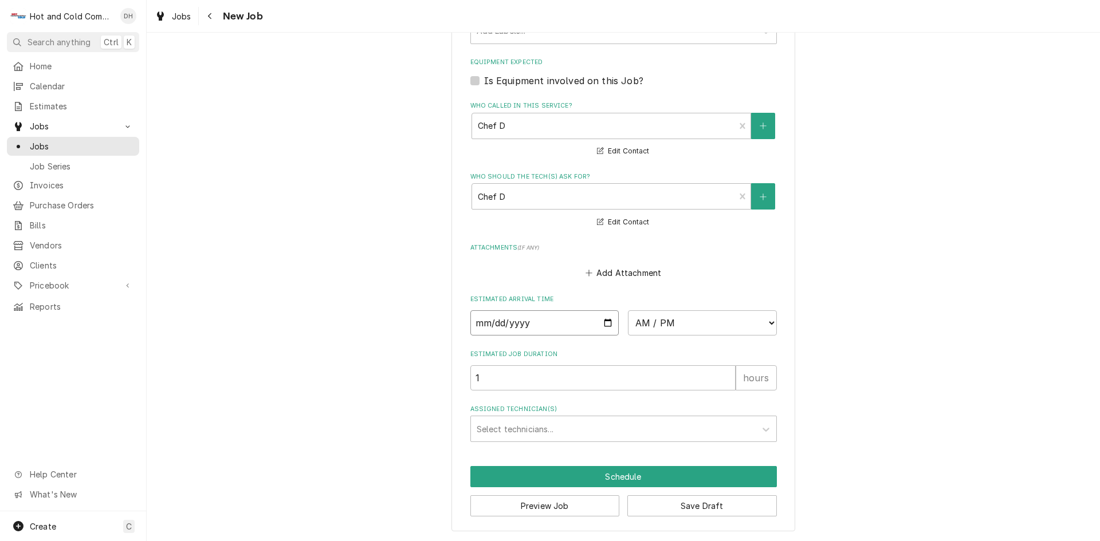
click at [603, 322] on input "Date" at bounding box center [544, 322] width 149 height 25
click at [766, 322] on select "AM / PM 6:00 AM 6:15 AM 6:30 AM 6:45 AM 7:00 AM 7:15 AM 7:30 AM 7:45 AM 8:00 AM…" at bounding box center [702, 322] width 149 height 25
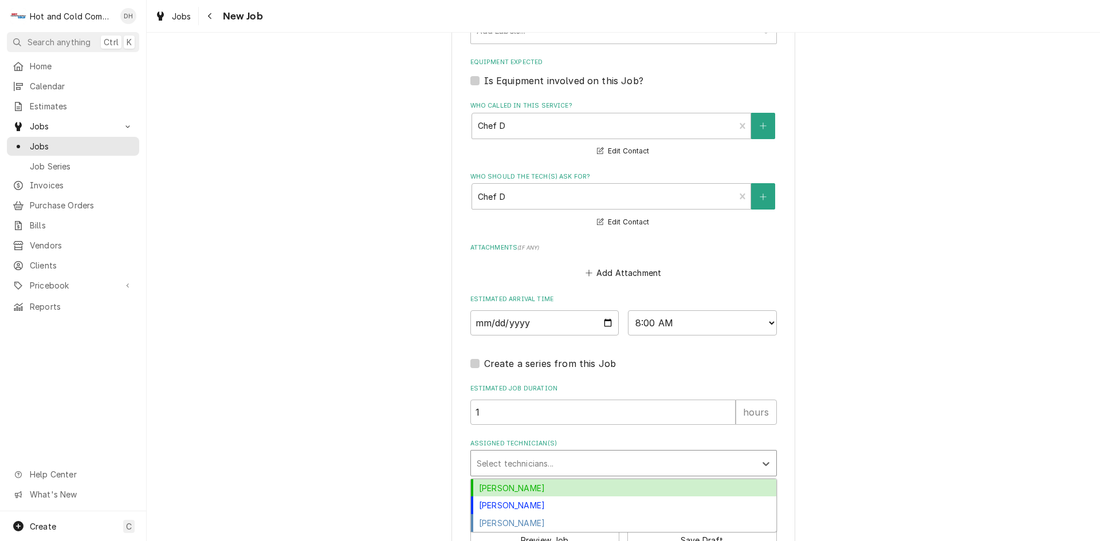
click at [526, 466] on div "Assigned Technician(s)" at bounding box center [613, 463] width 273 height 21
click at [529, 489] on div "[PERSON_NAME]" at bounding box center [623, 488] width 305 height 18
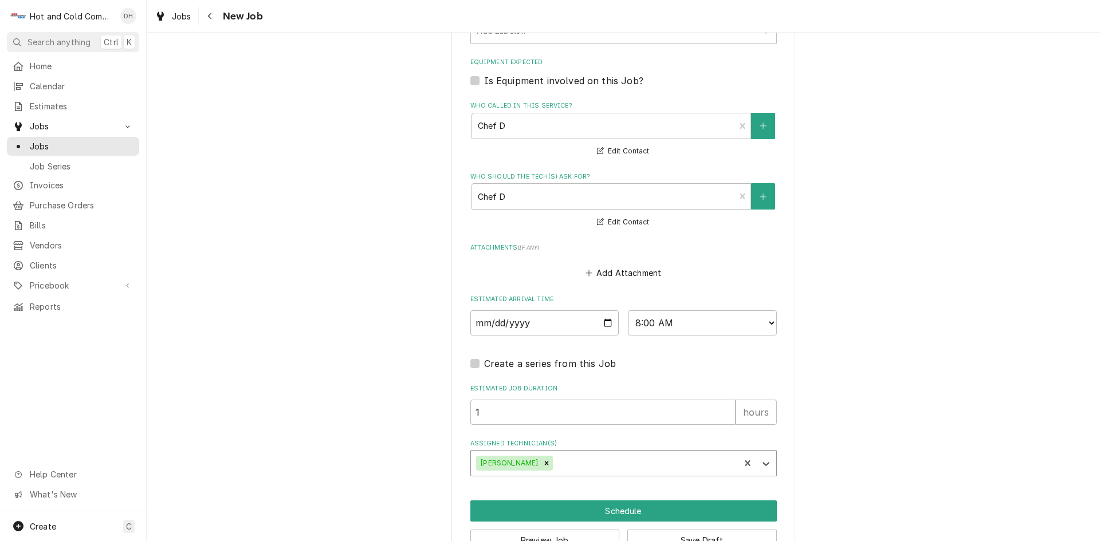
click at [570, 457] on div "Assigned Technician(s)" at bounding box center [644, 463] width 179 height 21
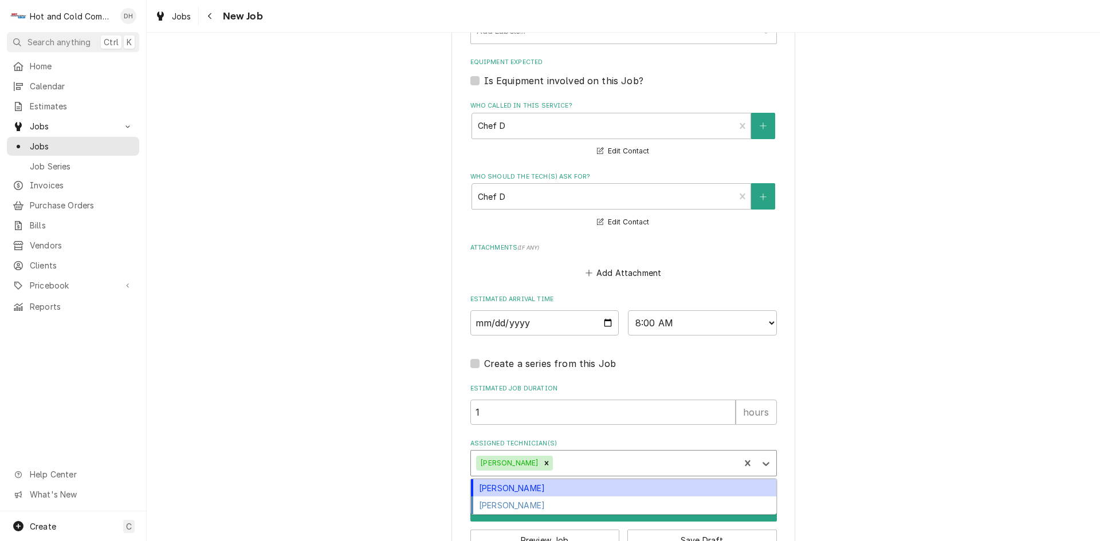
click at [525, 486] on div "[PERSON_NAME]" at bounding box center [623, 488] width 305 height 18
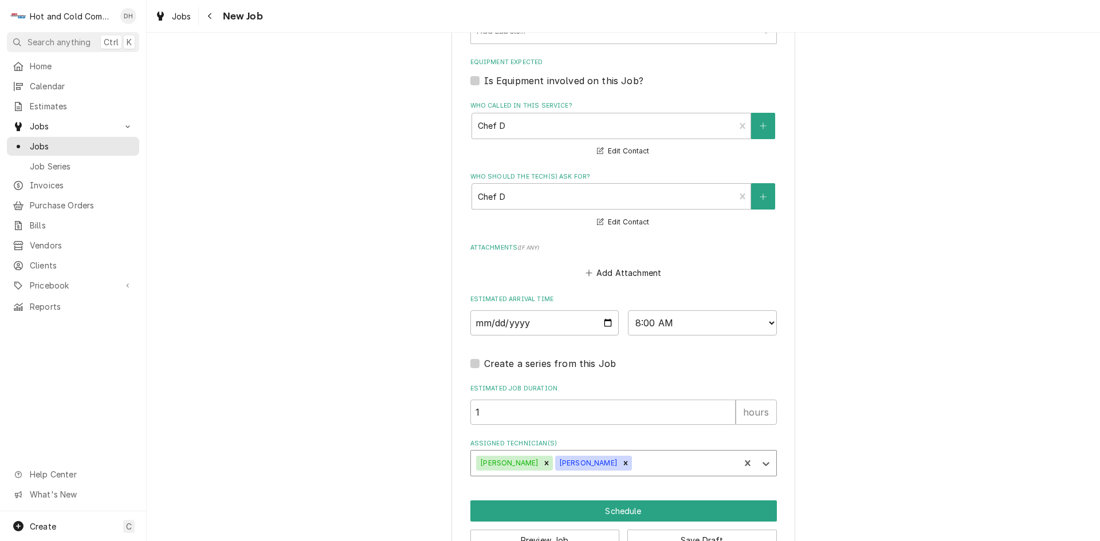
scroll to position [737, 0]
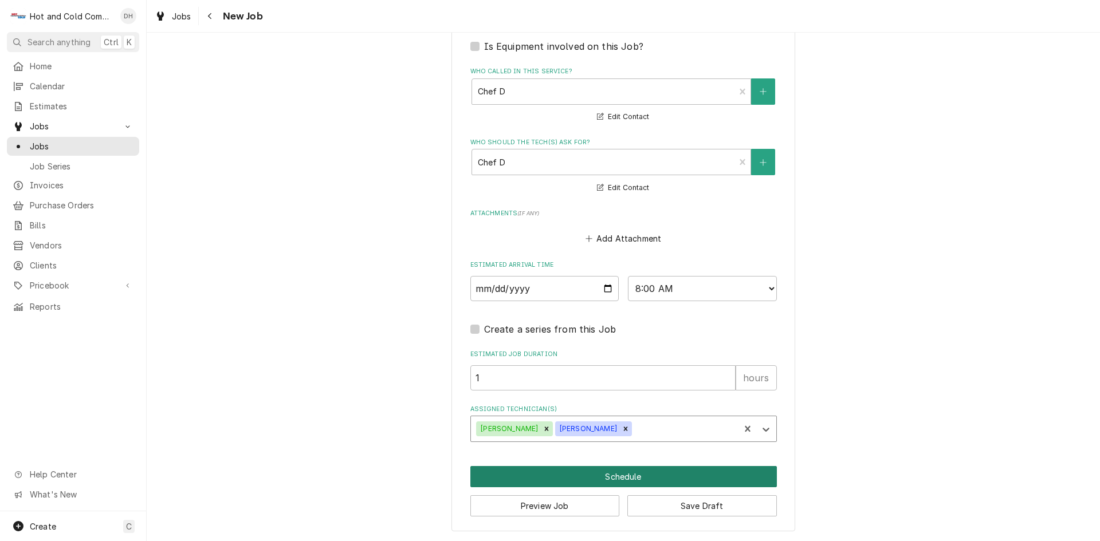
click at [631, 475] on button "Schedule" at bounding box center [623, 476] width 306 height 21
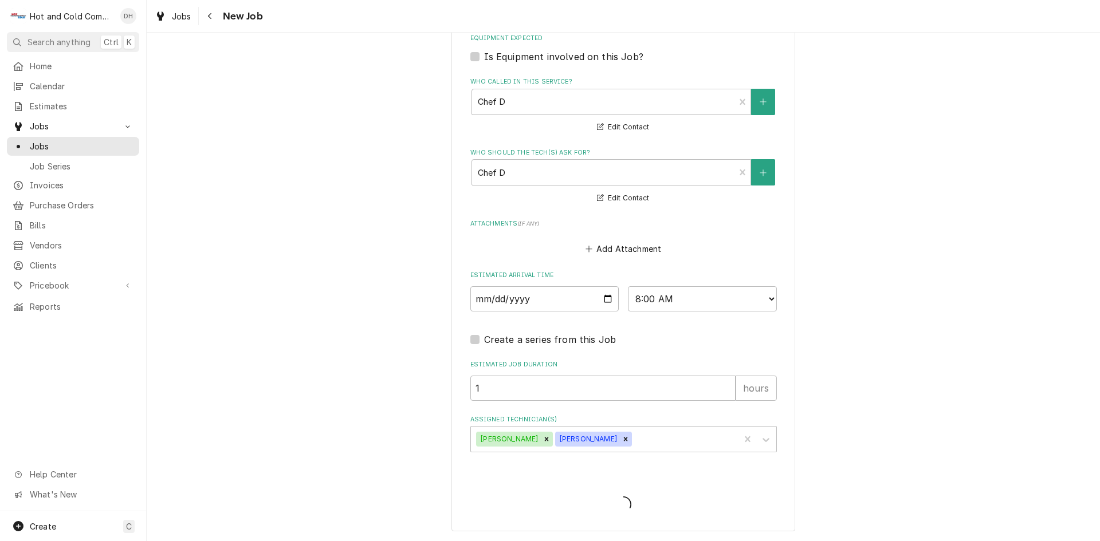
scroll to position [726, 0]
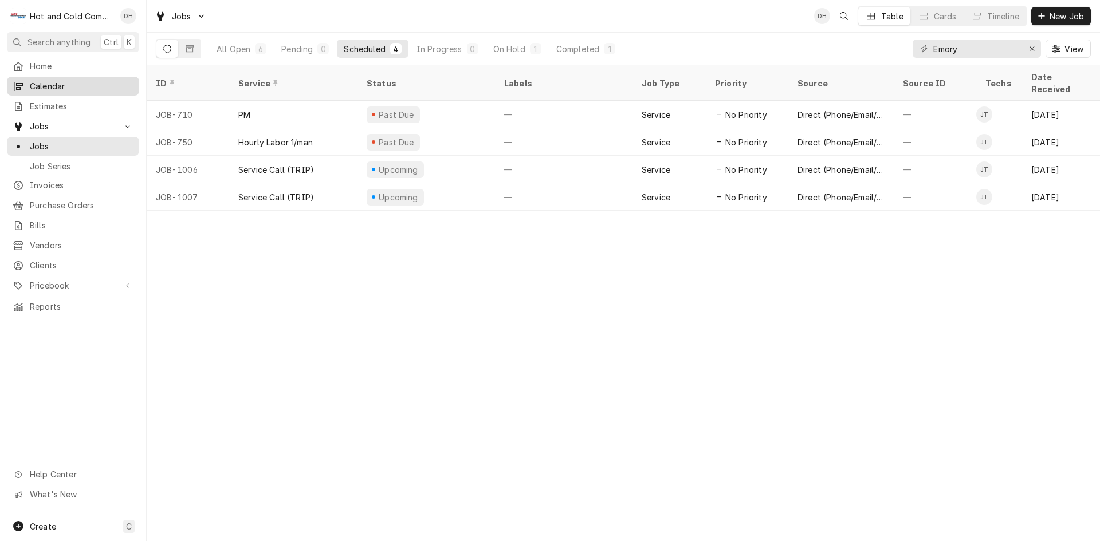
click at [72, 86] on span "Calendar" at bounding box center [82, 86] width 104 height 12
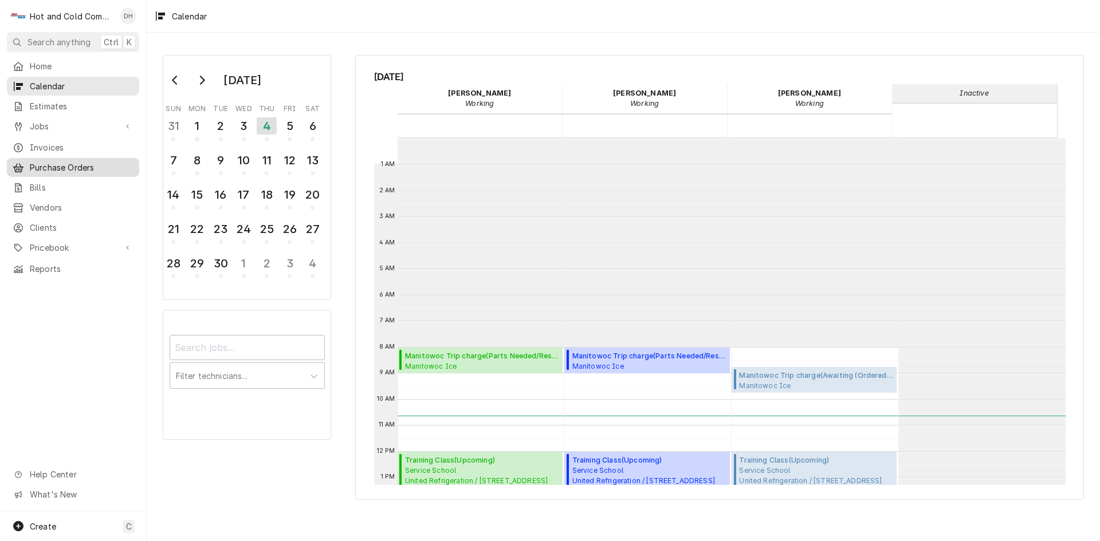
scroll to position [209, 0]
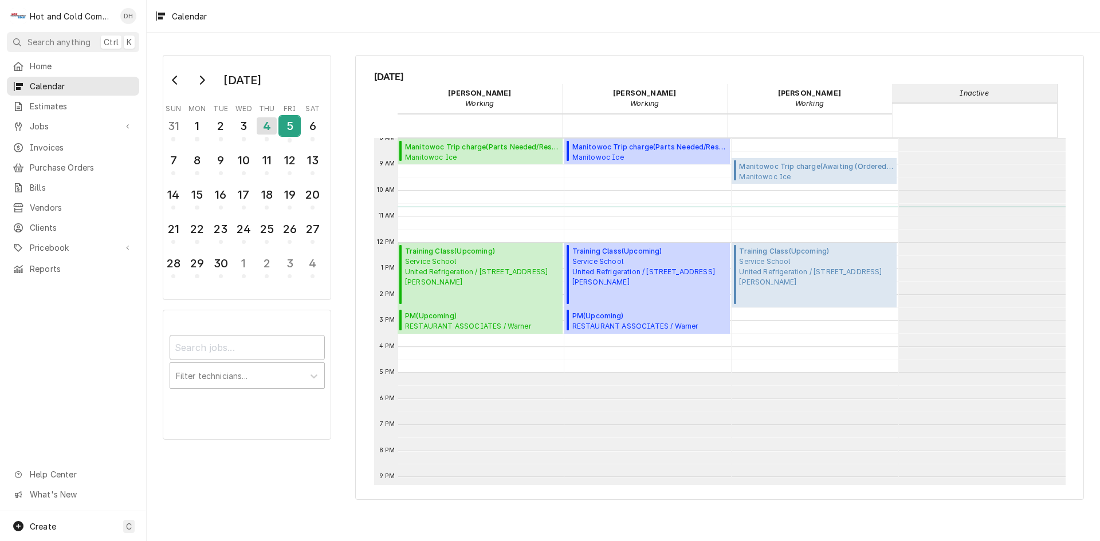
click at [289, 130] on div "5" at bounding box center [290, 125] width 20 height 19
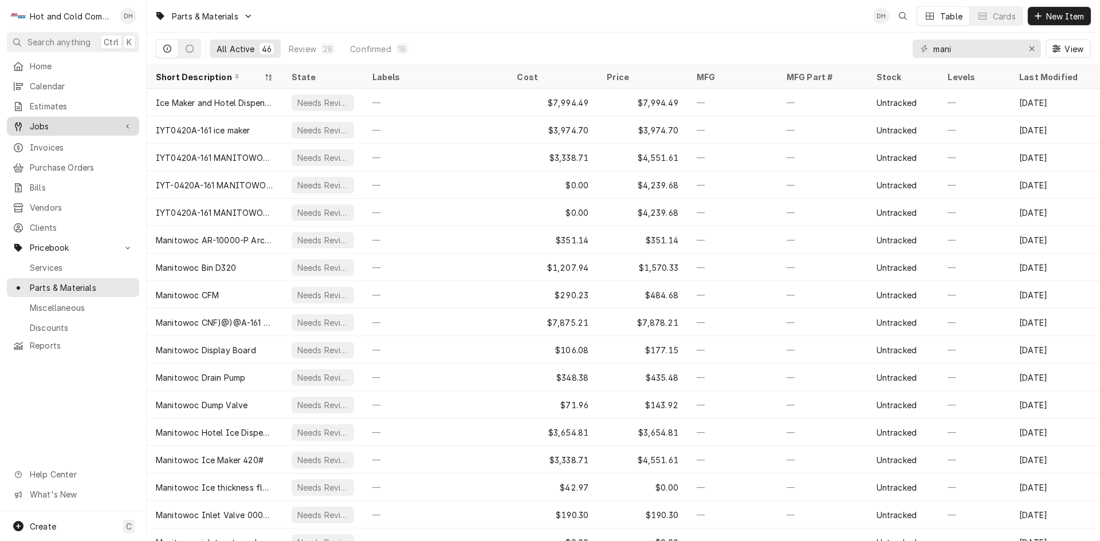
click at [28, 121] on div "Jobs" at bounding box center [65, 126] width 104 height 12
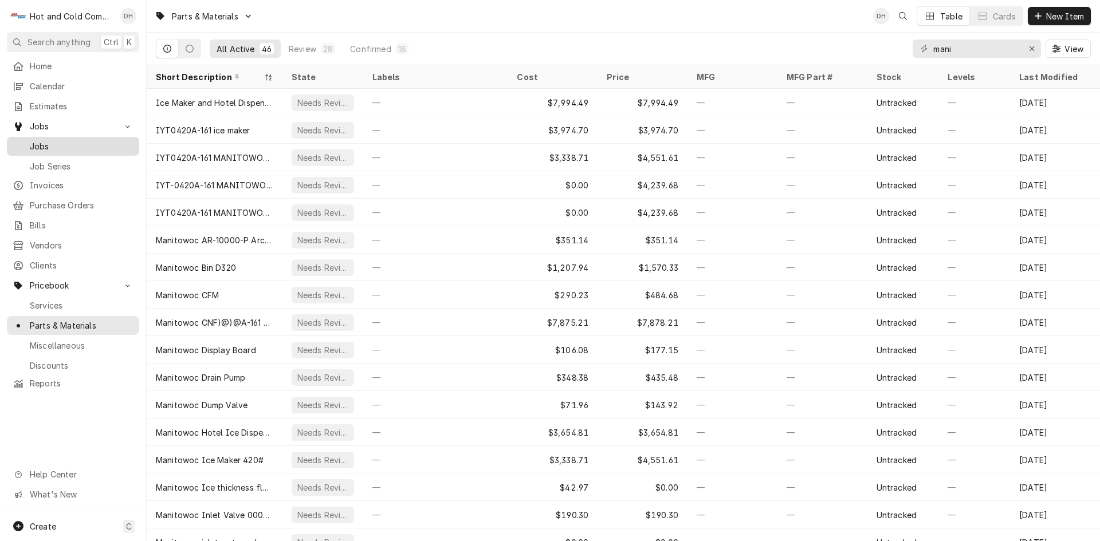
click at [71, 143] on span "Jobs" at bounding box center [82, 146] width 104 height 12
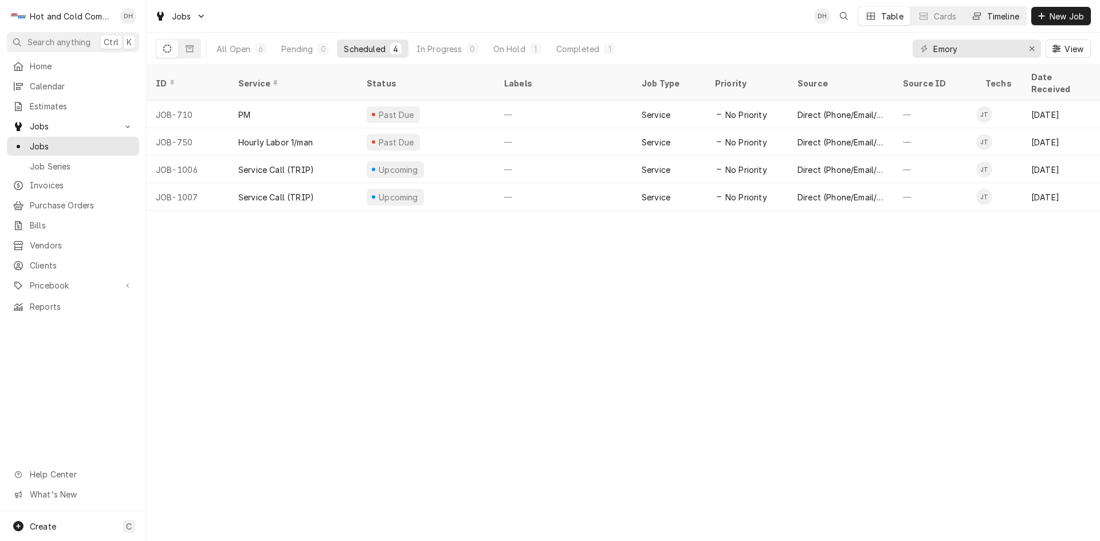
click at [1013, 14] on div "Timeline" at bounding box center [1003, 16] width 32 height 12
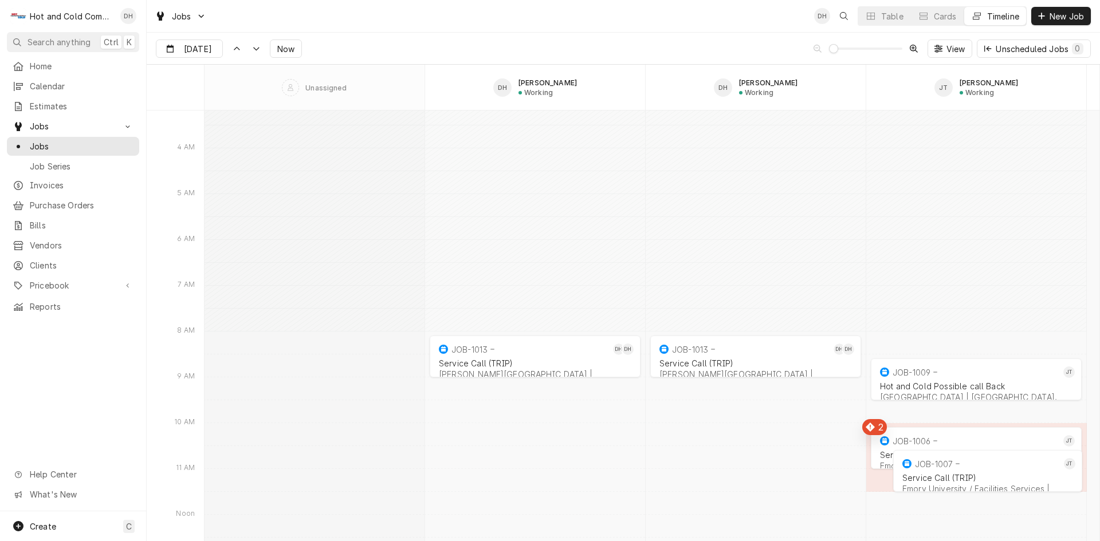
scroll to position [9157, 0]
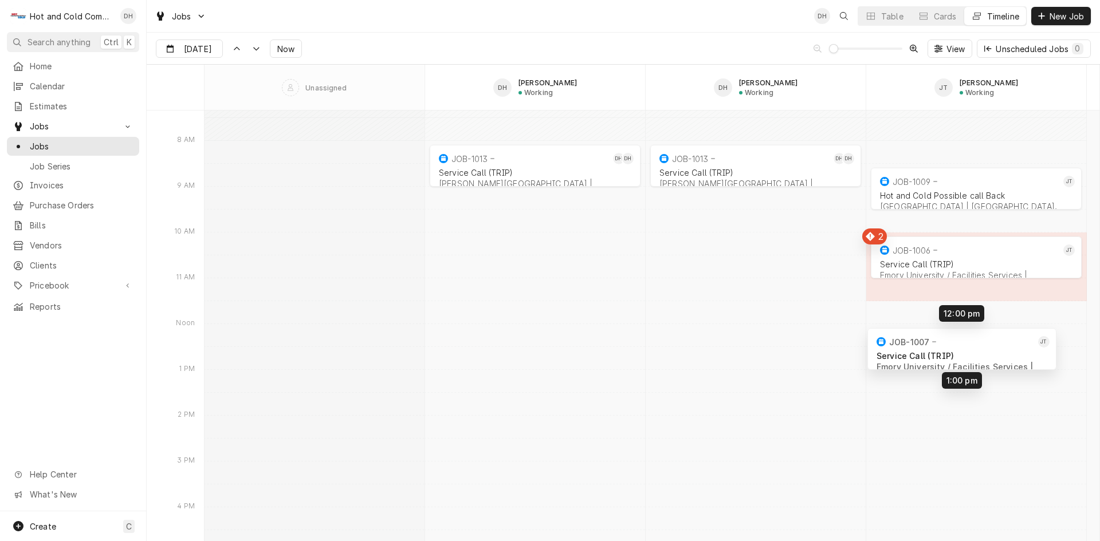
drag, startPoint x: 977, startPoint y: 281, endPoint x: 951, endPoint y: 344, distance: 68.1
click at [951, 344] on div "8:00 AM 9:00 AM JOB-1013 DH DH Service Call (TRIP) [PERSON_NAME][GEOGRAPHIC_DAT…" at bounding box center [651, 238] width 895 height 18570
